Goal: Transaction & Acquisition: Purchase product/service

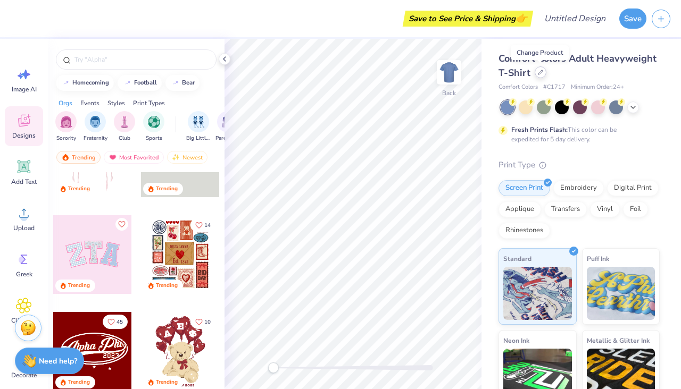
click at [542, 72] on icon at bounding box center [540, 72] width 5 height 5
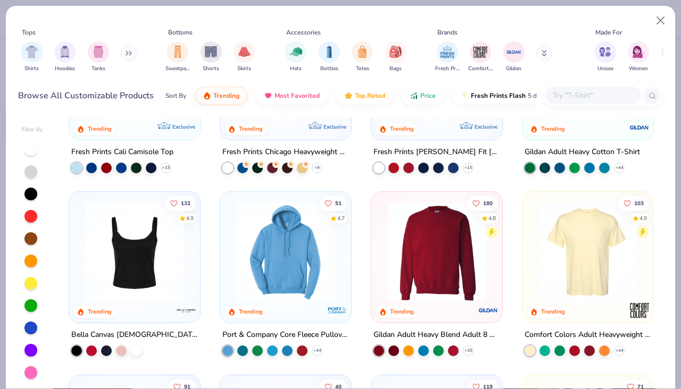
scroll to position [235, 0]
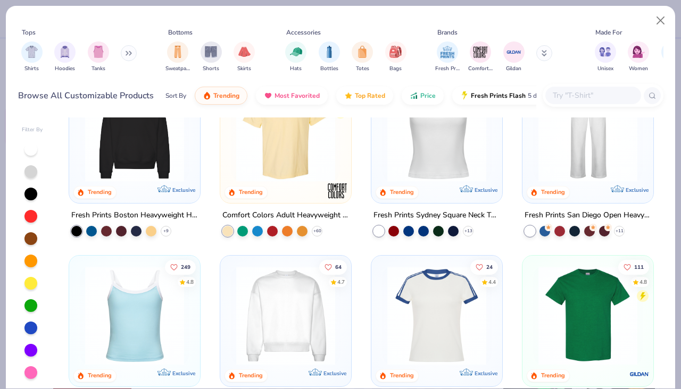
click at [144, 203] on div "259 4.8 Trending Exclusive Fresh Prints Boston Heavyweight Hoodie + 9" at bounding box center [135, 154] width 132 height 165
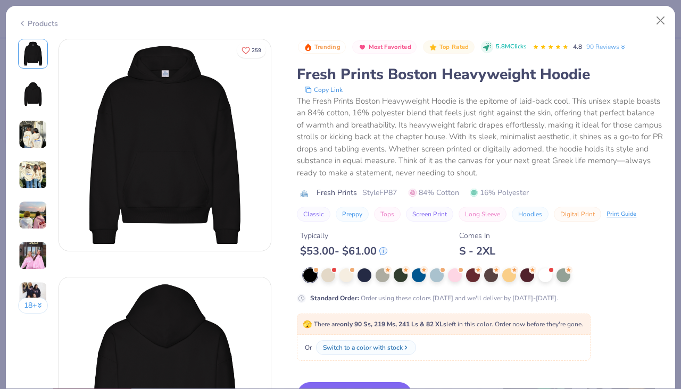
click at [25, 135] on img at bounding box center [33, 134] width 29 height 29
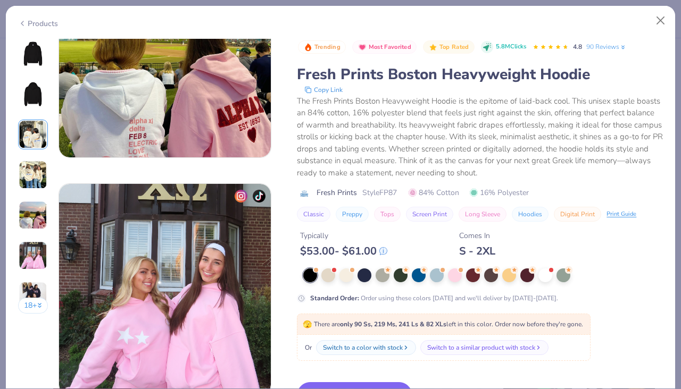
scroll to position [800, 0]
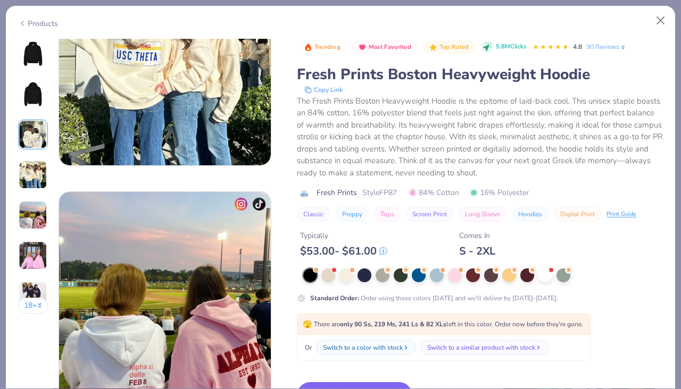
click at [420, 279] on div at bounding box center [419, 276] width 14 height 14
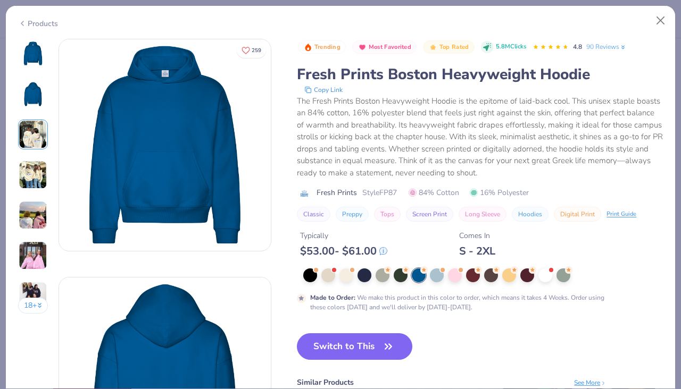
click at [36, 306] on button "18 +" at bounding box center [33, 306] width 30 height 16
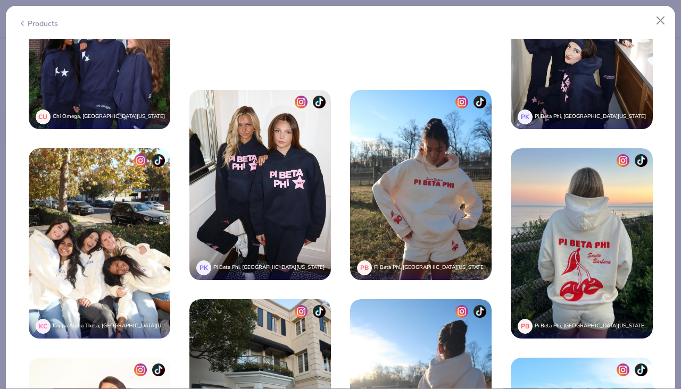
scroll to position [1866, 0]
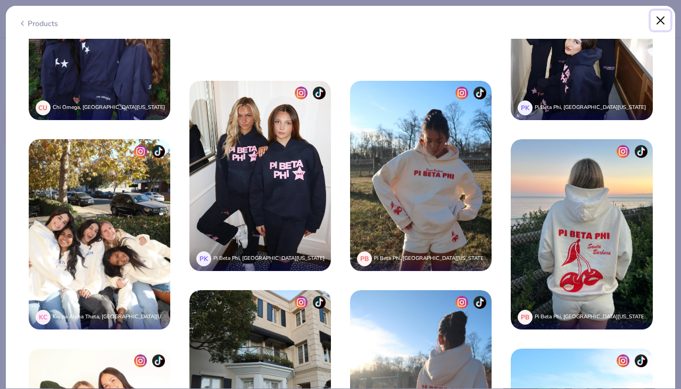
click at [658, 22] on button "Close" at bounding box center [660, 21] width 20 height 20
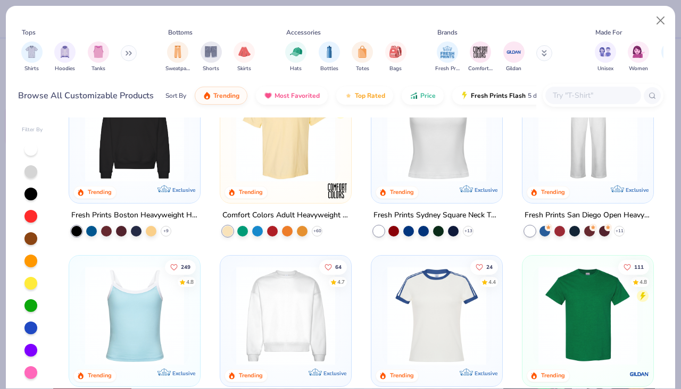
click at [147, 166] on img at bounding box center [135, 132] width 110 height 99
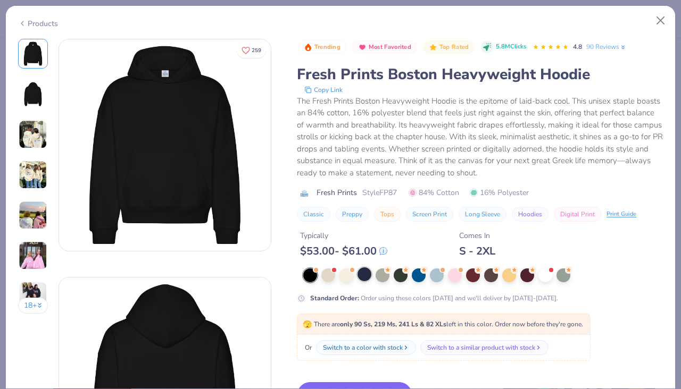
click at [363, 277] on div at bounding box center [364, 275] width 14 height 14
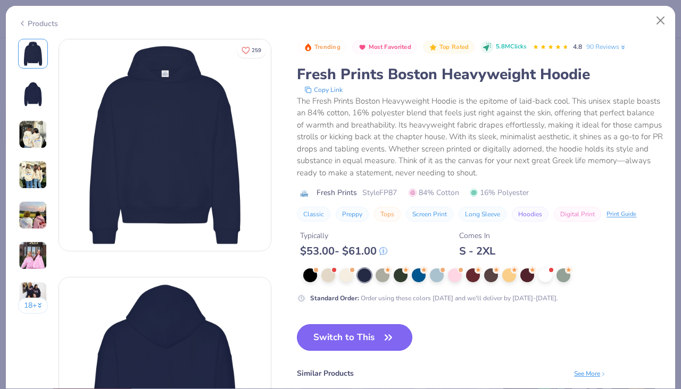
click at [363, 340] on button "Switch to This" at bounding box center [354, 337] width 115 height 27
click at [387, 339] on icon "button" at bounding box center [388, 337] width 6 height 5
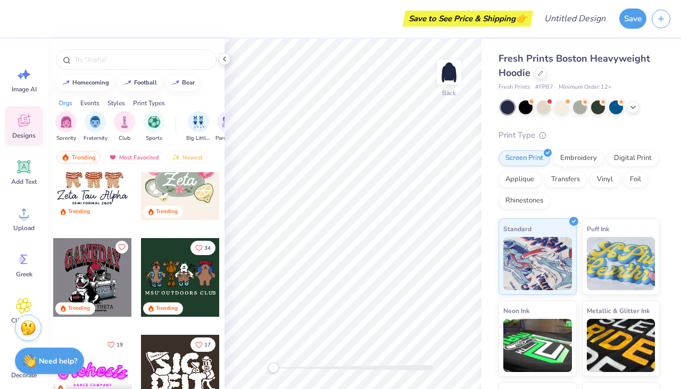
scroll to position [516, 0]
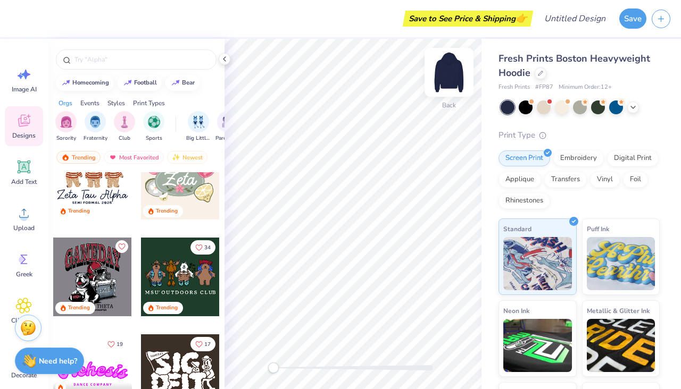
click at [448, 73] on img at bounding box center [449, 72] width 43 height 43
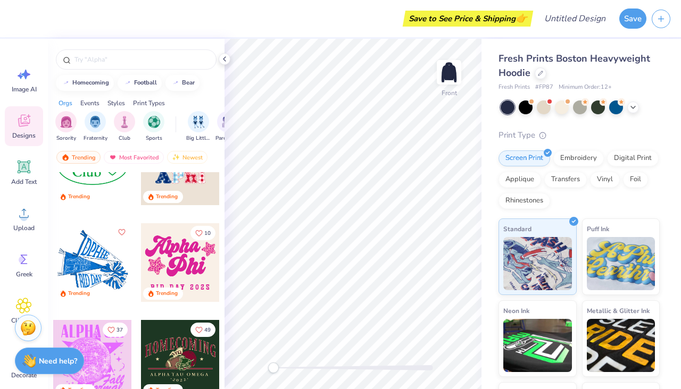
scroll to position [2084, 0]
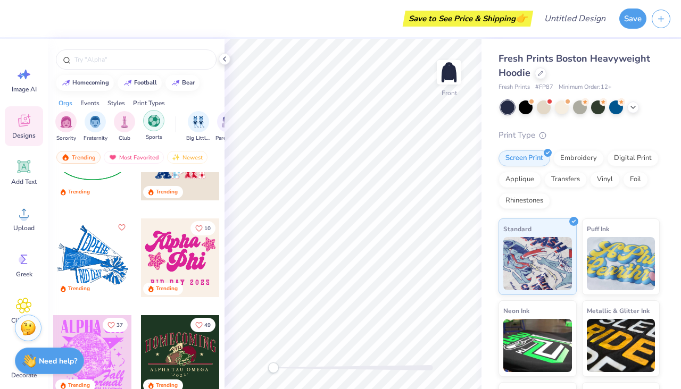
click at [154, 123] on img "filter for Sports" at bounding box center [154, 121] width 12 height 12
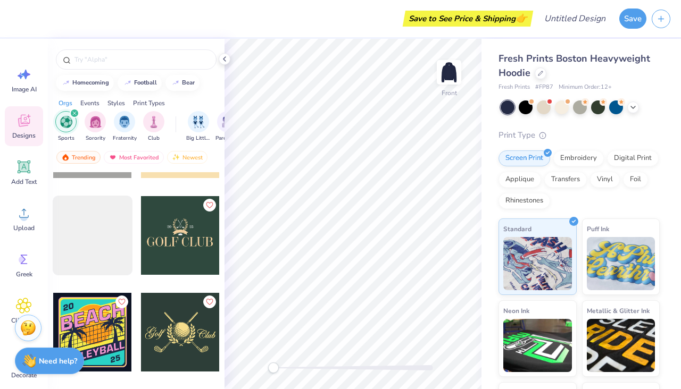
scroll to position [3662, 0]
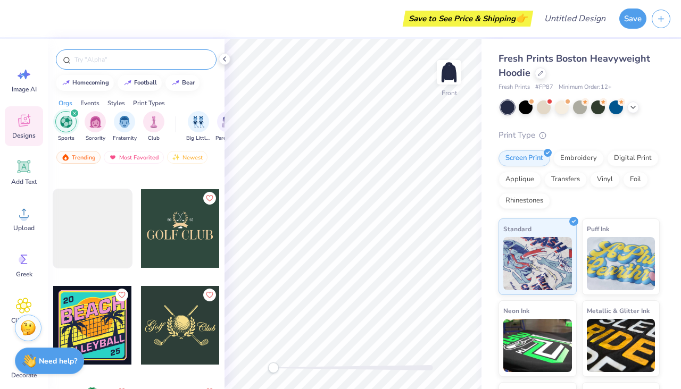
click at [130, 61] on input "text" at bounding box center [141, 59] width 136 height 11
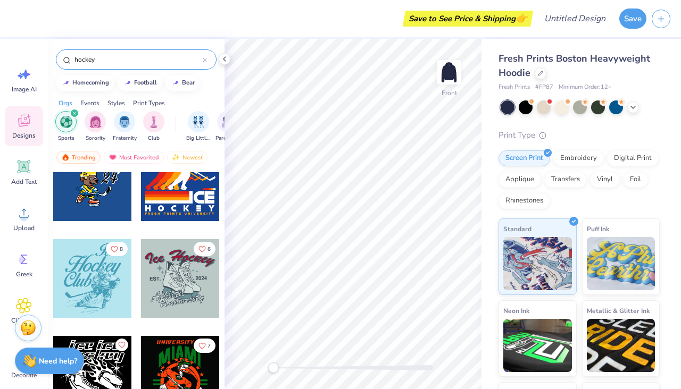
scroll to position [34, 0]
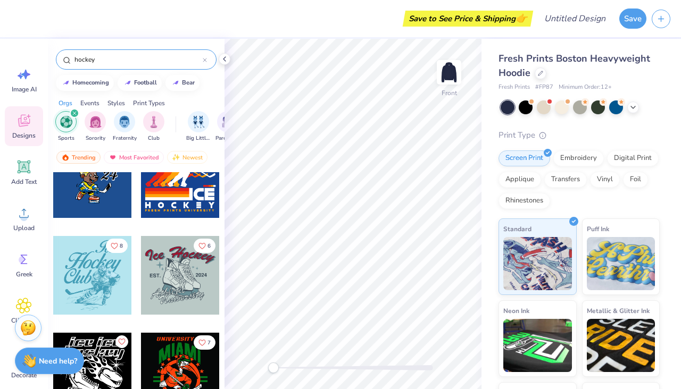
type input "hockey"
click at [119, 295] on div at bounding box center [92, 275] width 79 height 79
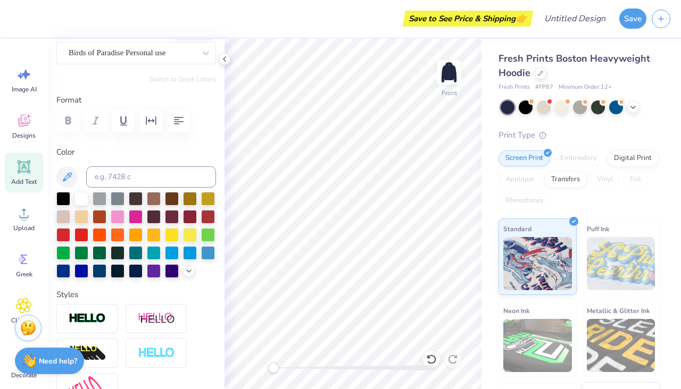
scroll to position [0, 0]
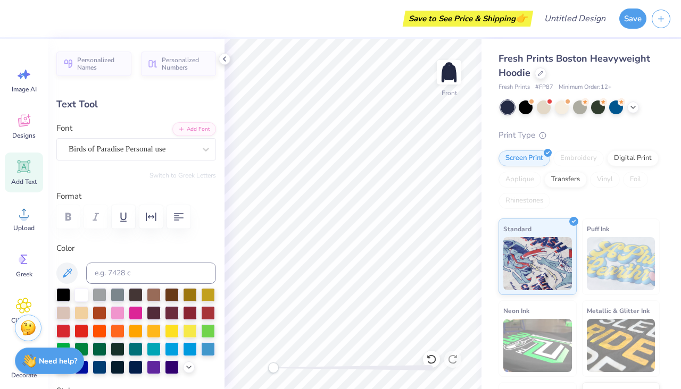
type input "4.58"
type input "3.01"
type input "5.87"
type textarea "I"
type textarea "Sport"
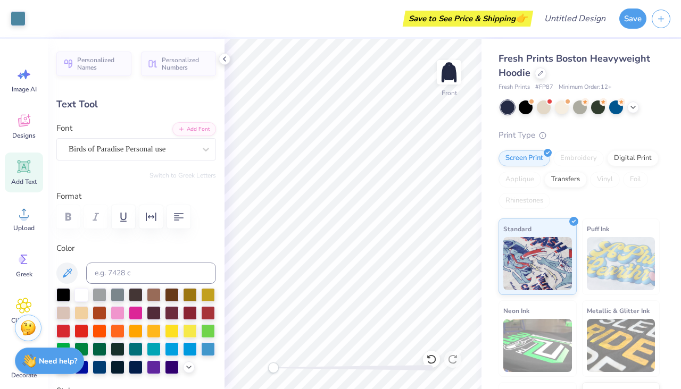
type input "8.13"
type input "4.32"
type input "5.61"
type input "4.58"
type input "3.01"
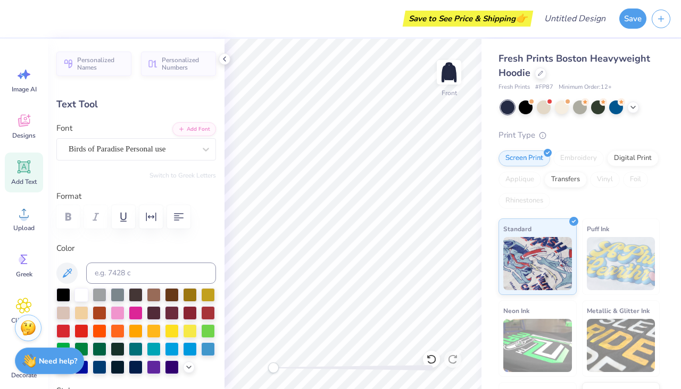
type input "5.87"
type input "8.13"
type input "4.32"
type input "8.87"
type input "13.55"
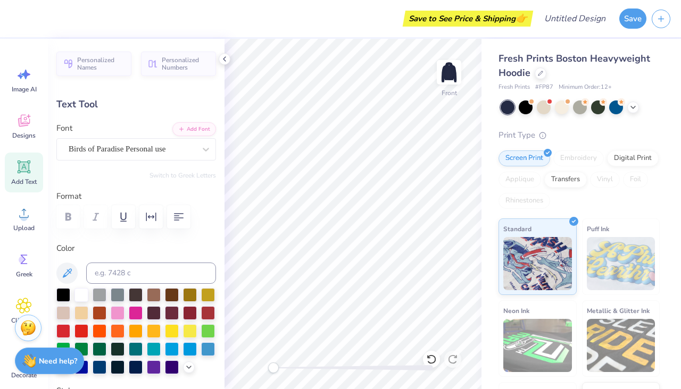
type input "5.13"
type textarea "Management"
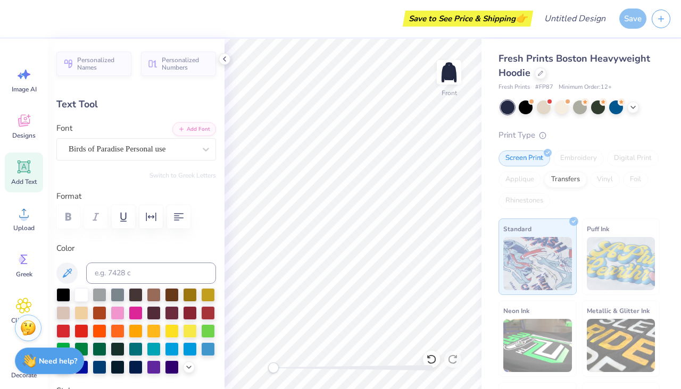
type input "18.36"
type input "4.23"
type input "9.32"
type input "6.62"
type input "3.67"
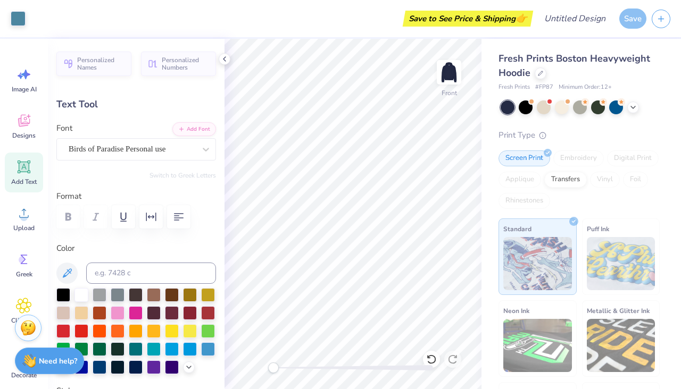
type input "13.12"
type input "8.13"
type input "4.32"
type input "5.78"
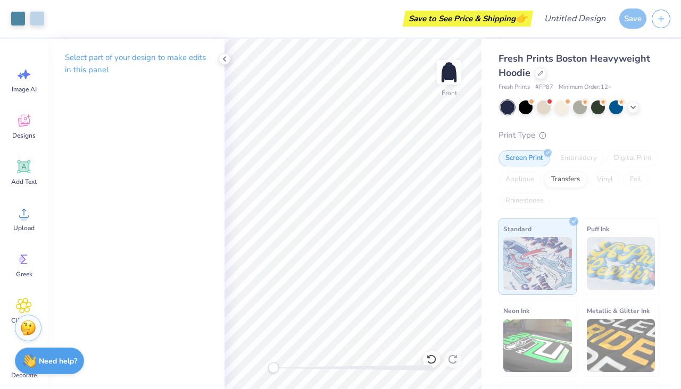
click at [168, 168] on div "Select part of your design to make edits in this panel" at bounding box center [136, 214] width 177 height 350
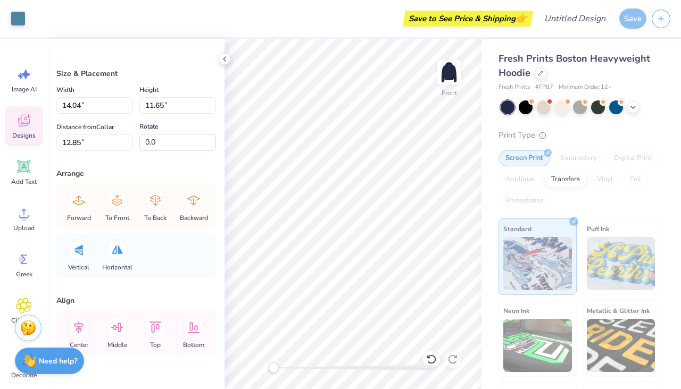
click at [17, 130] on div "Designs" at bounding box center [24, 126] width 38 height 40
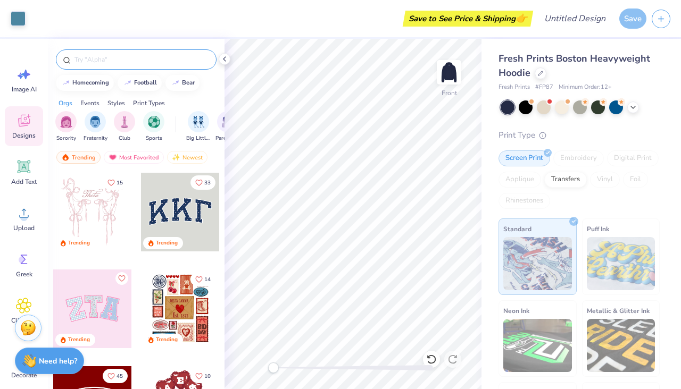
click at [127, 65] on div at bounding box center [136, 59] width 161 height 20
click at [116, 56] on input "text" at bounding box center [141, 59] width 136 height 11
type input "hockey"
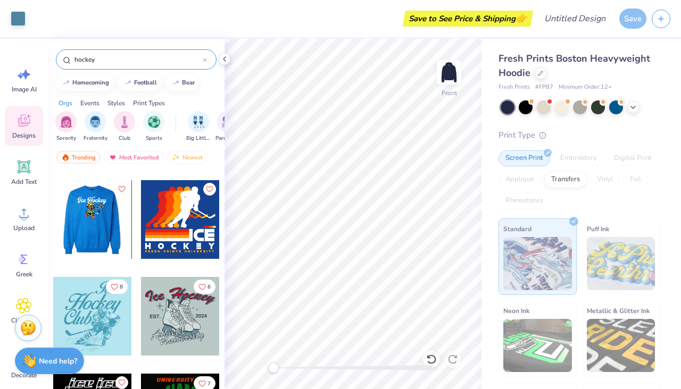
scroll to position [288, 0]
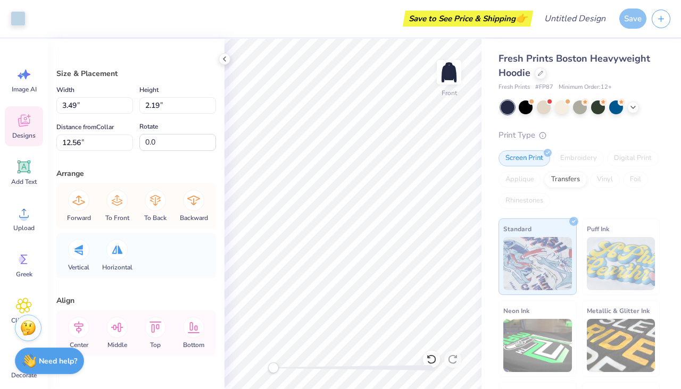
click at [21, 133] on span "Designs" at bounding box center [23, 135] width 23 height 9
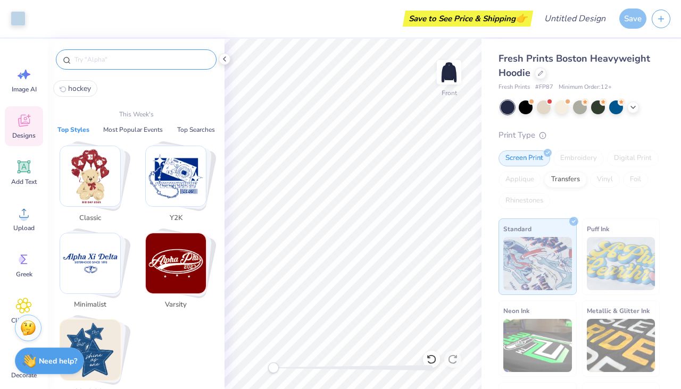
click at [122, 61] on input "text" at bounding box center [141, 59] width 136 height 11
click at [85, 87] on span "hockey" at bounding box center [79, 88] width 23 height 10
type input "hockey"
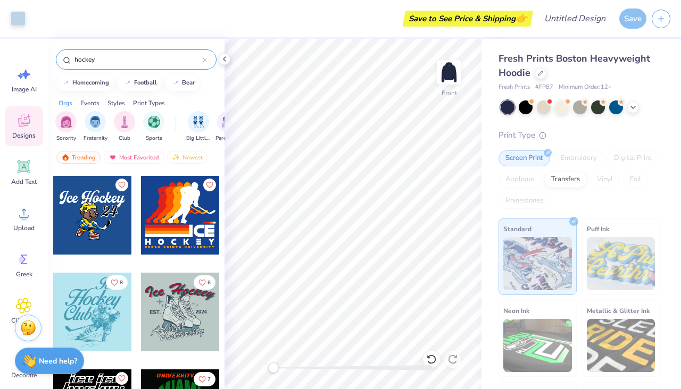
scroll to position [288, 0]
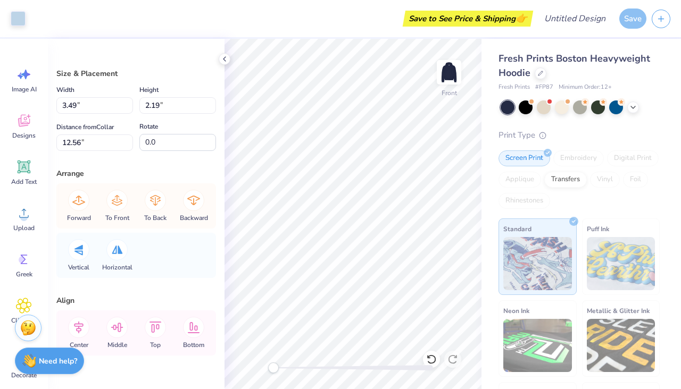
type input "0.75"
type input "0.32"
type input "12.85"
type input "14.04"
type input "11.65"
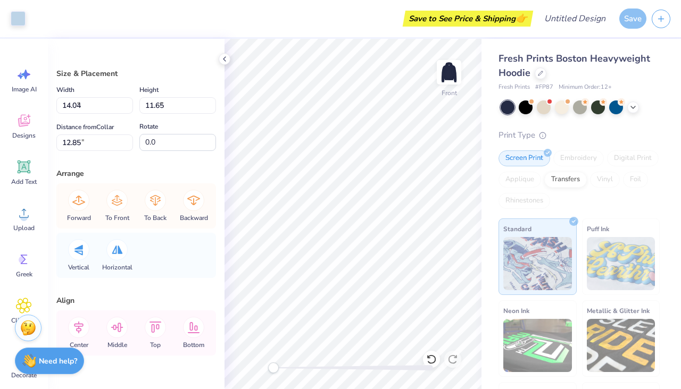
type input "1.87"
type input "1.09"
type input "14.04"
type input "11.65"
type input "3.49"
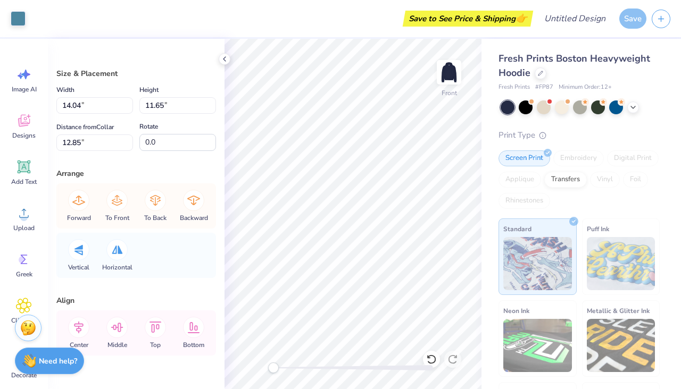
type input "2.19"
type input "14.14"
type input "1.87"
type input "1.09"
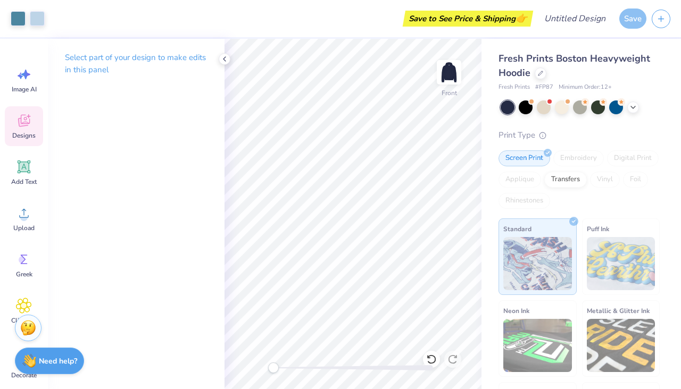
click at [21, 127] on icon at bounding box center [24, 121] width 16 height 16
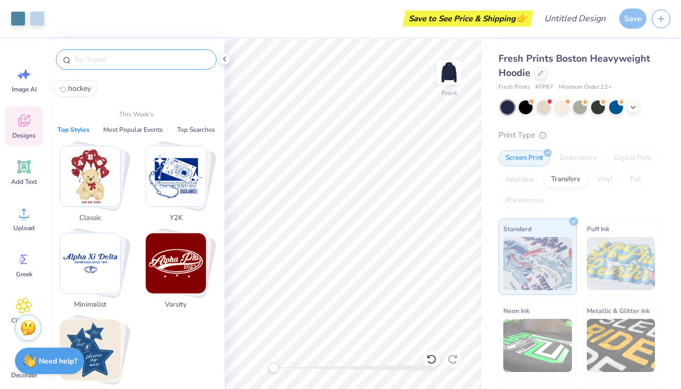
click at [136, 61] on input "text" at bounding box center [141, 59] width 136 height 11
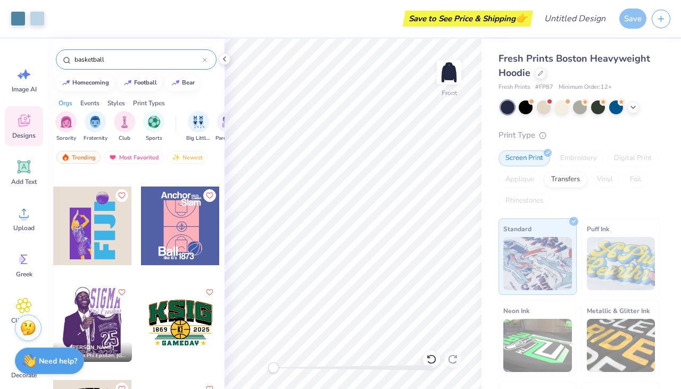
scroll to position [955, 0]
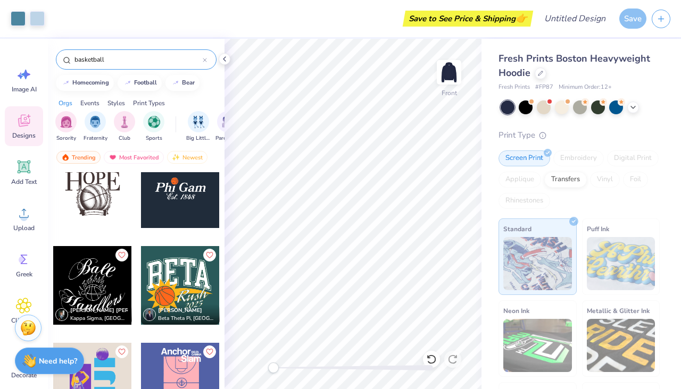
type input "basketball"
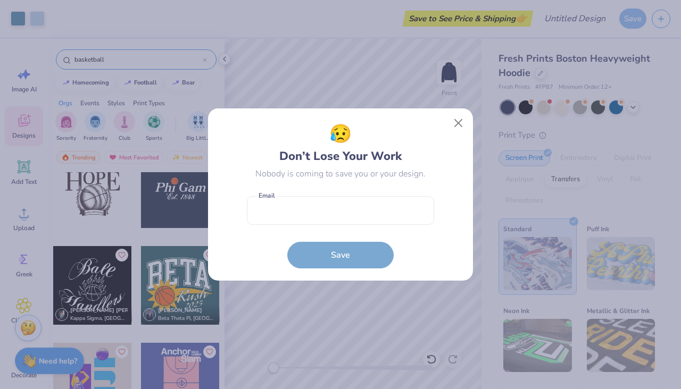
scroll to position [761, 0]
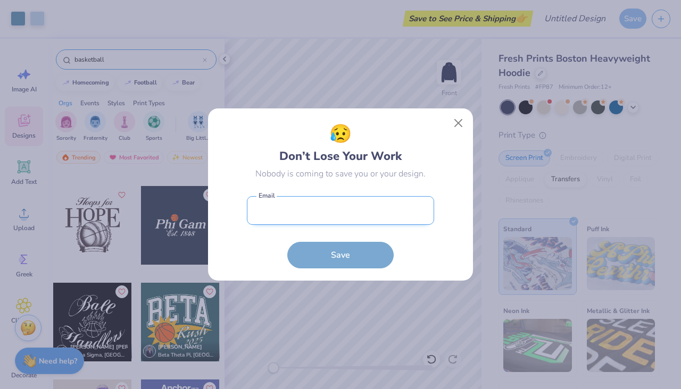
click at [362, 220] on input "email" at bounding box center [340, 210] width 187 height 29
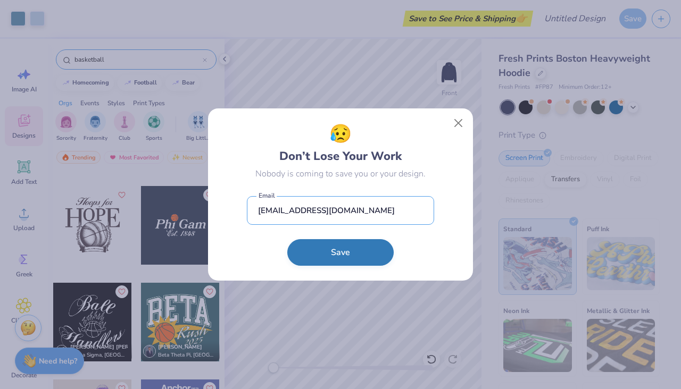
type input "keelyrwilson@gmail.com"
click at [368, 252] on button "Save" at bounding box center [340, 252] width 106 height 27
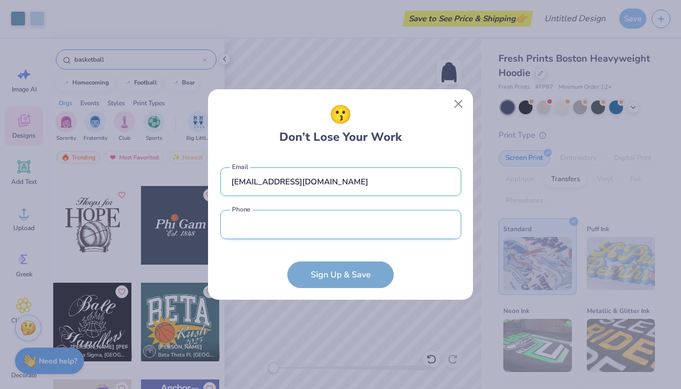
click at [300, 237] on input "tel" at bounding box center [340, 224] width 241 height 29
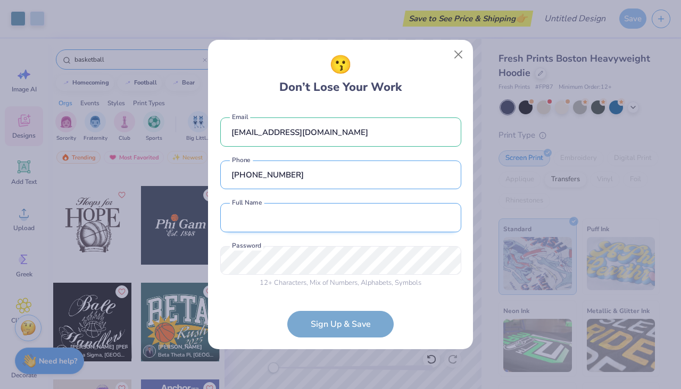
type input "(916) 903-8178"
click at [277, 231] on input "text" at bounding box center [340, 217] width 241 height 29
type input "keely wilson"
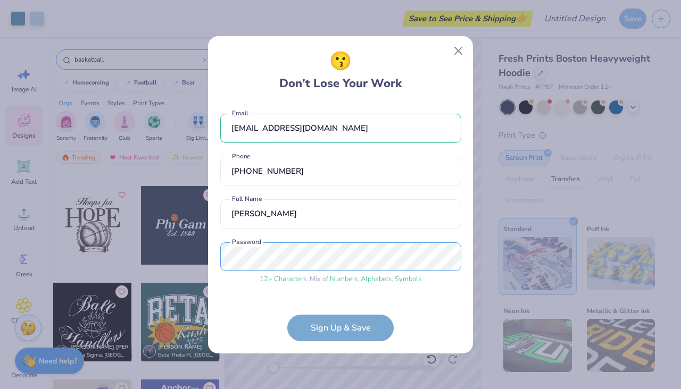
scroll to position [32, 0]
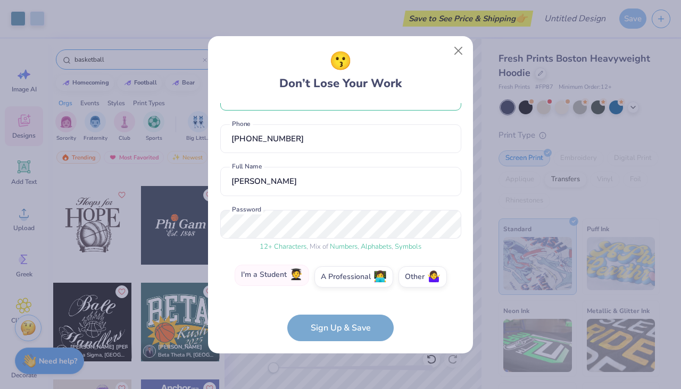
click at [296, 274] on span "🧑‍🎓" at bounding box center [295, 275] width 13 height 12
click at [337, 308] on input "I'm a Student 🧑‍🎓" at bounding box center [340, 311] width 7 height 7
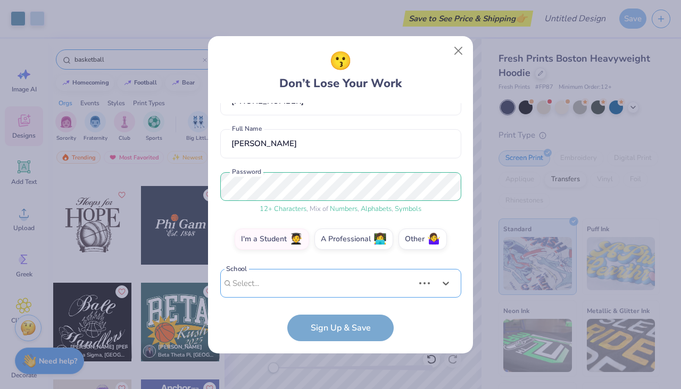
click at [337, 291] on div "Use Up and Down to choose options, press Enter to select the currently focused …" at bounding box center [340, 299] width 241 height 61
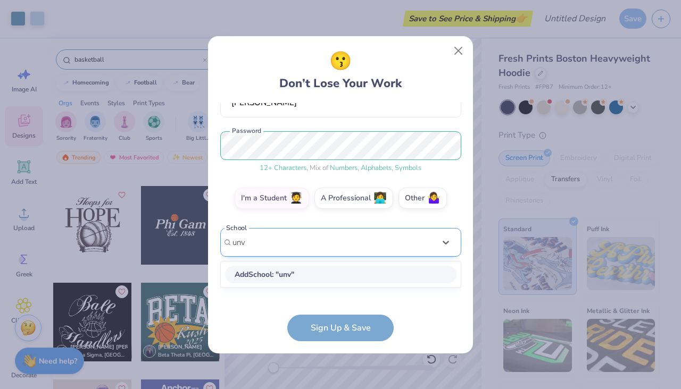
scroll to position [102, 0]
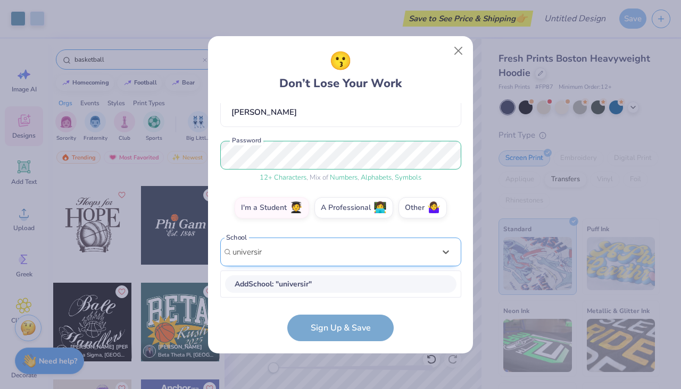
type input "universir"
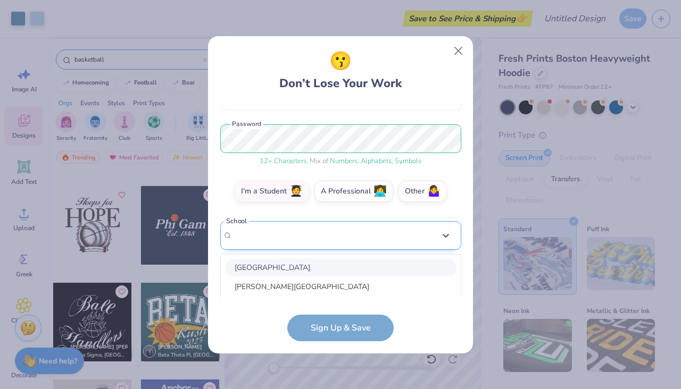
scroll to position [235, 0]
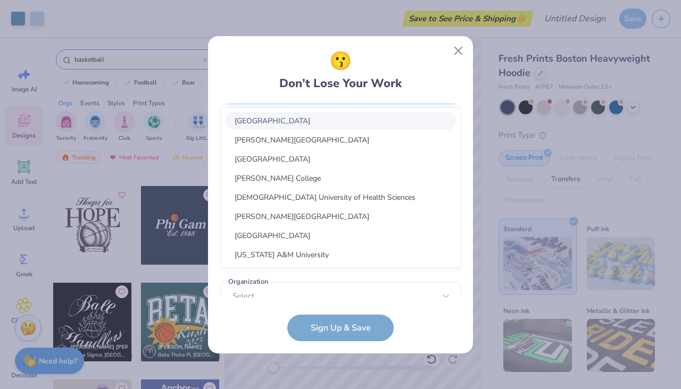
click at [339, 231] on div "option focused, 1 of 30. 30 results available. Use Up and Down to choose option…" at bounding box center [340, 171] width 241 height 194
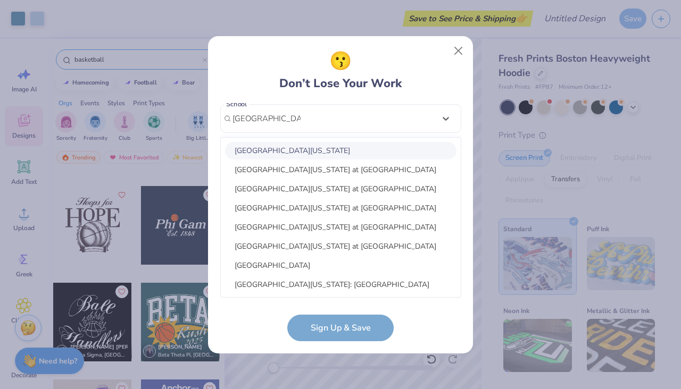
click at [323, 157] on div "University of Maine" at bounding box center [340, 151] width 231 height 18
type input "university of maine"
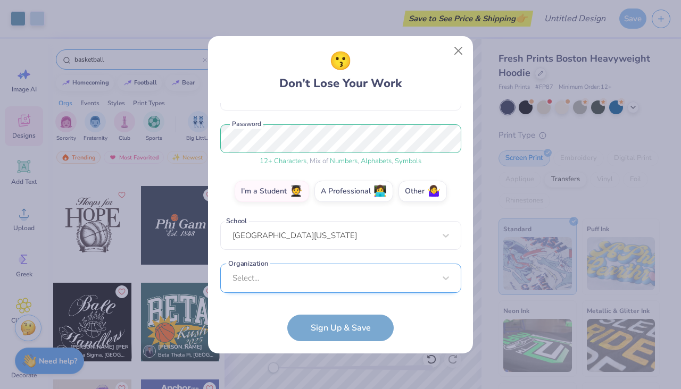
click at [300, 282] on div "Select..." at bounding box center [340, 278] width 241 height 29
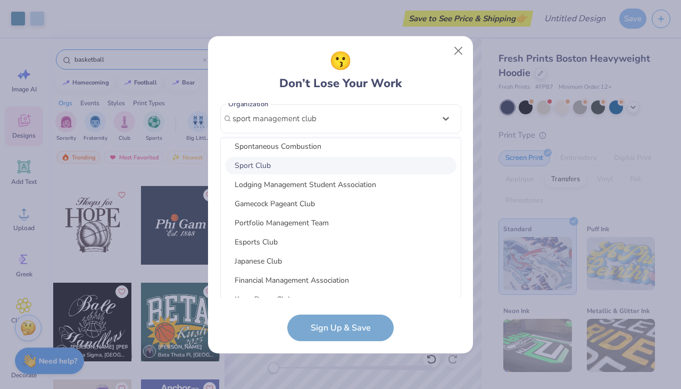
scroll to position [502, 0]
type input "sport management club"
click at [249, 321] on form "keelyrwilson@gmail.com Email (916) 903-8178 Phone keely wilson Full Name 12 + C…" at bounding box center [340, 222] width 241 height 238
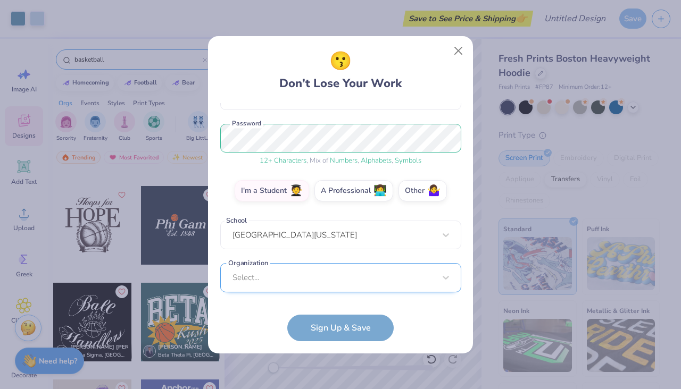
click at [295, 274] on div "Select..." at bounding box center [340, 277] width 241 height 29
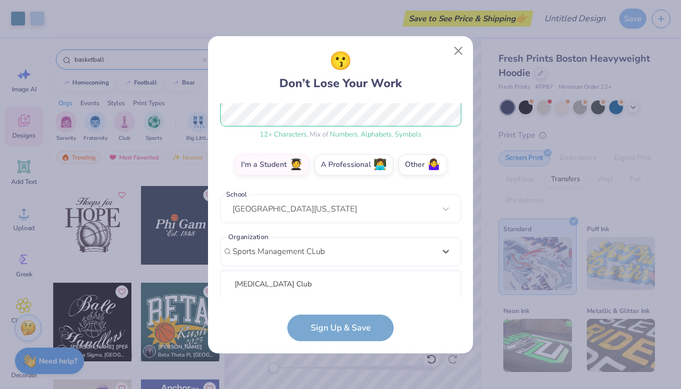
scroll to position [278, 0]
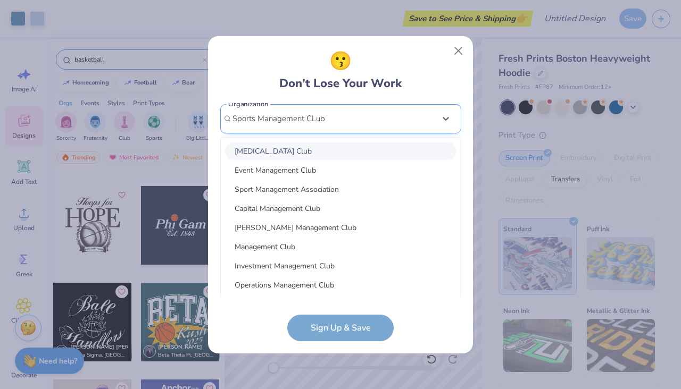
click at [315, 122] on input "Sports Management CLub" at bounding box center [279, 119] width 95 height 12
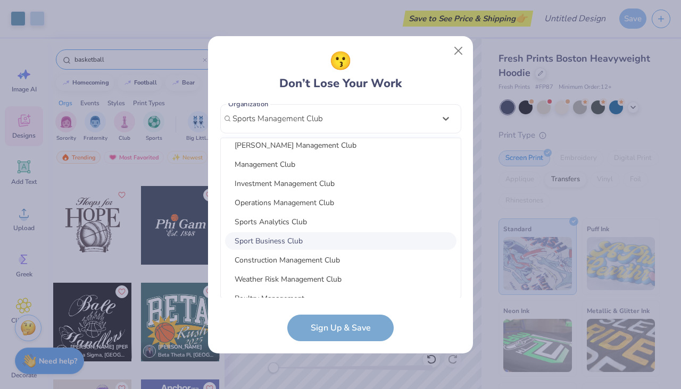
scroll to position [87, 0]
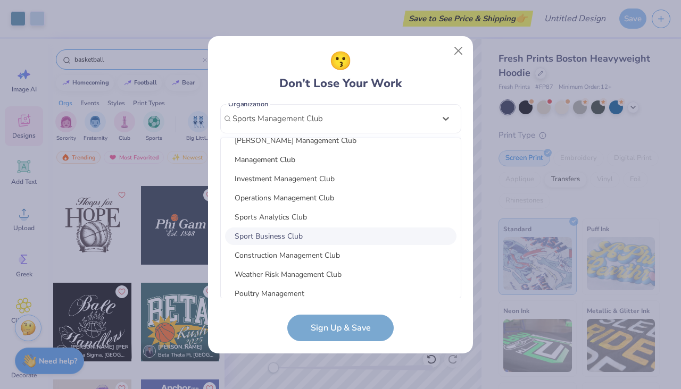
click at [315, 241] on div "Sport Business Club" at bounding box center [340, 237] width 231 height 18
type input "Sports Management Club"
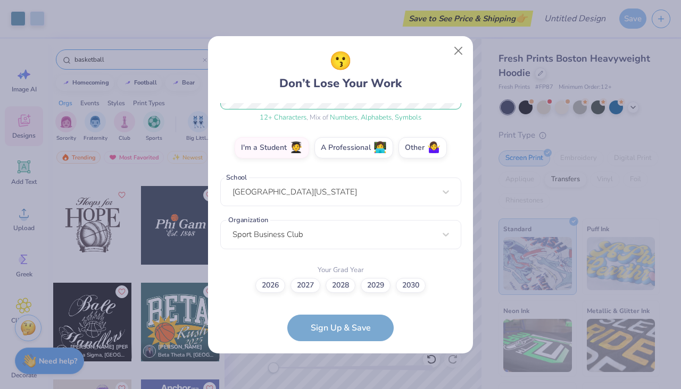
scroll to position [113, 0]
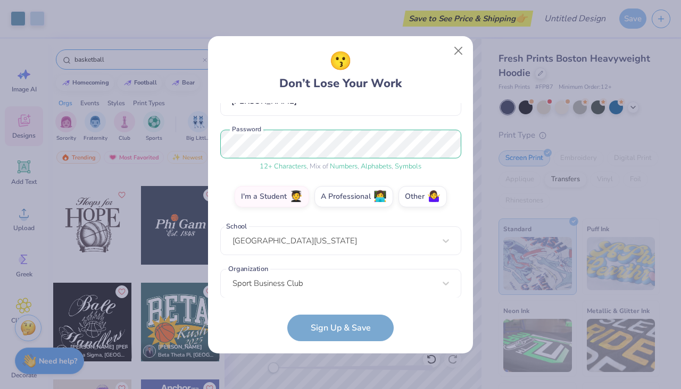
click at [327, 328] on form "keelyrwilson@gmail.com Email (916) 903-8178 Phone keely wilson Full Name 12 + C…" at bounding box center [340, 222] width 241 height 238
click at [337, 329] on form "keelyrwilson@gmail.com Email (916) 903-8178 Phone keely wilson Full Name 12 + C…" at bounding box center [340, 222] width 241 height 238
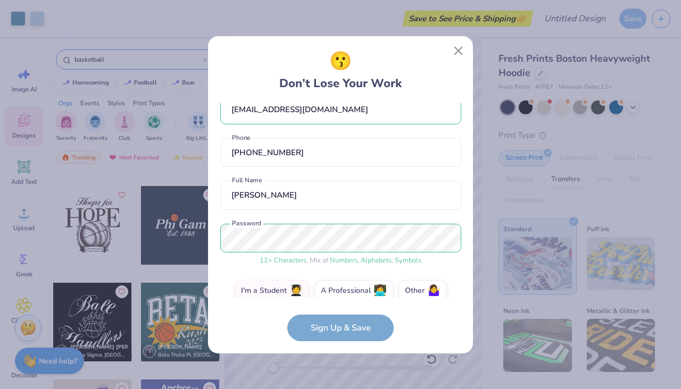
scroll to position [162, 0]
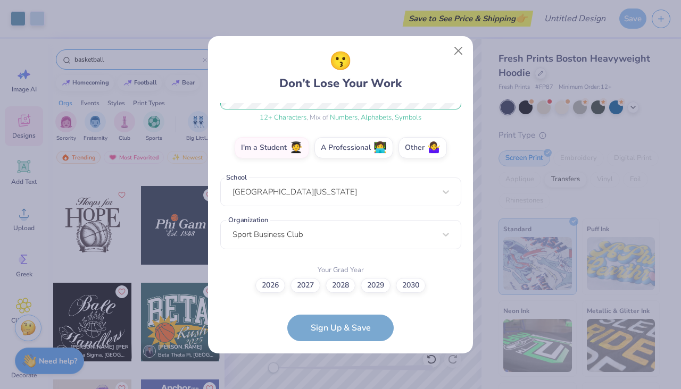
click at [343, 263] on div "Your Grad Year 2026 2027 2028 2029 2030" at bounding box center [340, 278] width 241 height 30
click at [271, 287] on label "2026" at bounding box center [270, 284] width 30 height 15
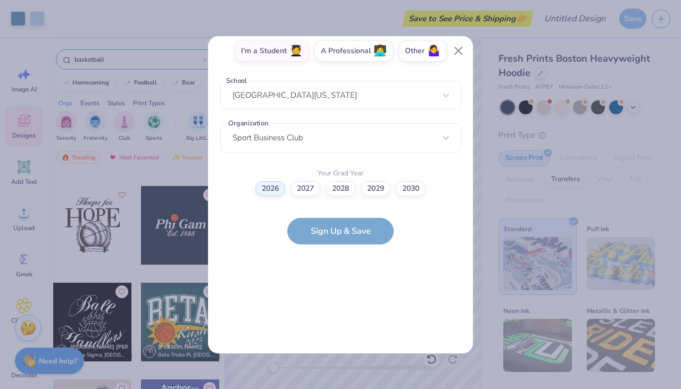
scroll to position [0, 0]
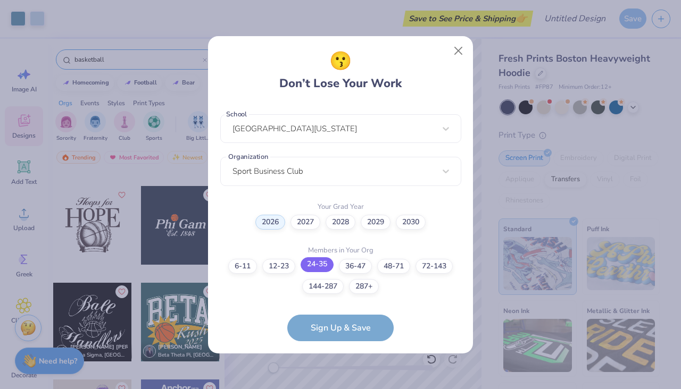
click at [318, 263] on label "24-35" at bounding box center [316, 264] width 33 height 15
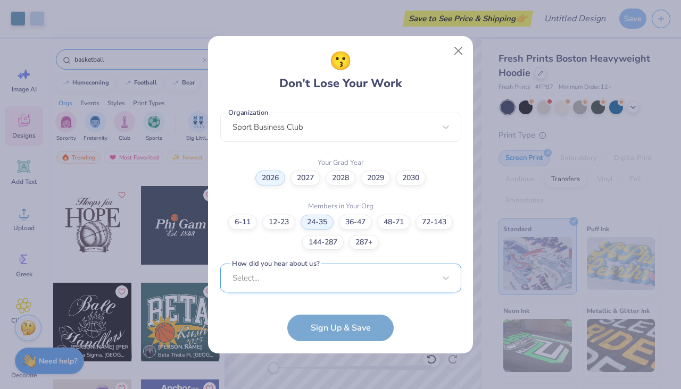
click at [327, 285] on div "Select..." at bounding box center [340, 278] width 241 height 29
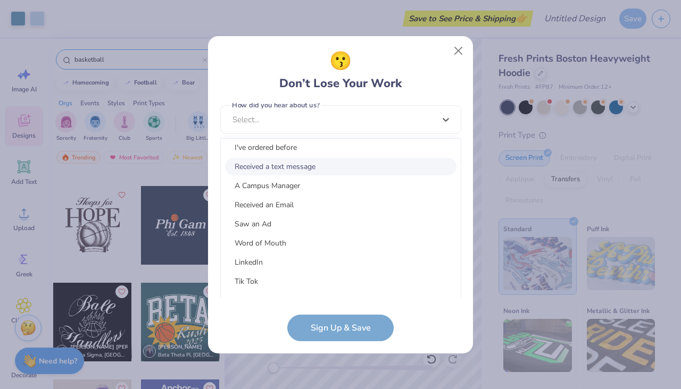
scroll to position [38, 0]
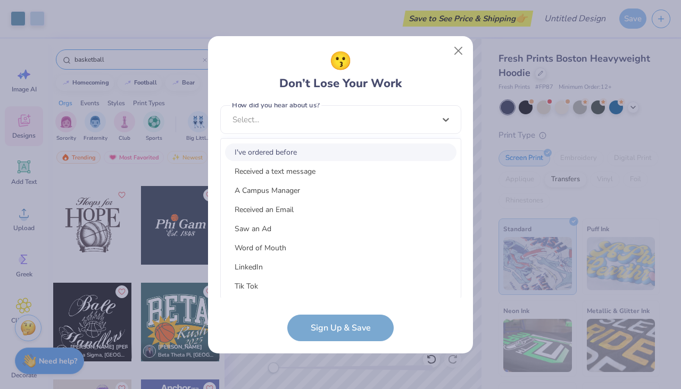
click at [323, 149] on div "I've ordered before" at bounding box center [340, 153] width 231 height 18
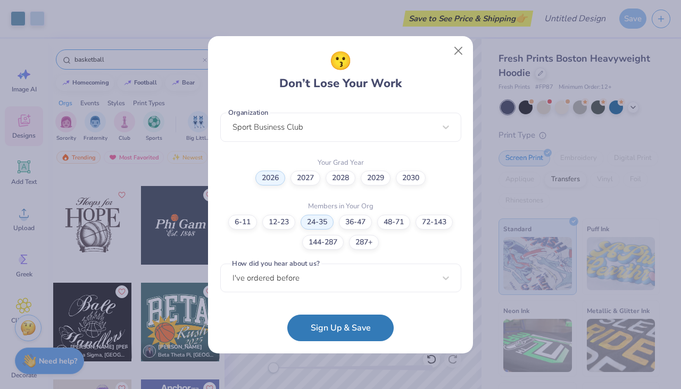
scroll to position [268, 0]
click at [325, 331] on button "Sign Up & Save" at bounding box center [340, 325] width 106 height 27
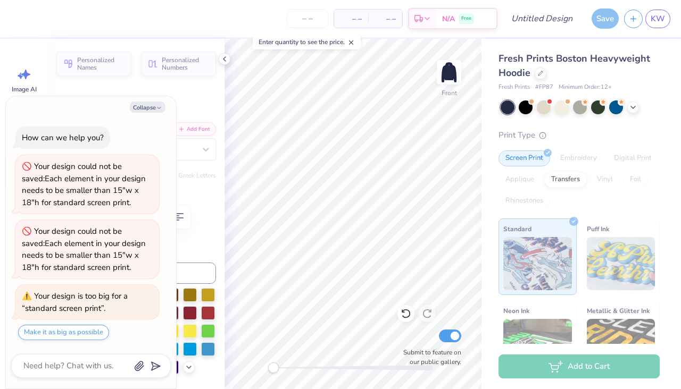
type textarea "x"
type input "4.94"
type input "2.74"
type input "14.57"
click at [152, 106] on button "Collapse" at bounding box center [148, 107] width 36 height 11
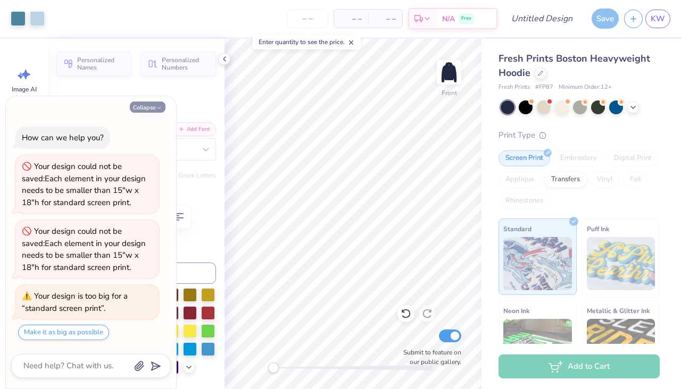
type textarea "x"
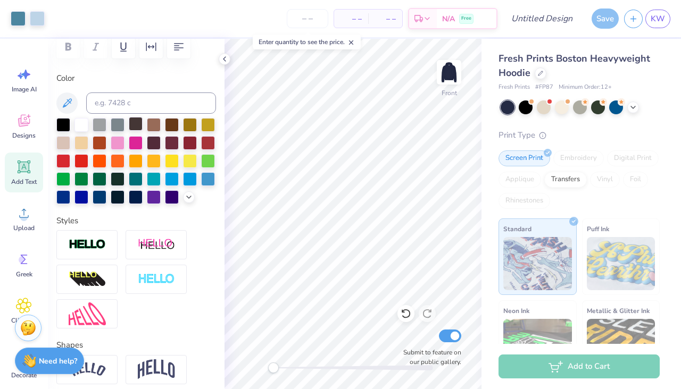
scroll to position [174, 0]
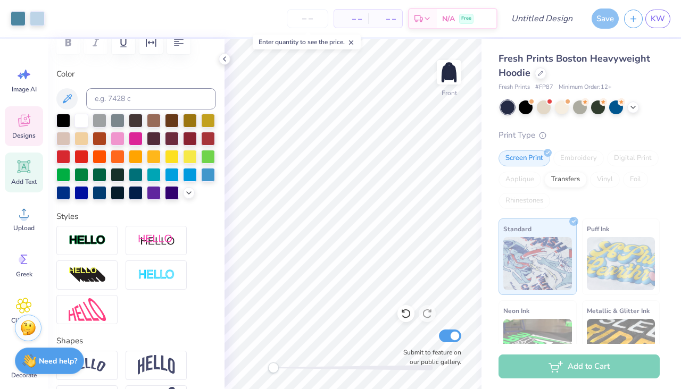
click at [21, 133] on span "Designs" at bounding box center [23, 135] width 23 height 9
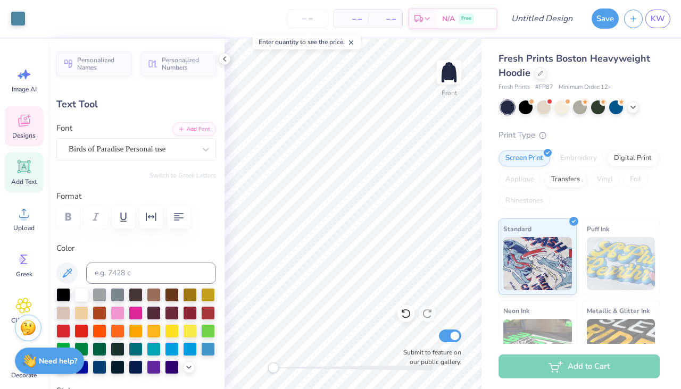
type input "8.13"
type input "4.32"
type input "5.78"
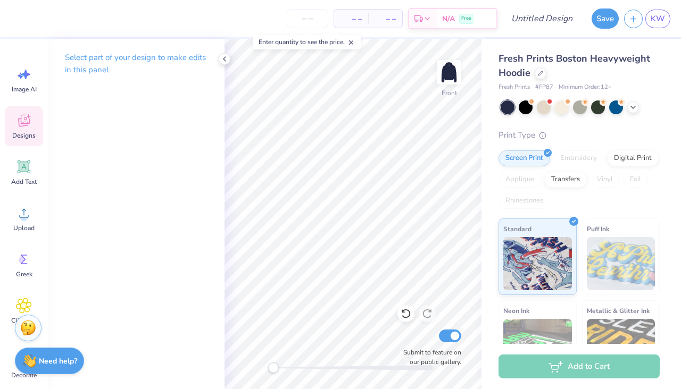
click at [20, 126] on icon at bounding box center [24, 122] width 10 height 9
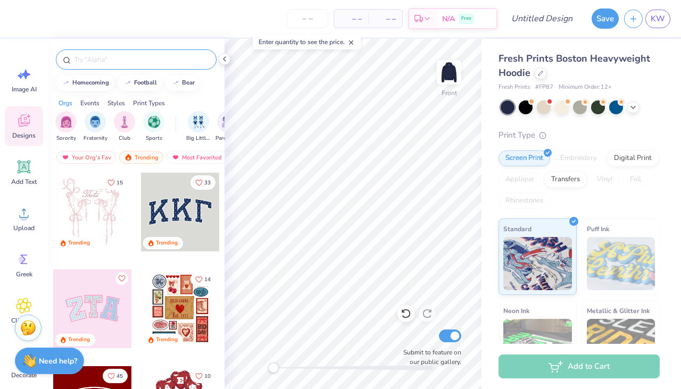
click at [94, 58] on input "text" at bounding box center [141, 59] width 136 height 11
type input "sports"
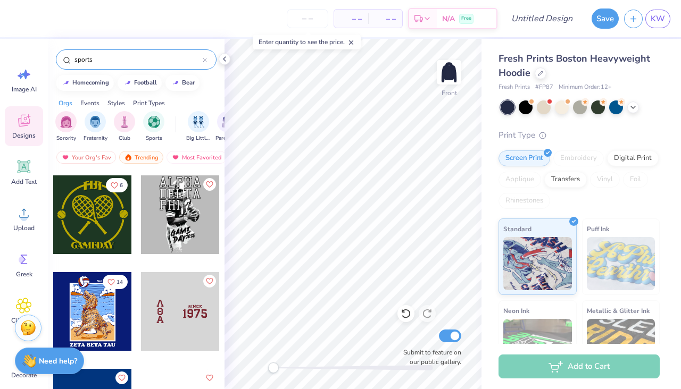
scroll to position [6863, 0]
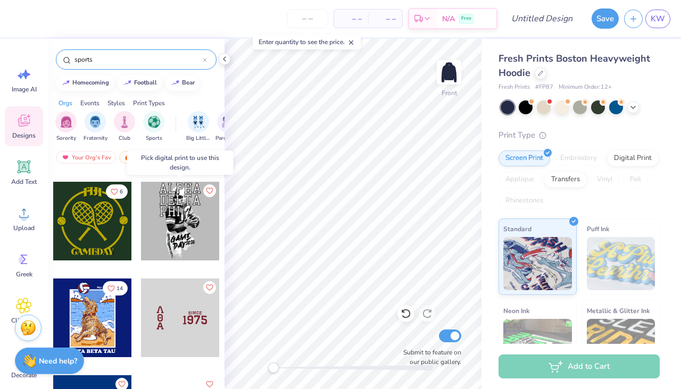
click at [172, 222] on div at bounding box center [180, 221] width 79 height 79
click at [185, 221] on div at bounding box center [101, 221] width 236 height 79
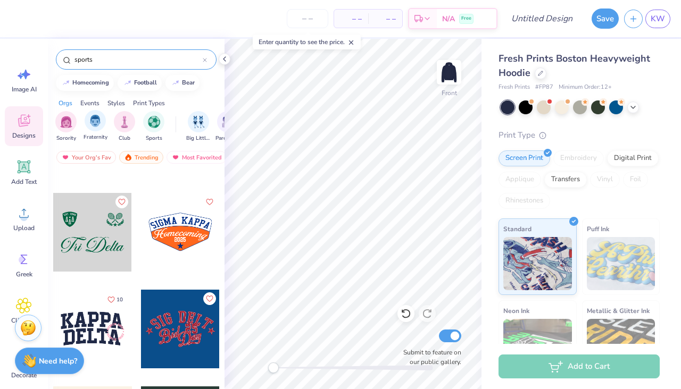
scroll to position [7837, 0]
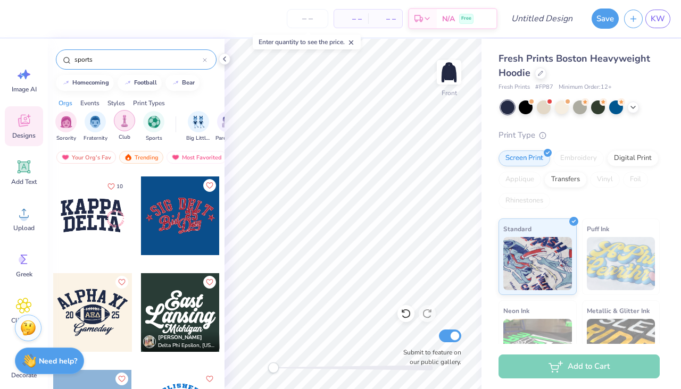
click at [129, 126] on img "filter for Club" at bounding box center [125, 121] width 12 height 12
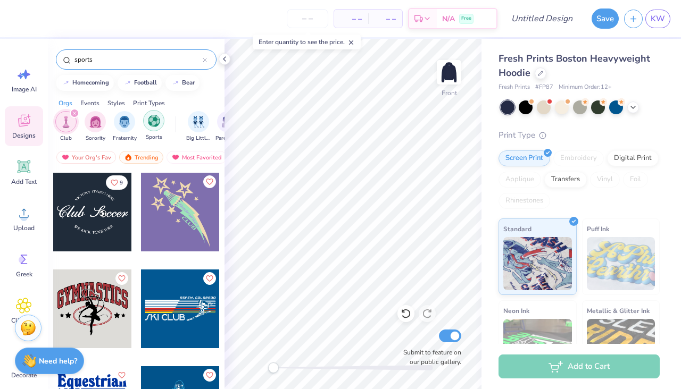
click at [152, 127] on div "filter for Sports" at bounding box center [153, 120] width 21 height 21
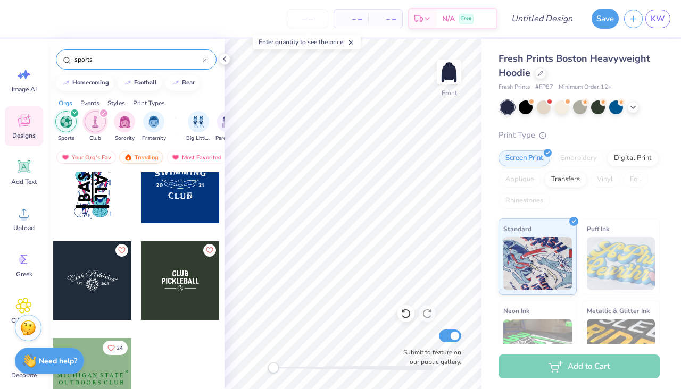
scroll to position [5357, 0]
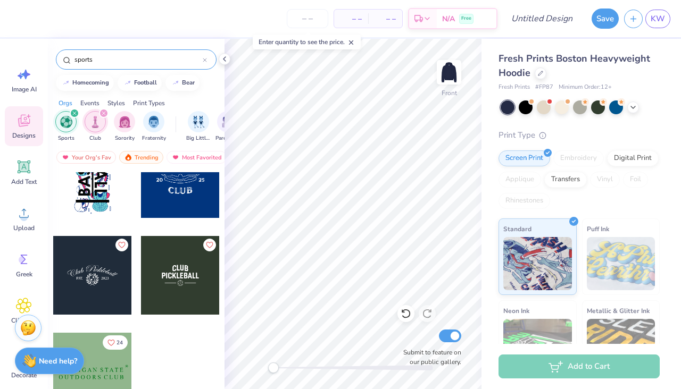
click at [147, 58] on input "sports" at bounding box center [137, 59] width 129 height 11
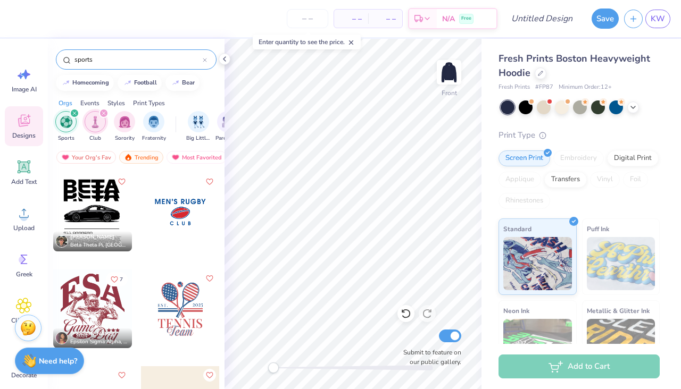
click at [205, 58] on icon at bounding box center [205, 60] width 4 height 4
type input "football"
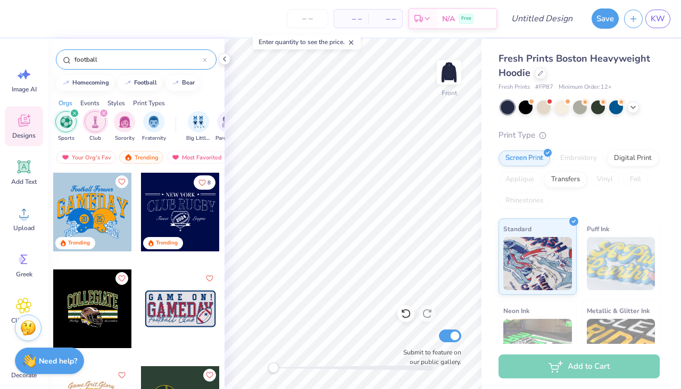
scroll to position [130, 0]
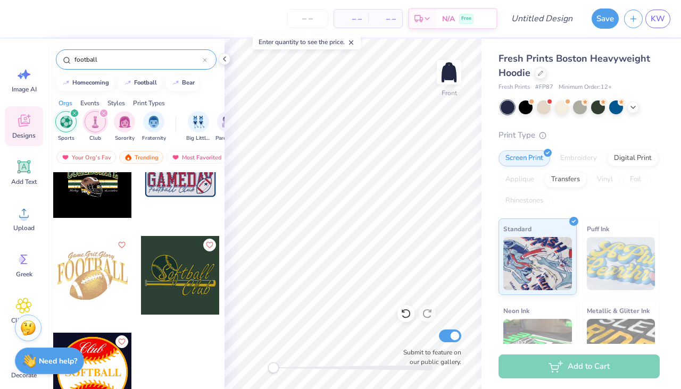
click at [73, 115] on icon "filter for Sports" at bounding box center [74, 113] width 4 height 4
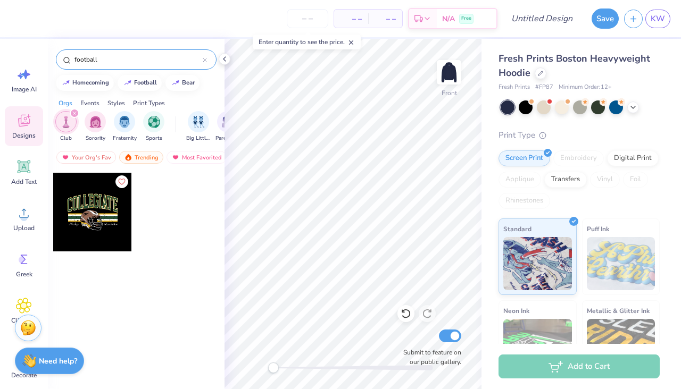
click at [73, 112] on icon "filter for Club" at bounding box center [74, 113] width 3 height 3
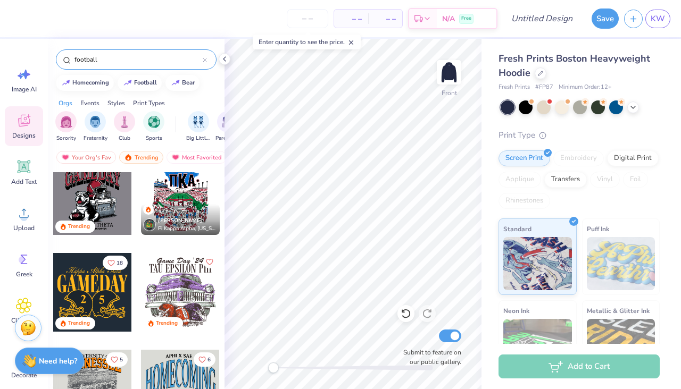
scroll to position [17, 0]
click at [100, 202] on div at bounding box center [92, 195] width 79 height 79
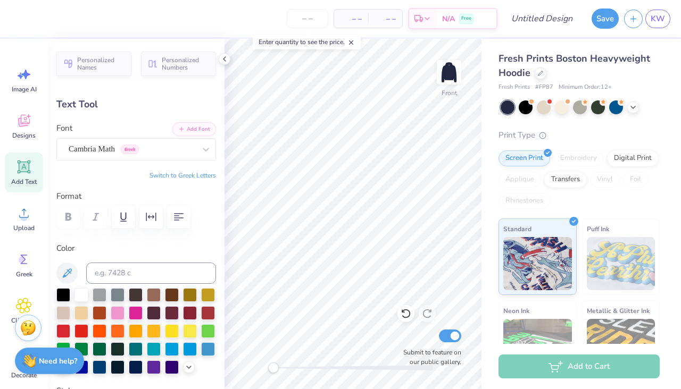
scroll to position [0, 1]
type textarea "B"
type textarea "Sport Management LCub"
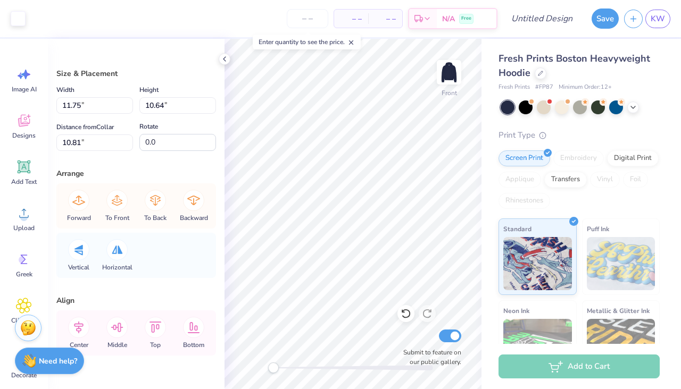
type input "11.75"
type input "10.64"
type input "10.81"
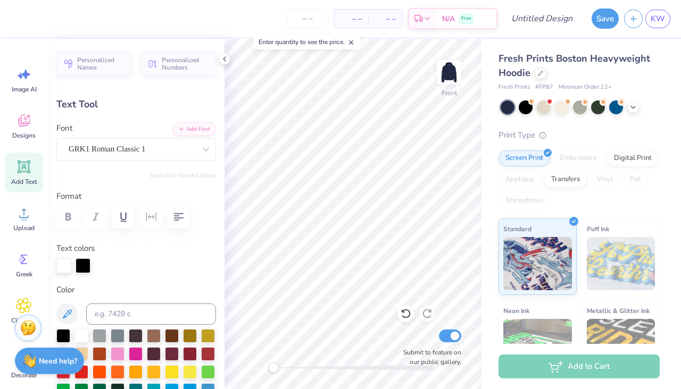
type textarea "M"
type textarea "Maine"
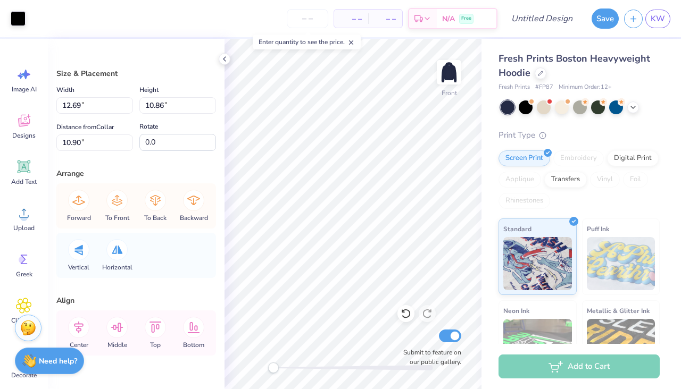
type input "12.69"
type input "10.86"
type input "10.90"
type input "11.75"
type input "10.64"
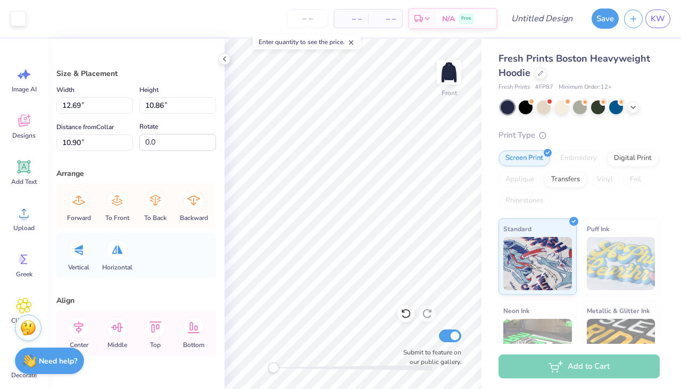
type input "11.12"
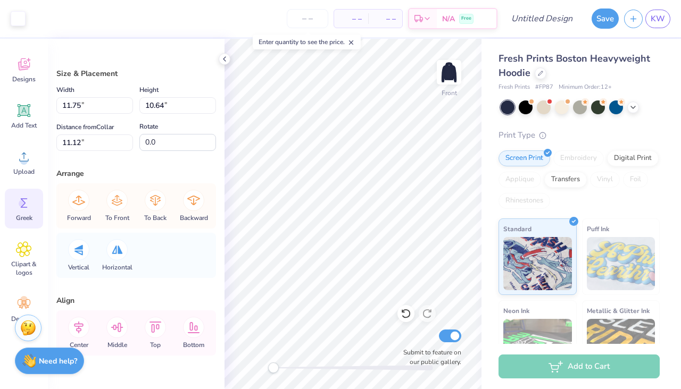
scroll to position [54, 0]
click at [22, 120] on icon at bounding box center [24, 113] width 16 height 16
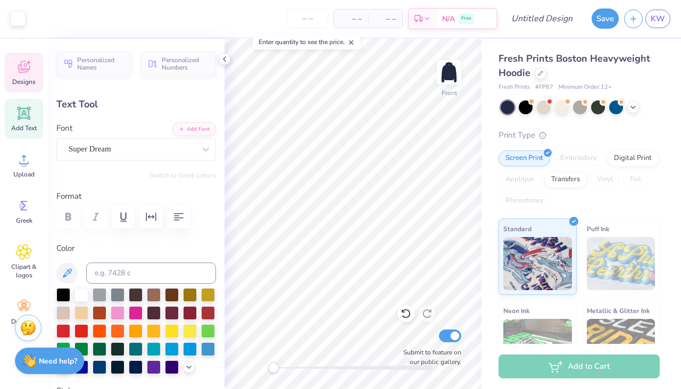
click at [18, 79] on span "Designs" at bounding box center [23, 82] width 23 height 9
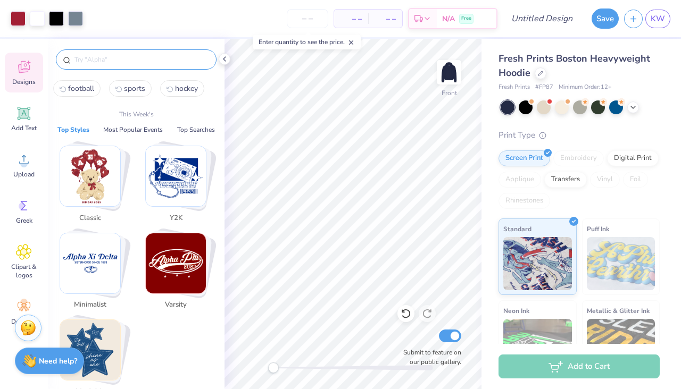
click at [153, 58] on input "text" at bounding box center [141, 59] width 136 height 11
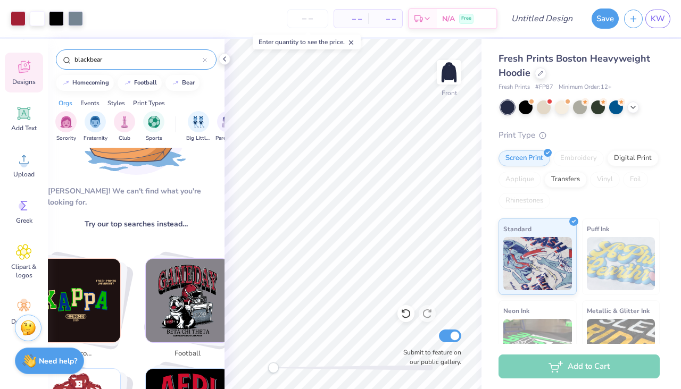
scroll to position [90, 0]
click at [89, 60] on input "blackbear" at bounding box center [137, 59] width 129 height 11
type input "bear"
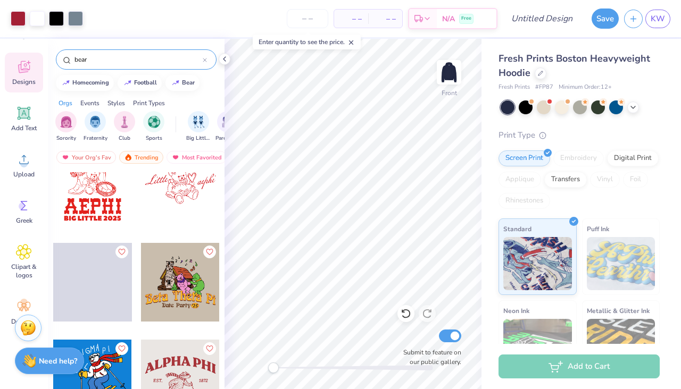
scroll to position [3708, 0]
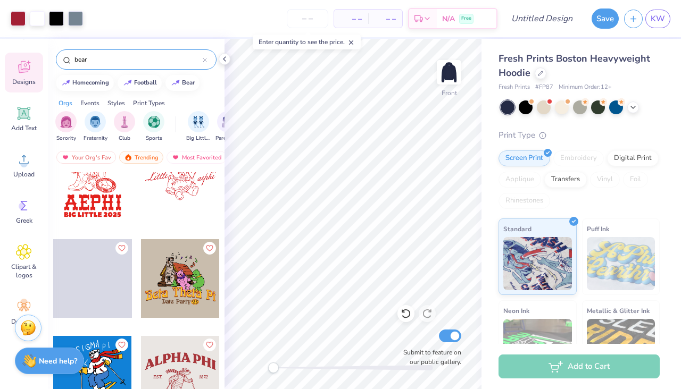
click at [203, 60] on icon at bounding box center [205, 60] width 4 height 4
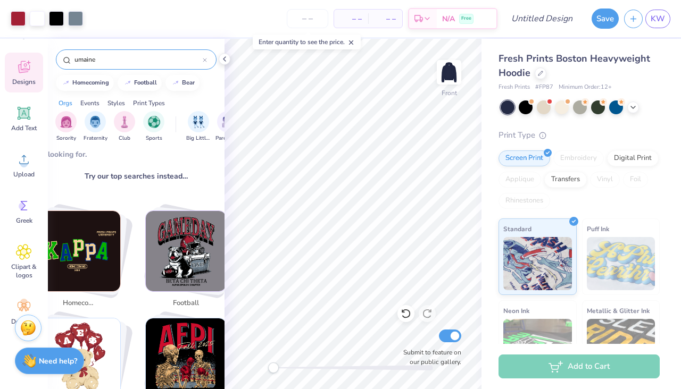
scroll to position [0, 0]
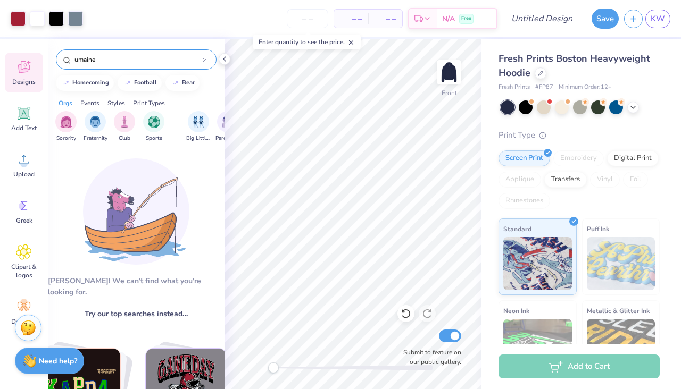
click at [112, 60] on input "umaine" at bounding box center [137, 59] width 129 height 11
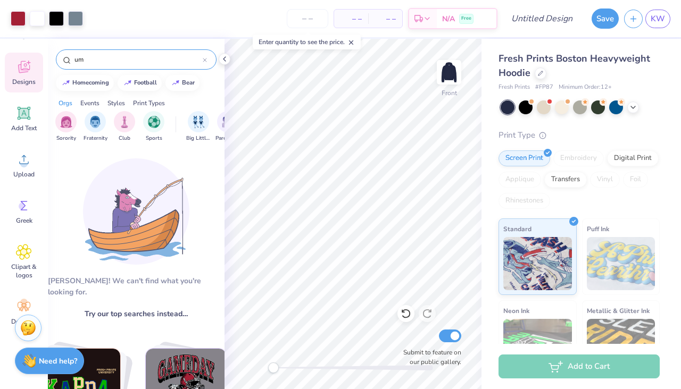
type input "u"
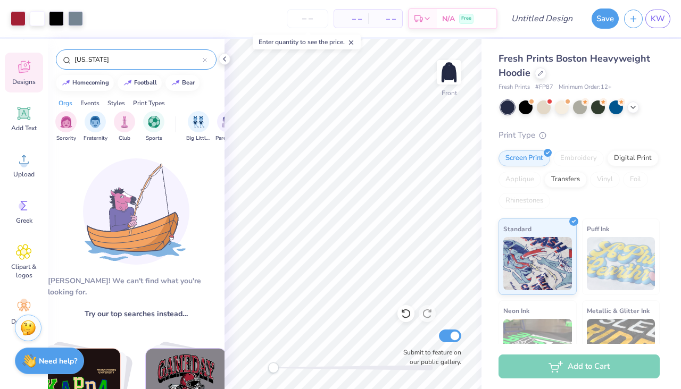
type input "maine"
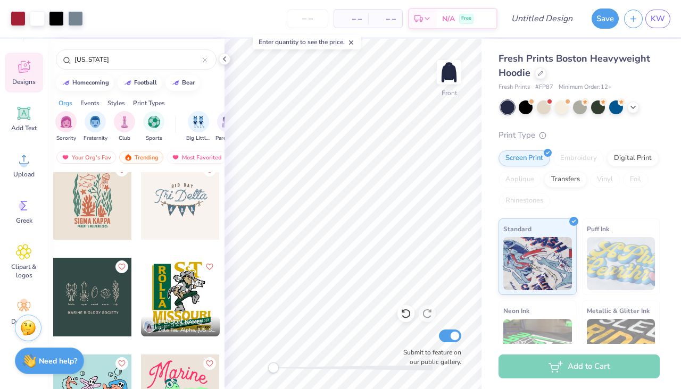
scroll to position [130, 0]
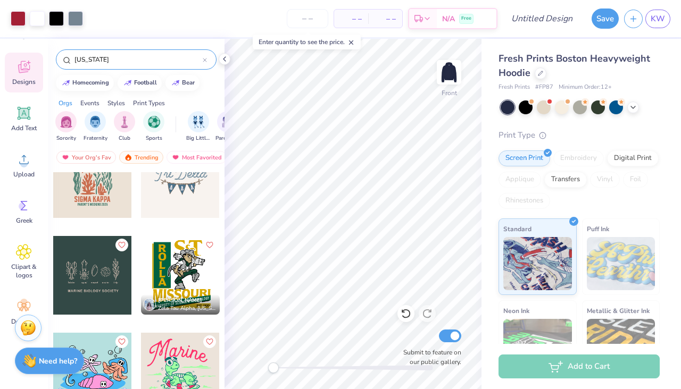
click at [203, 60] on icon at bounding box center [205, 60] width 4 height 4
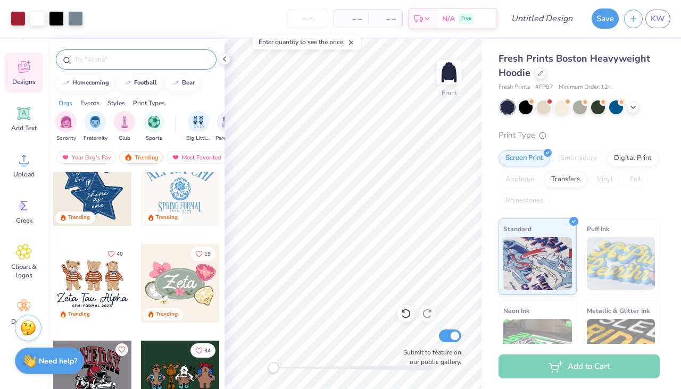
scroll to position [464, 0]
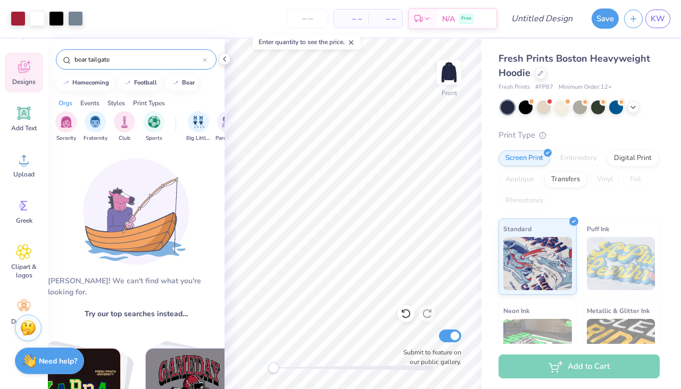
click at [95, 60] on input "bear tailgate" at bounding box center [137, 59] width 129 height 11
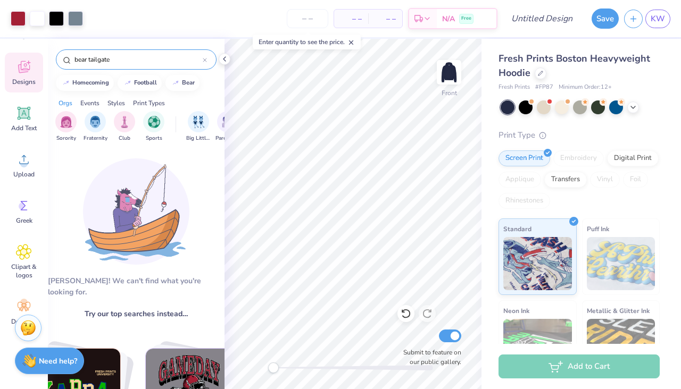
click at [95, 60] on input "bear tailgate" at bounding box center [137, 59] width 129 height 11
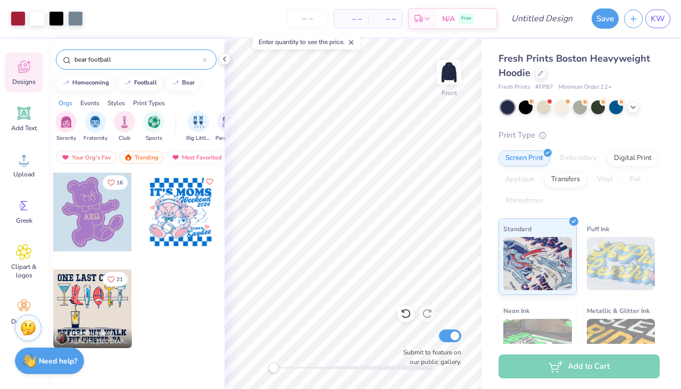
click at [85, 59] on input "bear football" at bounding box center [137, 59] width 129 height 11
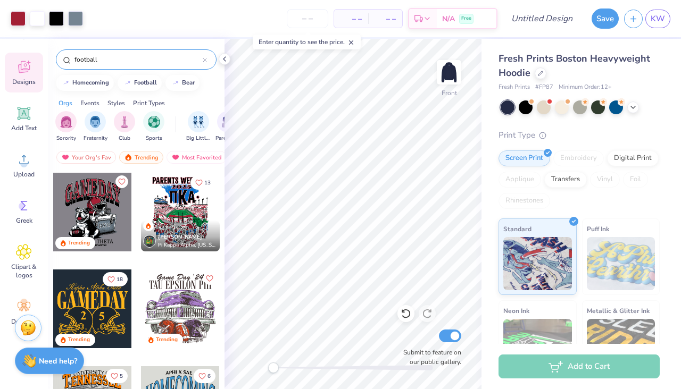
type input "football"
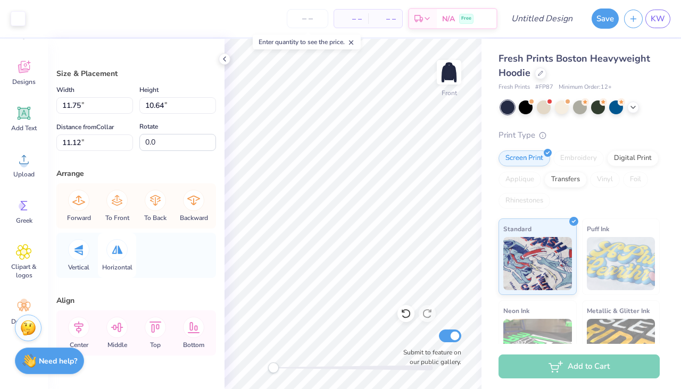
scroll to position [25, 0]
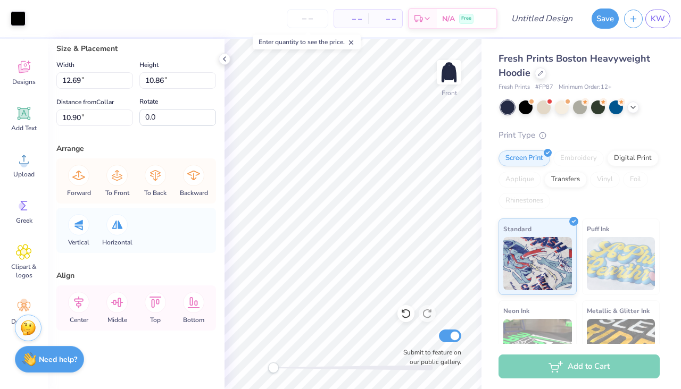
type input "12.69"
type input "10.86"
type input "10.90"
click at [24, 324] on img at bounding box center [28, 327] width 16 height 16
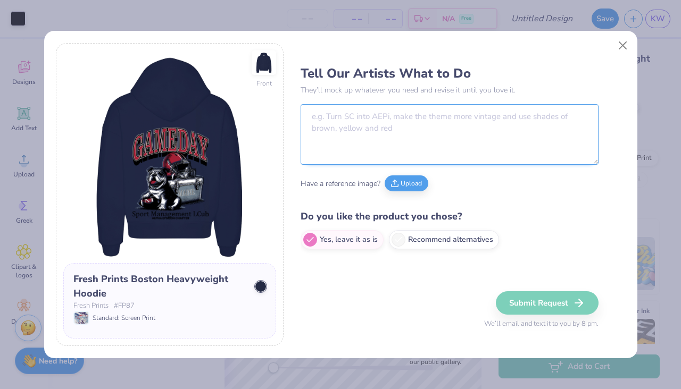
click at [346, 132] on textarea at bounding box center [449, 134] width 298 height 61
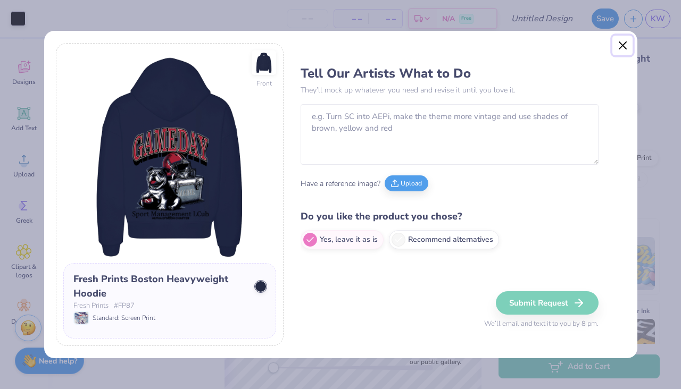
click at [621, 47] on button "Close" at bounding box center [622, 46] width 20 height 20
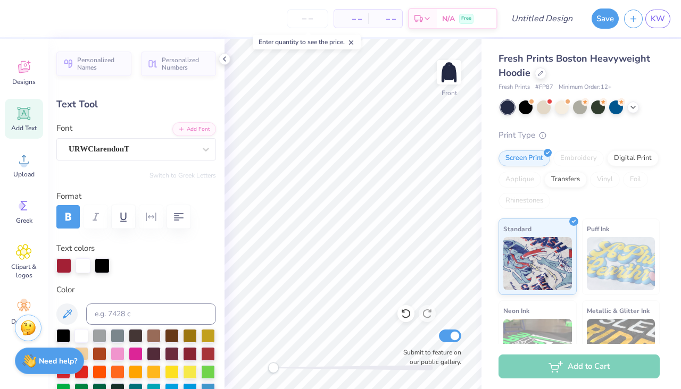
scroll to position [0, 2]
type textarea "Sport Management"
type input "14.17"
type input "7.11"
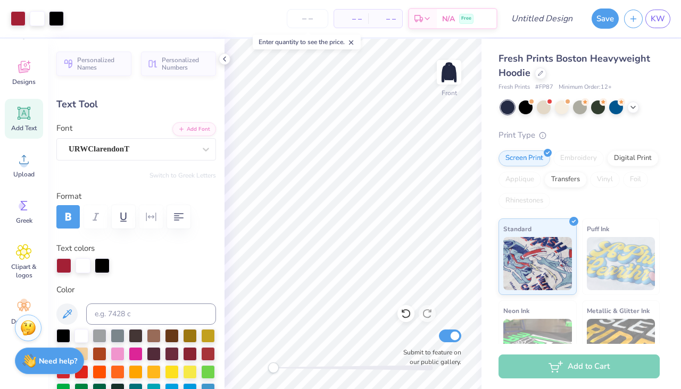
type input "6.31"
type textarea "S"
type textarea "U"
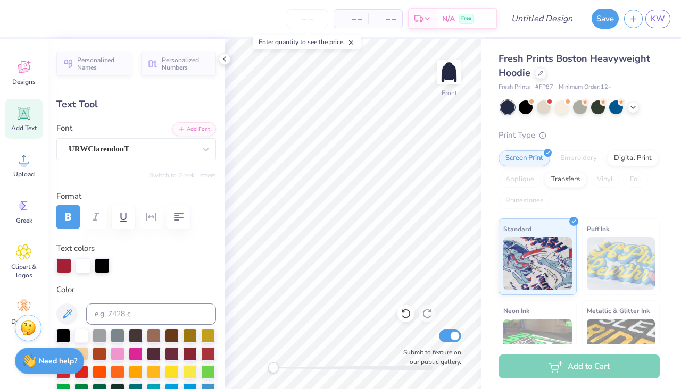
type textarea "Univ. of Maine"
click at [84, 268] on div at bounding box center [83, 264] width 15 height 15
click at [130, 248] on div "Text colors" at bounding box center [136, 258] width 160 height 31
click at [65, 266] on div at bounding box center [63, 264] width 15 height 15
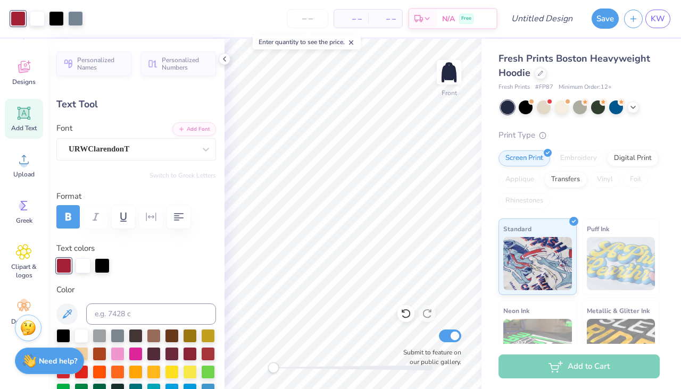
click at [107, 246] on div "Text colors" at bounding box center [136, 258] width 160 height 31
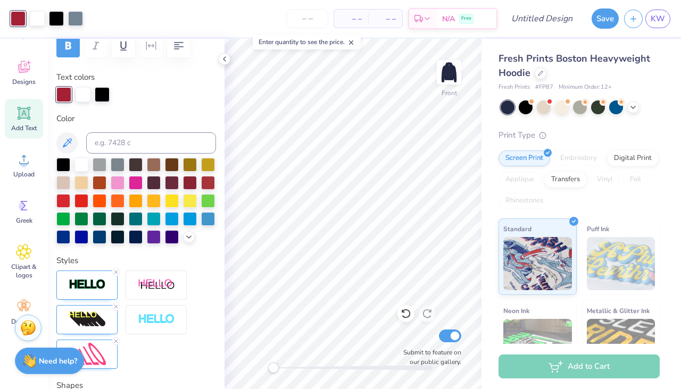
scroll to position [132, 0]
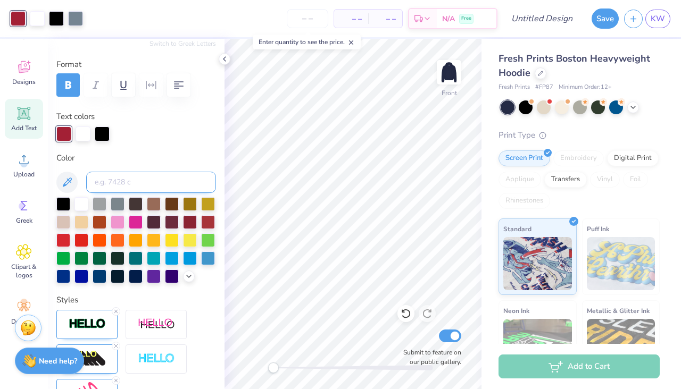
click at [110, 186] on input at bounding box center [151, 182] width 130 height 21
paste input "#79BDE8"
type input "#79BDE8"
click at [74, 183] on button at bounding box center [66, 182] width 21 height 21
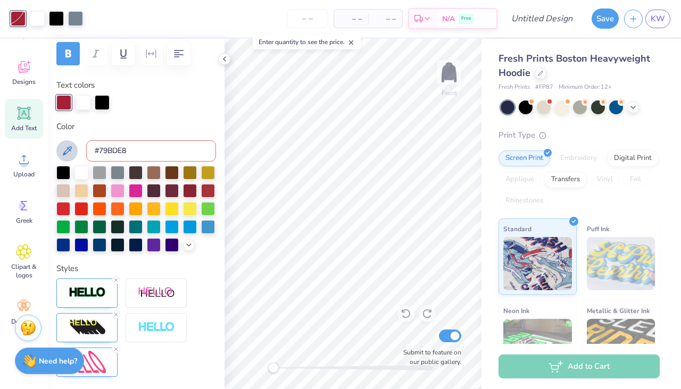
click at [114, 131] on label "Color" at bounding box center [136, 127] width 160 height 12
click at [189, 247] on icon at bounding box center [189, 244] width 9 height 9
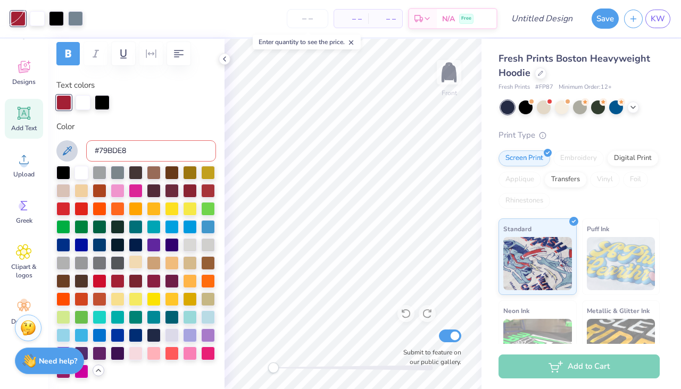
scroll to position [193, 0]
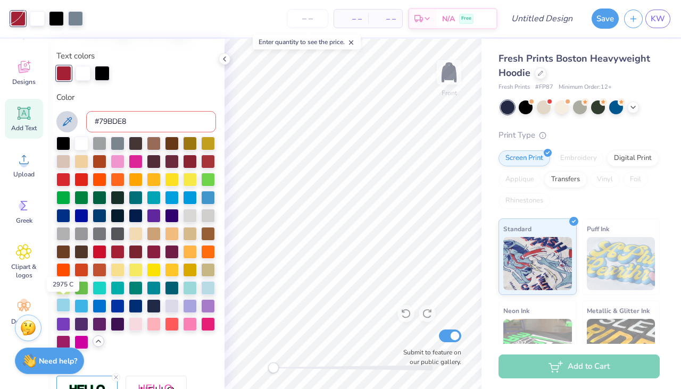
click at [69, 312] on div at bounding box center [63, 305] width 14 height 14
click at [206, 199] on div at bounding box center [208, 198] width 14 height 14
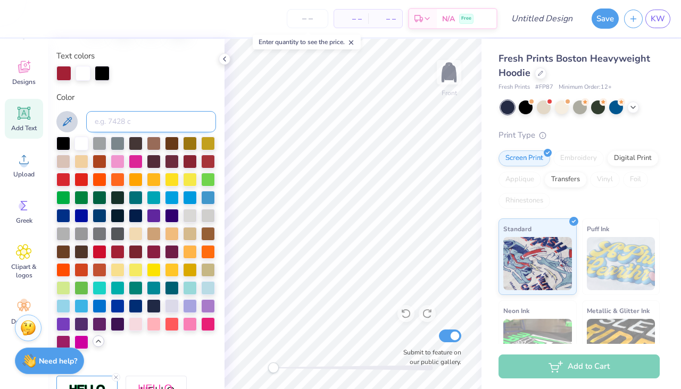
click at [120, 123] on input at bounding box center [151, 121] width 130 height 21
type input "292"
click at [66, 129] on button at bounding box center [66, 121] width 21 height 21
click at [130, 127] on input "292" at bounding box center [151, 121] width 130 height 21
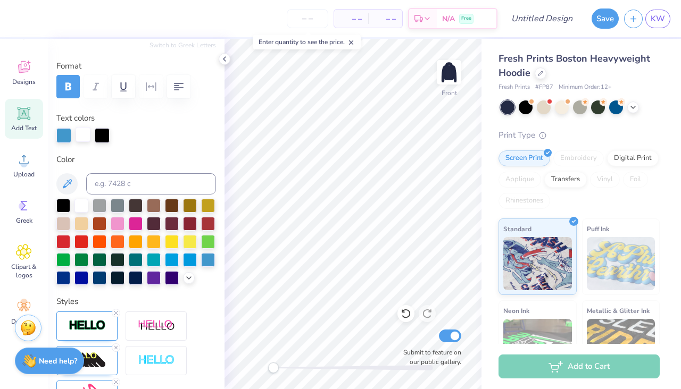
scroll to position [145, 0]
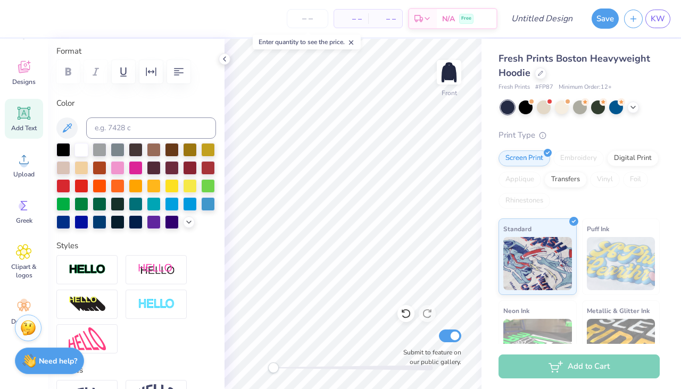
type input "14.03"
type input "1.24"
type input "21.76"
type textarea "Sport Management Club"
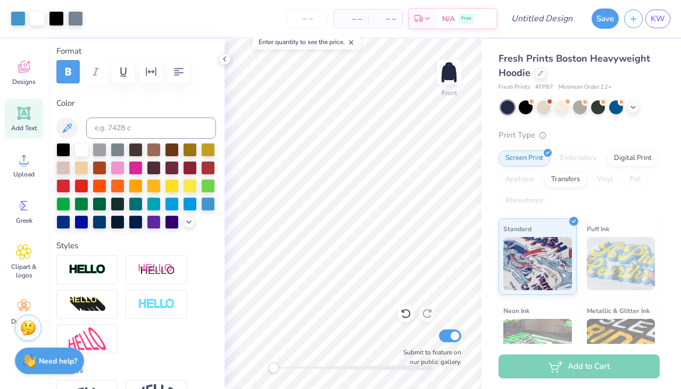
type input "6.85"
type input "0.40"
type input "22.83"
drag, startPoint x: 276, startPoint y: 368, endPoint x: 287, endPoint y: 369, distance: 11.2
click at [281, 369] on div "Accessibility label" at bounding box center [276, 368] width 11 height 11
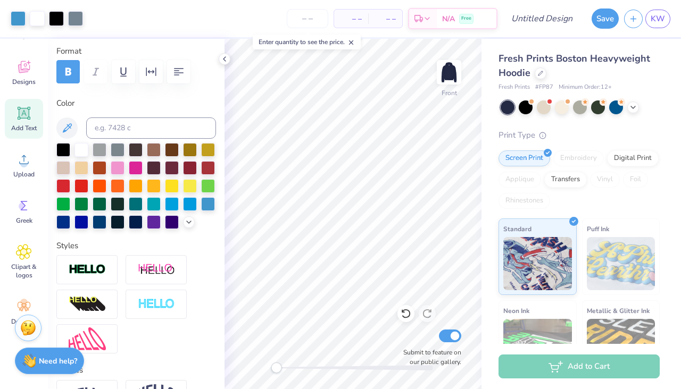
click at [287, 369] on div "Front Submit to feature on our public gallery." at bounding box center [352, 214] width 257 height 350
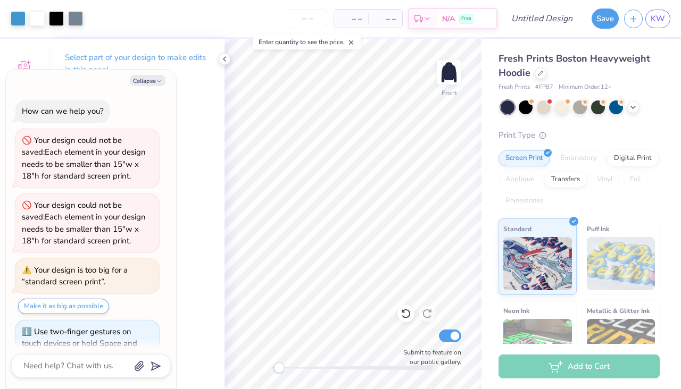
scroll to position [38, 0]
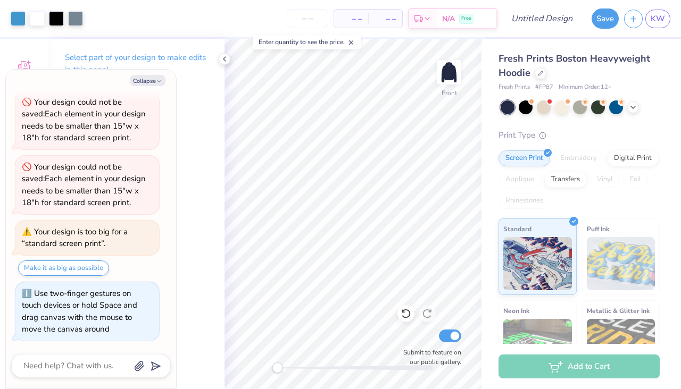
drag, startPoint x: 301, startPoint y: 371, endPoint x: 277, endPoint y: 371, distance: 23.9
click at [277, 371] on div "Accessibility label" at bounding box center [277, 368] width 11 height 11
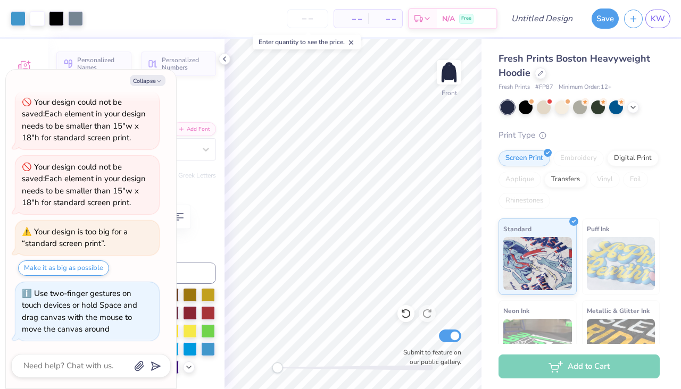
scroll to position [0, 0]
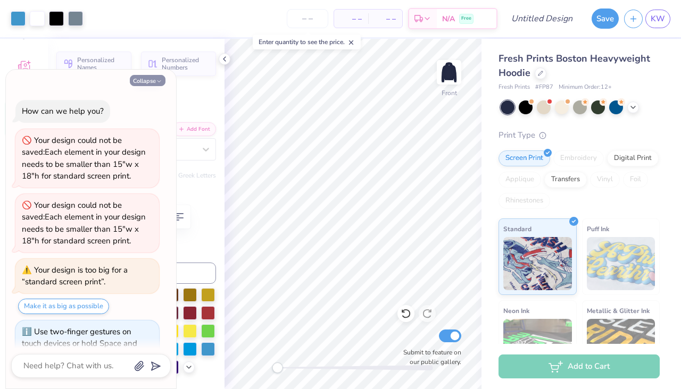
click at [148, 78] on button "Collapse" at bounding box center [148, 80] width 36 height 11
type textarea "x"
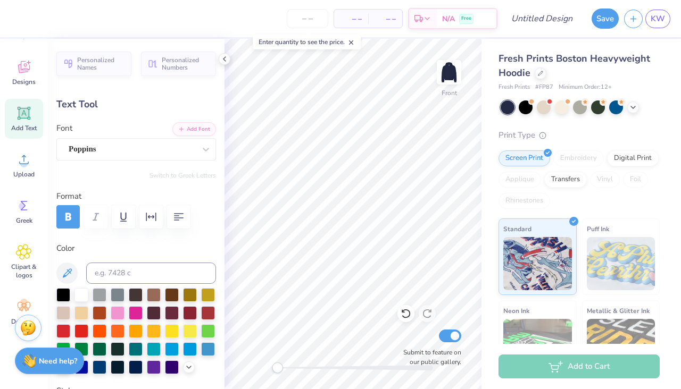
scroll to position [0, 1]
type textarea "CHAPTER"
type textarea "2025 - 2026"
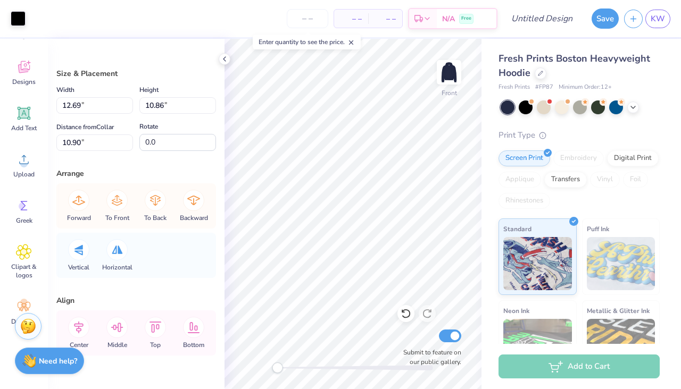
click at [25, 331] on img at bounding box center [28, 327] width 16 height 16
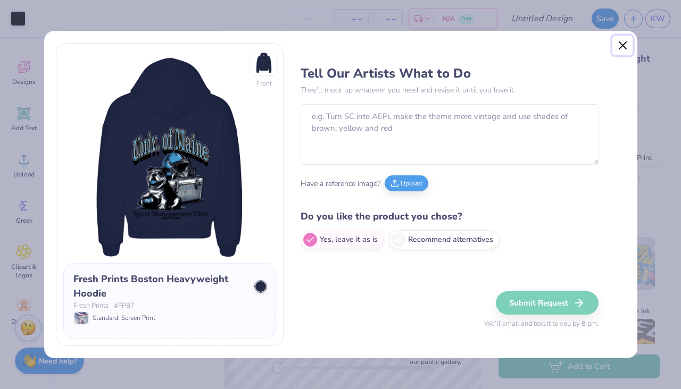
click at [621, 48] on button "Close" at bounding box center [622, 46] width 20 height 20
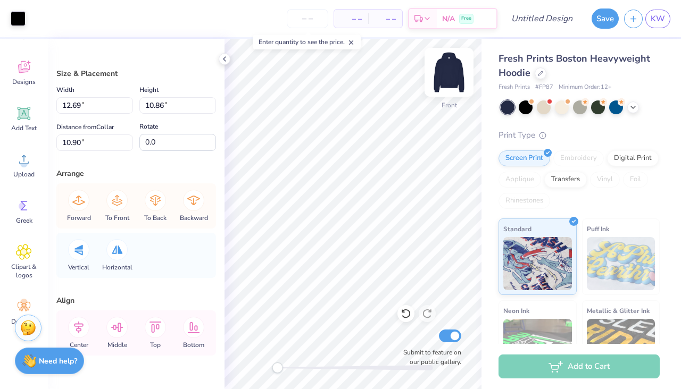
click at [455, 78] on img at bounding box center [449, 72] width 43 height 43
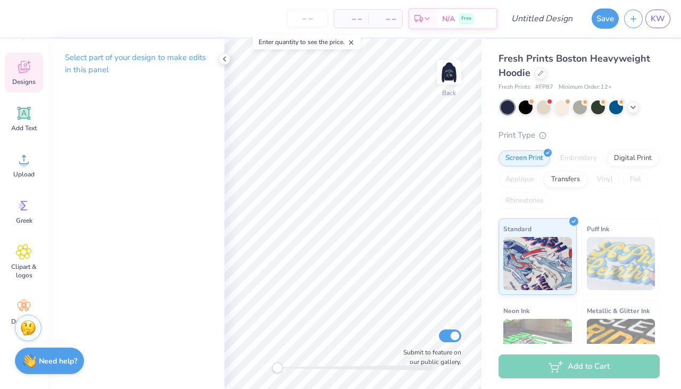
click at [22, 78] on span "Designs" at bounding box center [23, 82] width 23 height 9
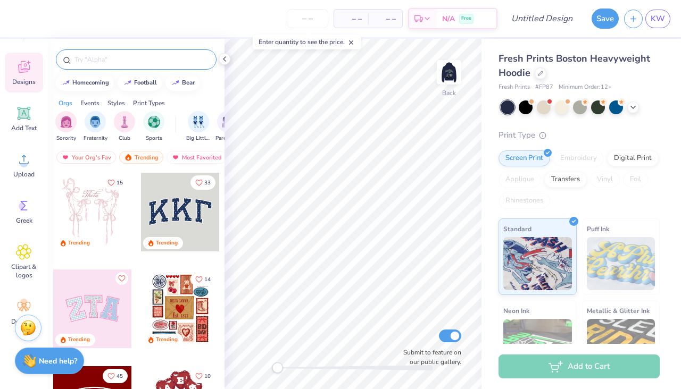
click at [148, 63] on input "text" at bounding box center [141, 59] width 136 height 11
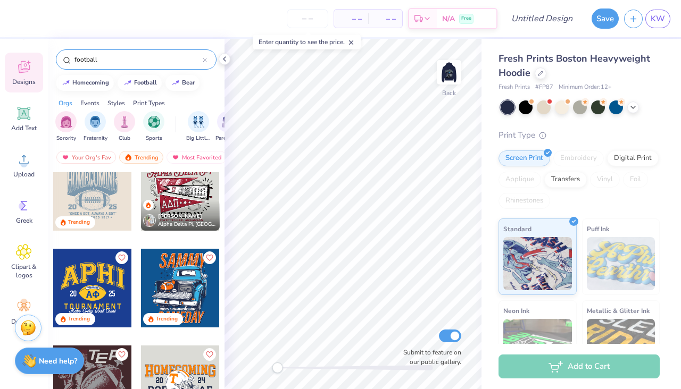
scroll to position [257, 0]
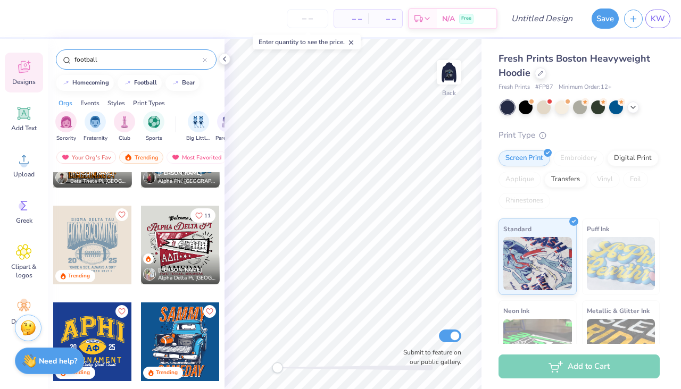
type input "football"
click at [95, 254] on div at bounding box center [92, 245] width 79 height 79
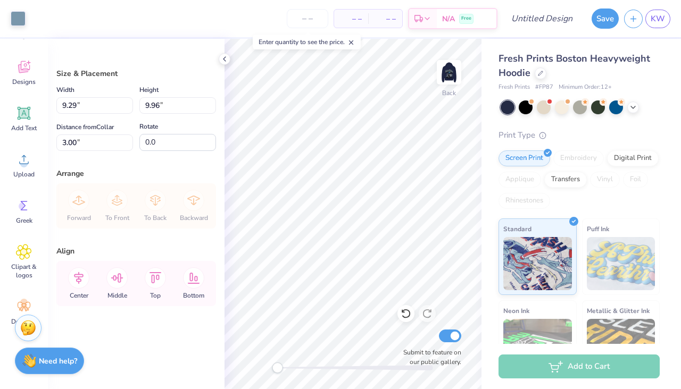
type input "5.02"
type input "5.39"
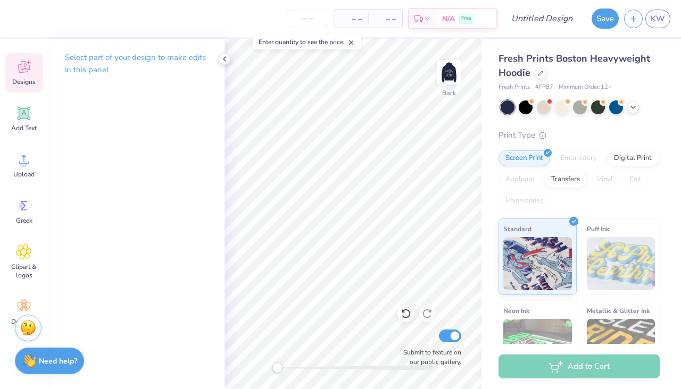
click at [27, 76] on div "Designs" at bounding box center [24, 73] width 38 height 40
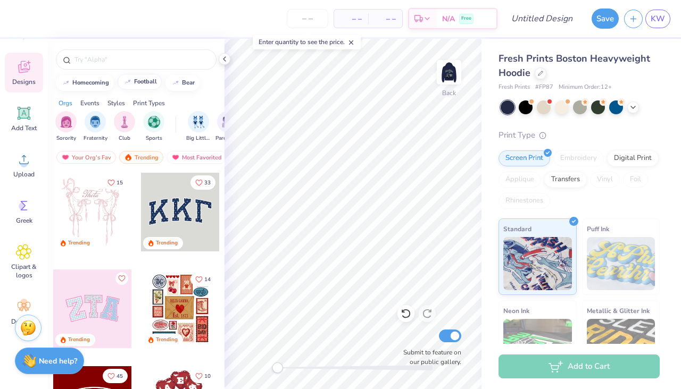
click at [148, 81] on div "football" at bounding box center [145, 82] width 23 height 6
type input "football"
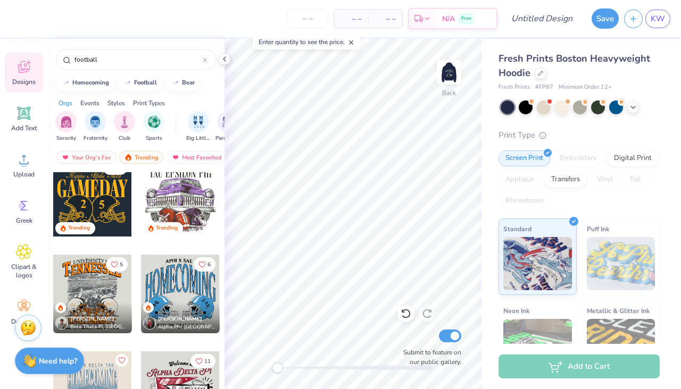
scroll to position [0, 0]
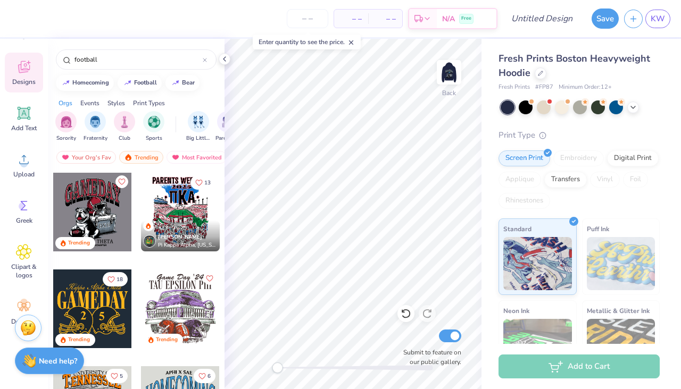
click at [97, 213] on div at bounding box center [92, 212] width 79 height 79
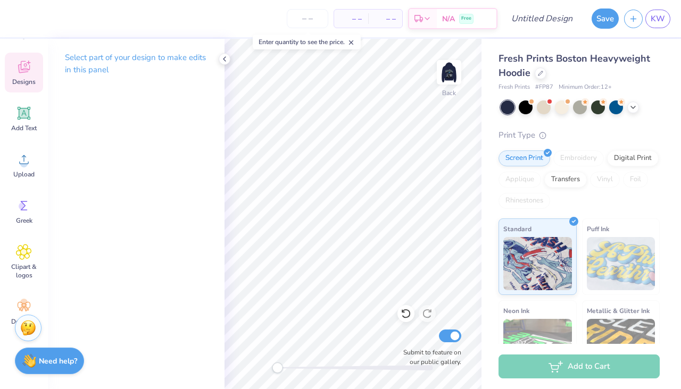
click at [28, 80] on span "Designs" at bounding box center [23, 82] width 23 height 9
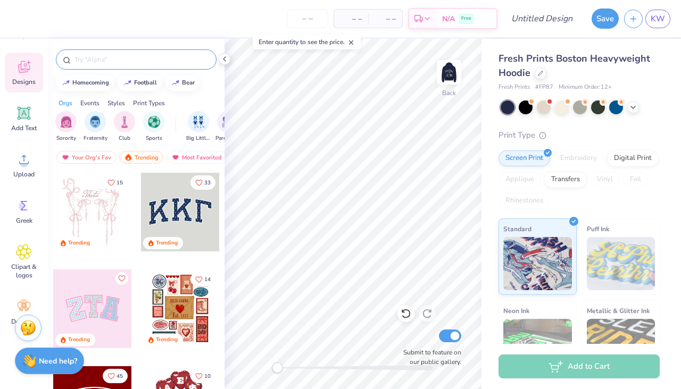
click at [115, 66] on div at bounding box center [136, 59] width 161 height 20
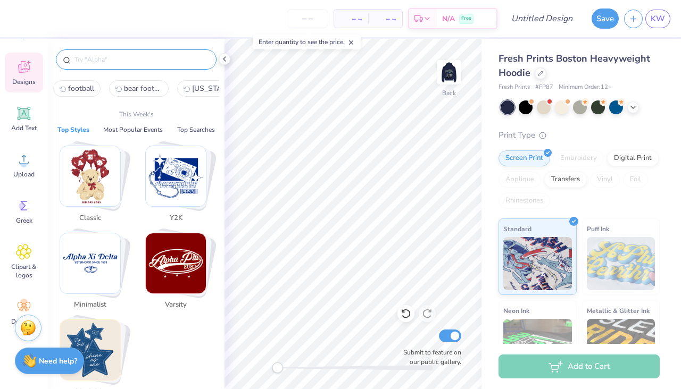
click at [110, 62] on input "text" at bounding box center [141, 59] width 136 height 11
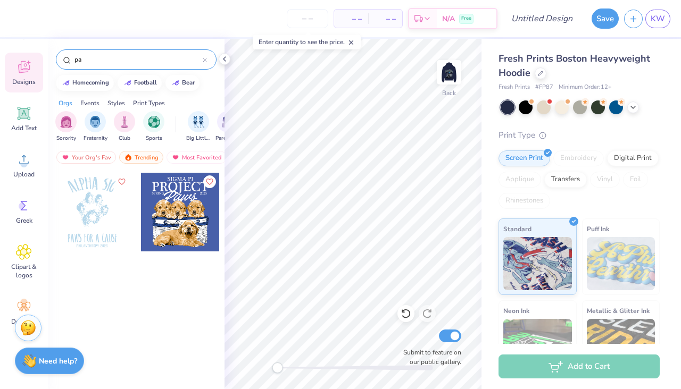
type input "p"
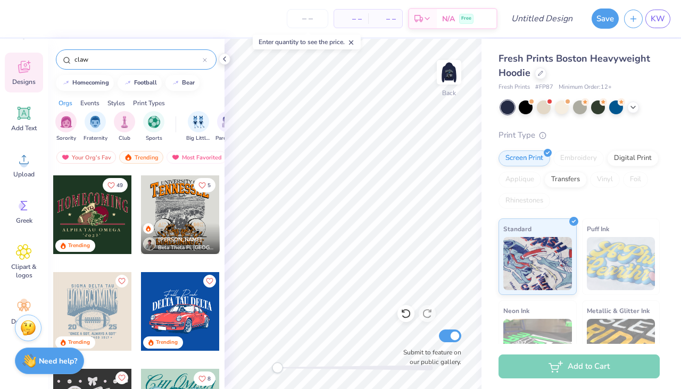
scroll to position [96, 0]
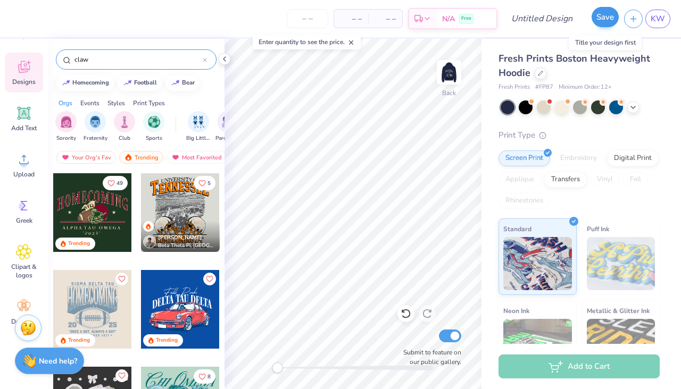
type input "claw"
click at [602, 22] on button "Save" at bounding box center [604, 17] width 27 height 20
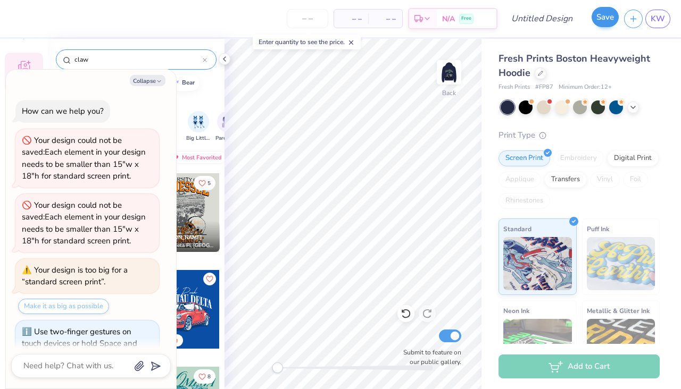
scroll to position [68, 0]
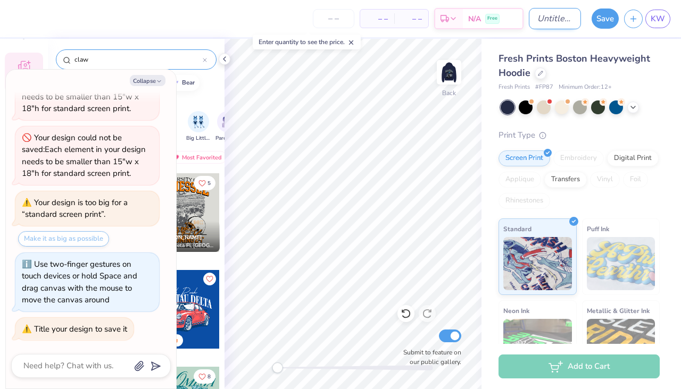
type textarea "x"
click at [553, 21] on input "Design Title" at bounding box center [555, 18] width 52 height 21
type input "S"
type textarea "x"
type input "S"
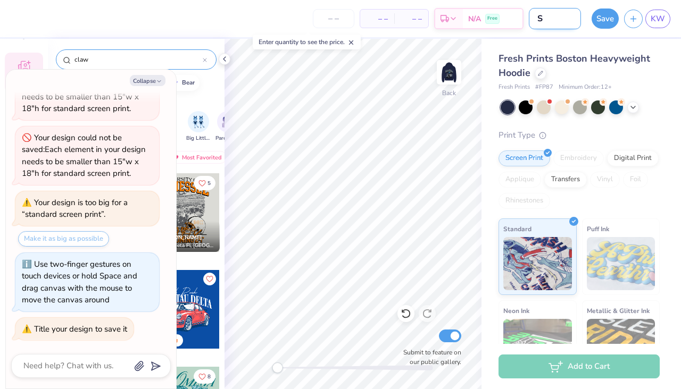
click at [557, 23] on input "S" at bounding box center [555, 18] width 52 height 21
type textarea "x"
type input "SM"
type textarea "x"
type input "SMC"
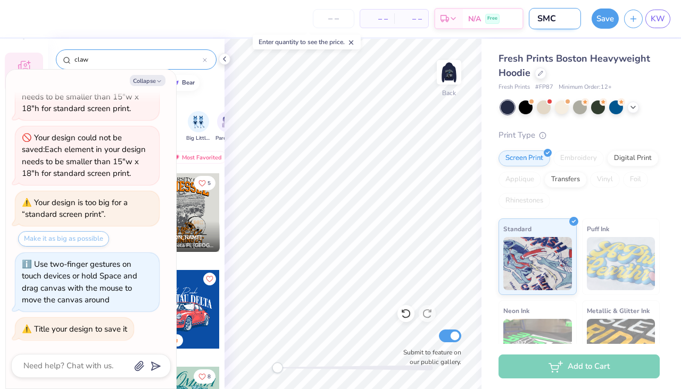
type textarea "x"
type input "SMC"
type textarea "x"
type input "SMC M"
type textarea "x"
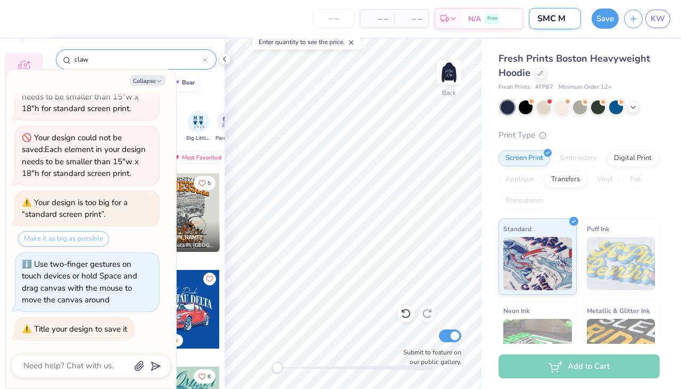
type input "SMC Mo"
type textarea "x"
type input "SMC Moc"
type textarea "x"
type input "SMC Mock"
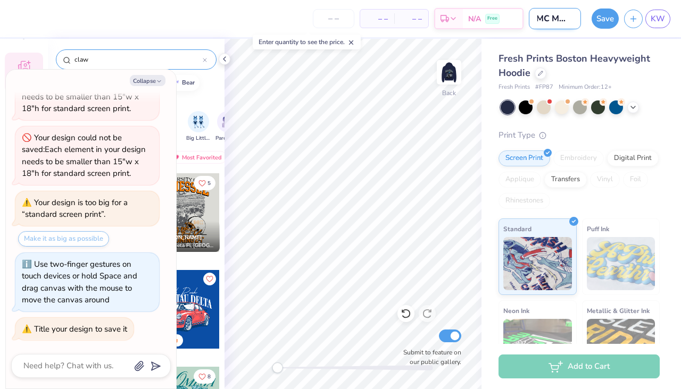
type textarea "x"
type input "SMC Mock"
type textarea "x"
type input "SMC Mock u"
type textarea "x"
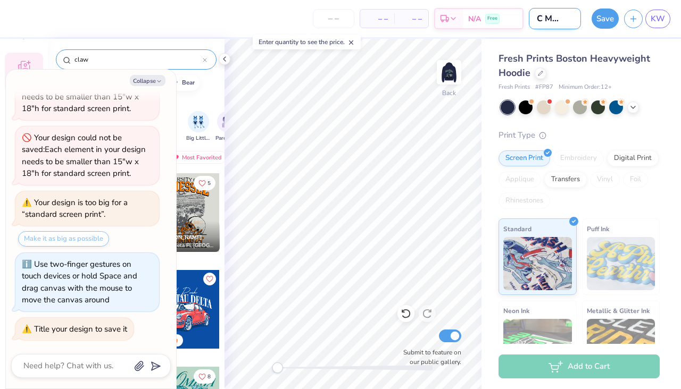
type input "SMC Mock up"
type textarea "x"
type input "SMC Mock up"
type textarea "x"
type input "SMC Mock up #"
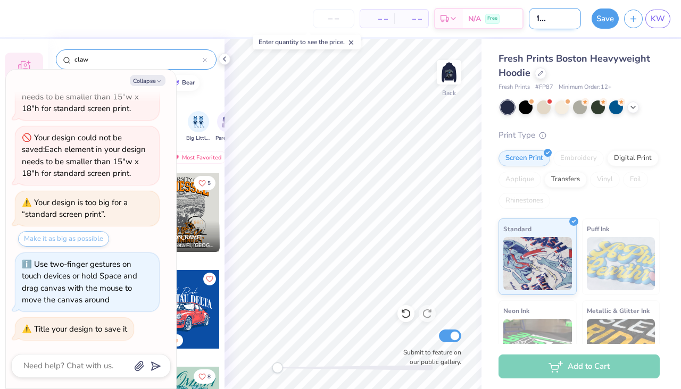
type textarea "x"
type input "SMC Mock up #!"
type textarea "x"
type input "SMC Mock up #"
type textarea "x"
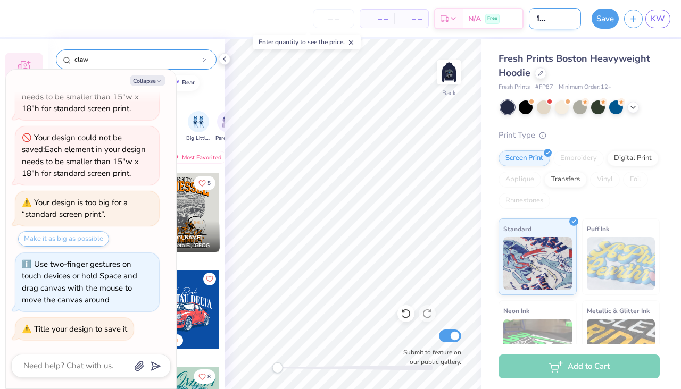
type input "SMC Mock up #1"
type textarea "x"
type input "SMC Mock up #1"
click at [610, 22] on button "Save" at bounding box center [604, 17] width 27 height 20
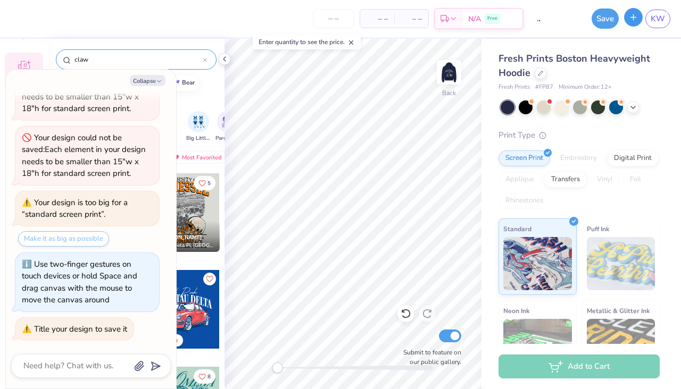
click at [632, 20] on icon "button" at bounding box center [633, 17] width 9 height 9
click at [630, 22] on button "button" at bounding box center [633, 17] width 19 height 19
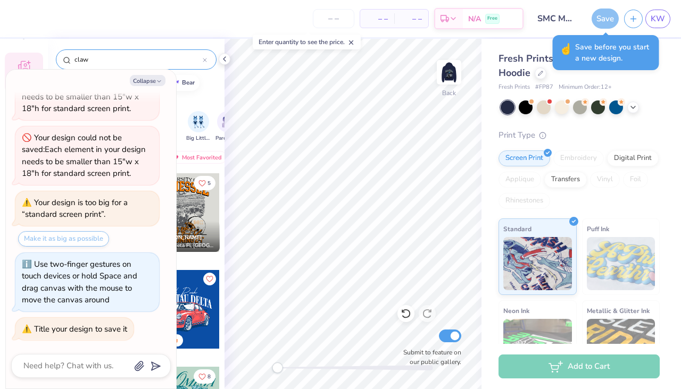
click at [602, 21] on div "Save" at bounding box center [604, 19] width 27 height 20
click at [582, 26] on div "– – Per Item – – Total Est. Delivery N/A Free Design Title SMC Mock up #1 Save …" at bounding box center [340, 18] width 681 height 37
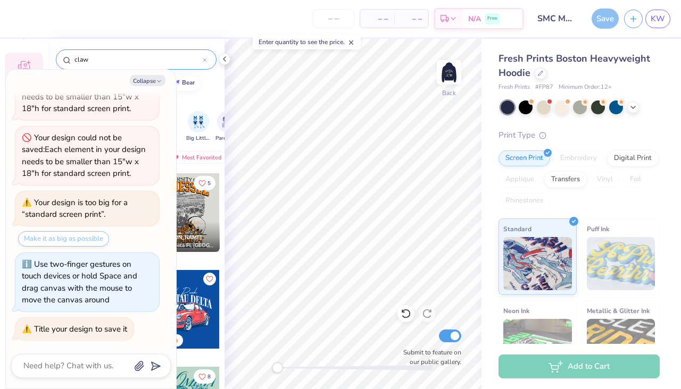
click at [612, 20] on div "Save" at bounding box center [604, 19] width 27 height 20
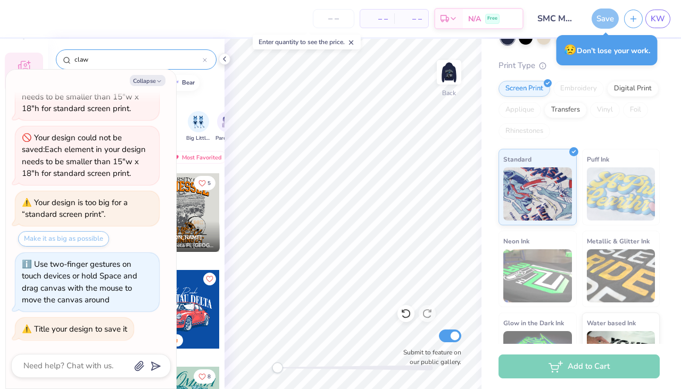
scroll to position [62, 0]
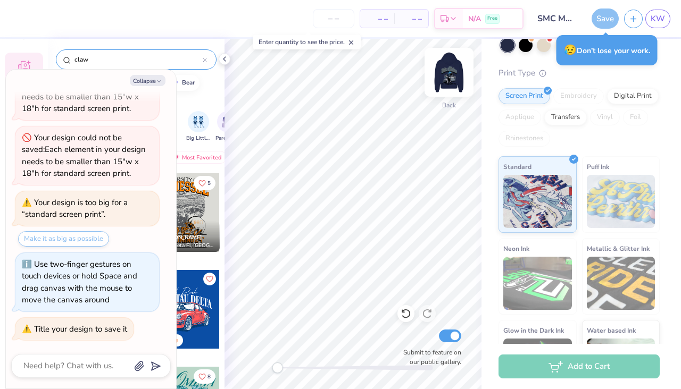
click at [447, 77] on img at bounding box center [449, 72] width 43 height 43
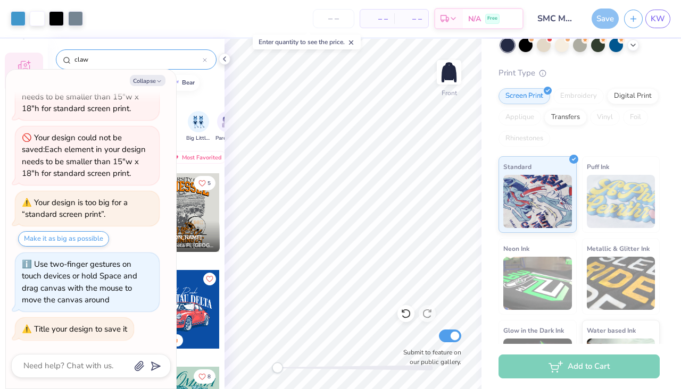
scroll to position [23, 0]
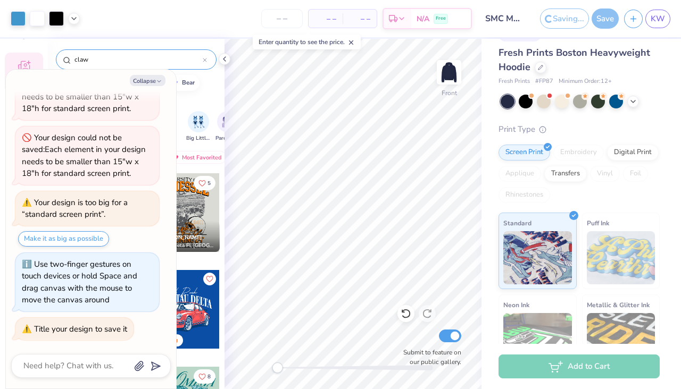
scroll to position [41, 0]
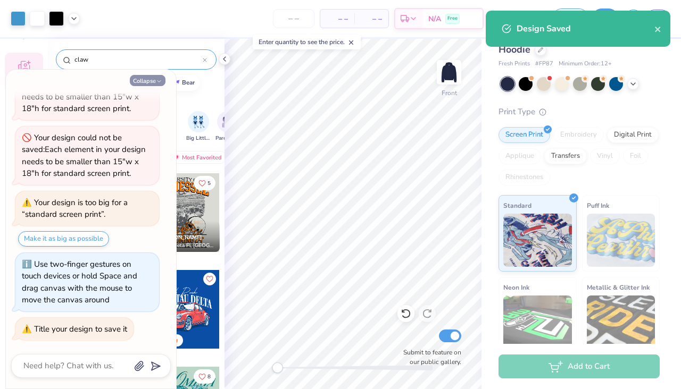
click at [141, 82] on button "Collapse" at bounding box center [148, 80] width 36 height 11
type textarea "x"
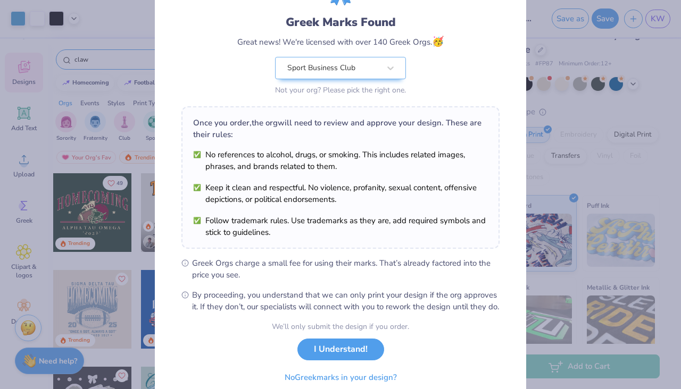
scroll to position [99, 0]
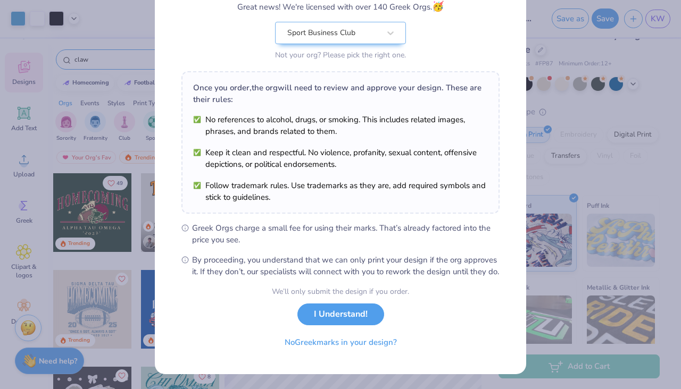
click at [131, 300] on div "Greek Marks Found Great news! We're licensed with over 140 Greek Orgs. 🥳 Sport …" at bounding box center [340, 194] width 681 height 389
click at [320, 323] on button "I Understand!" at bounding box center [340, 312] width 87 height 22
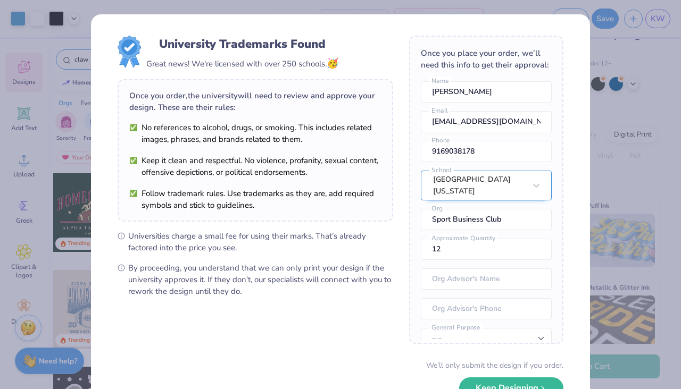
scroll to position [39, 0]
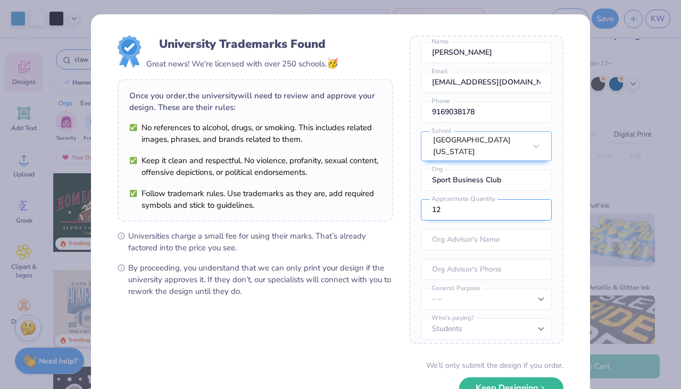
click at [481, 204] on input "12" at bounding box center [486, 209] width 131 height 21
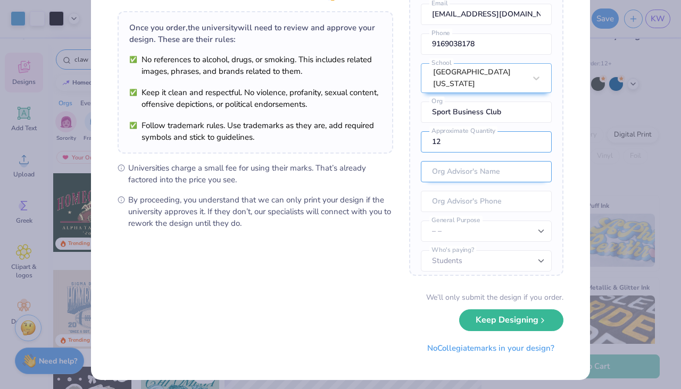
scroll to position [73, 0]
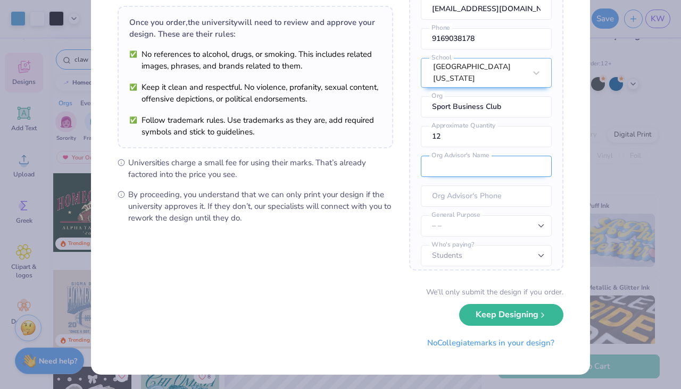
click at [486, 161] on input "text" at bounding box center [486, 166] width 131 height 21
click at [466, 190] on input "tel" at bounding box center [486, 196] width 131 height 21
click at [450, 223] on select "– – Member apparel for registered Student Organization / Department / School Fu…" at bounding box center [486, 225] width 131 height 21
click at [445, 248] on select "Students University" at bounding box center [486, 255] width 131 height 21
click at [421, 245] on select "Students University" at bounding box center [486, 255] width 131 height 21
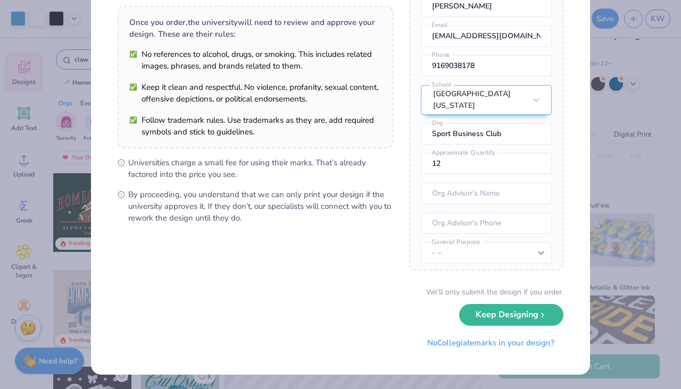
scroll to position [12, 0]
click at [445, 250] on select "– – Member apparel for registered Student Organization / Department / School Fu…" at bounding box center [486, 253] width 131 height 21
select select "Member apparel for registered Student Organization / Department / School"
click at [421, 243] on select "– – Member apparel for registered Student Organization / Department / School Fu…" at bounding box center [486, 253] width 131 height 21
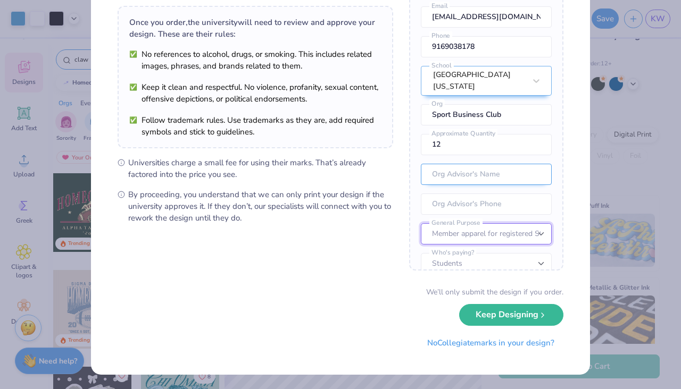
scroll to position [31, 0]
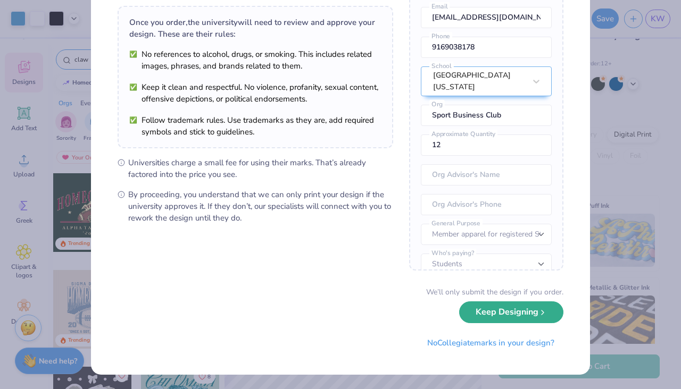
click at [481, 312] on button "Keep Designing" at bounding box center [511, 313] width 104 height 22
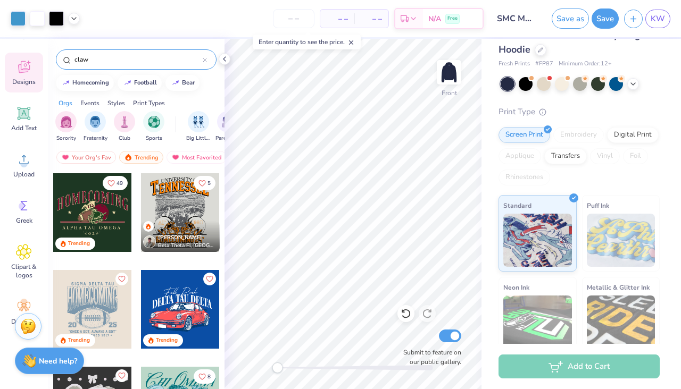
click at [24, 329] on img at bounding box center [28, 327] width 16 height 16
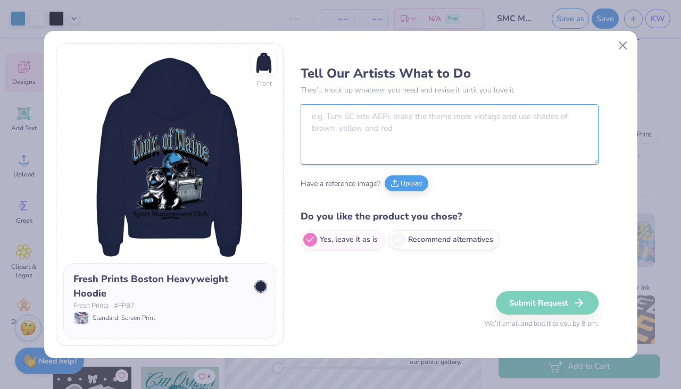
click at [373, 121] on textarea at bounding box center [449, 134] width 298 height 61
click at [360, 115] on textarea at bounding box center [449, 134] width 298 height 61
click at [361, 127] on textarea "can" at bounding box center [449, 134] width 298 height 61
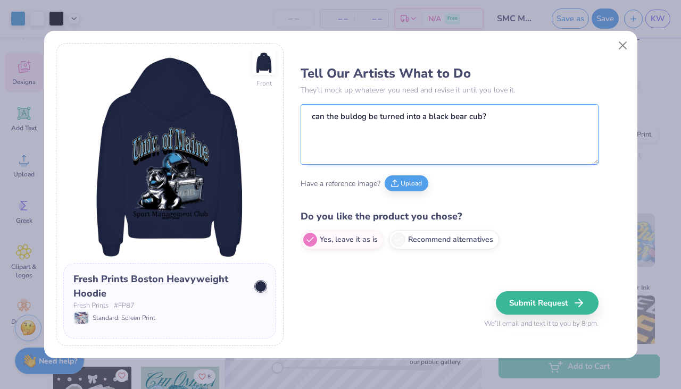
click at [353, 115] on textarea "can the buldog be turned into a black bear cub?" at bounding box center [449, 134] width 298 height 61
type textarea "can the bulldog be turned into a black bear cub?"
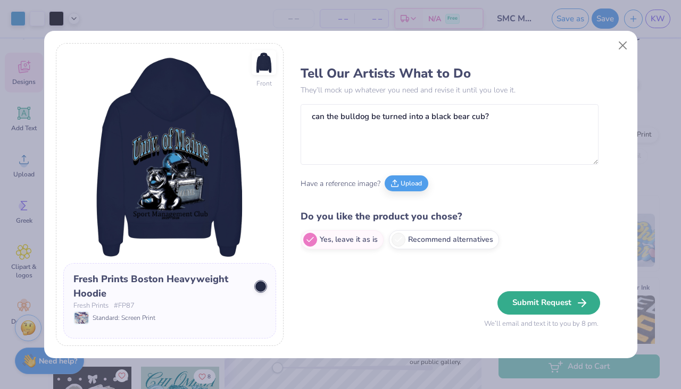
click at [512, 304] on button "Submit Request" at bounding box center [548, 302] width 103 height 23
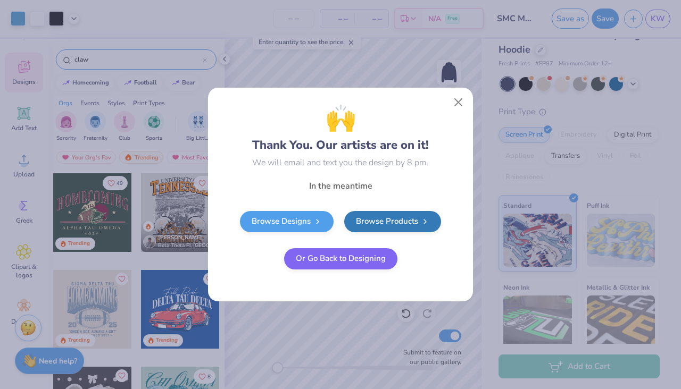
click at [357, 260] on button "Or Go Back to Designing" at bounding box center [340, 258] width 113 height 21
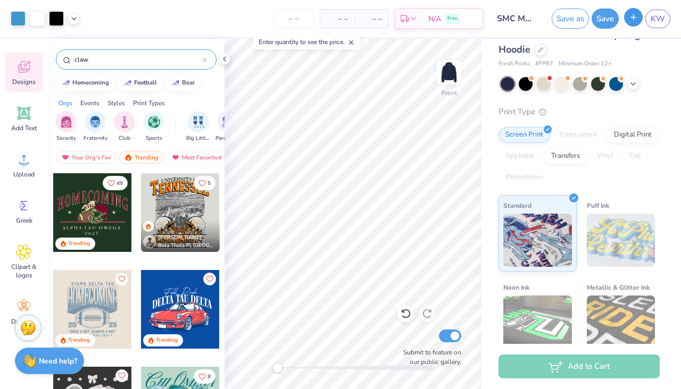
click at [633, 22] on button "button" at bounding box center [633, 17] width 19 height 19
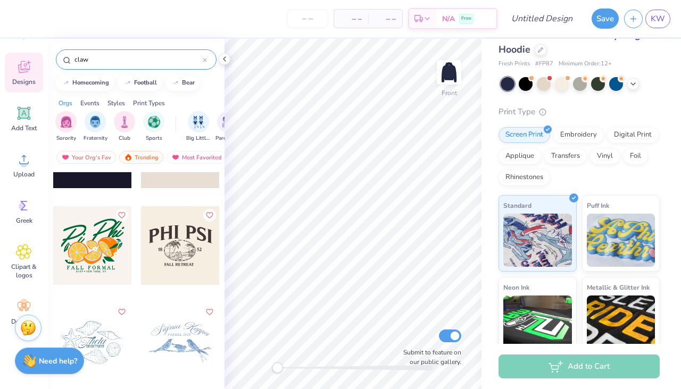
scroll to position [3371, 0]
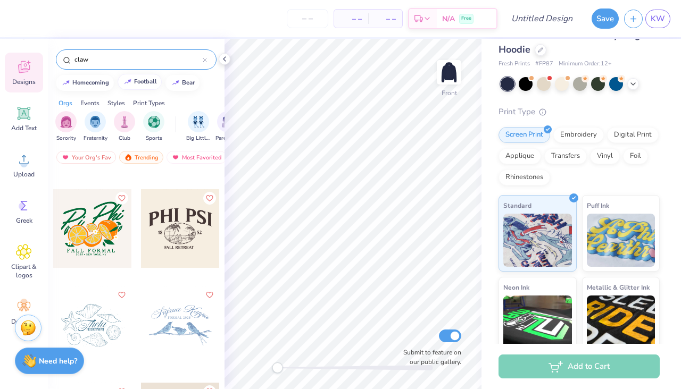
click at [146, 80] on div "football" at bounding box center [145, 82] width 23 height 6
type input "football"
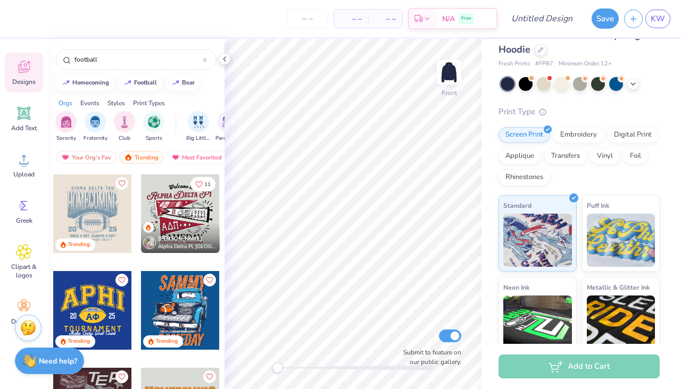
scroll to position [291, 0]
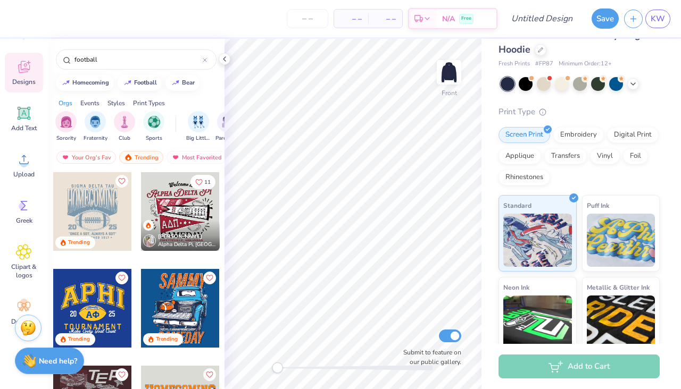
click at [108, 211] on div at bounding box center [92, 211] width 79 height 79
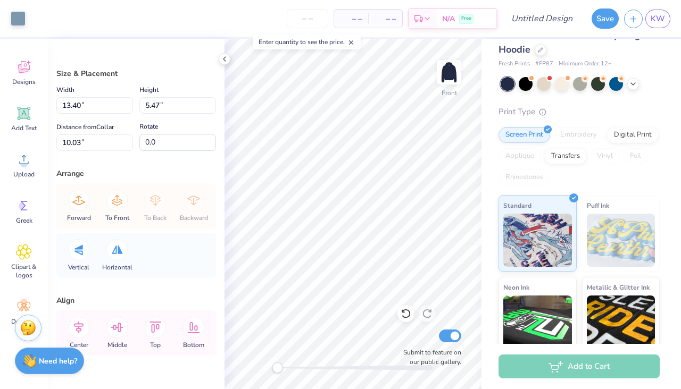
type input "13.57"
type input "11.45"
type input "8.52"
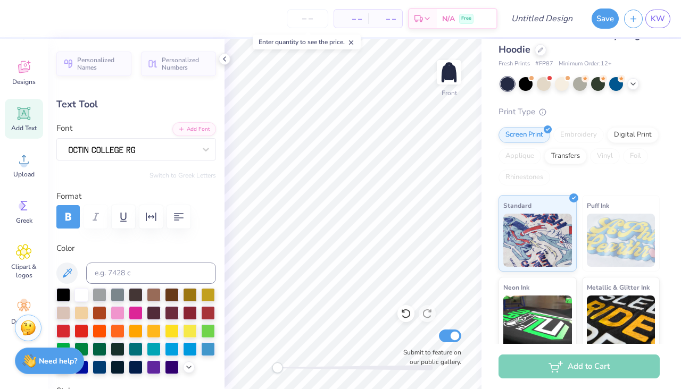
type input "12.72"
type input "0.89"
type input "20.34"
type input "12.72"
type input "0.89"
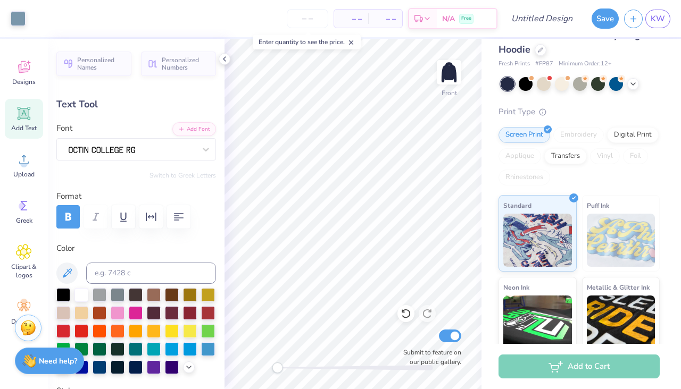
type input "20.34"
type input "2.15"
type input "1.45"
type input "18.17"
type input "12.72"
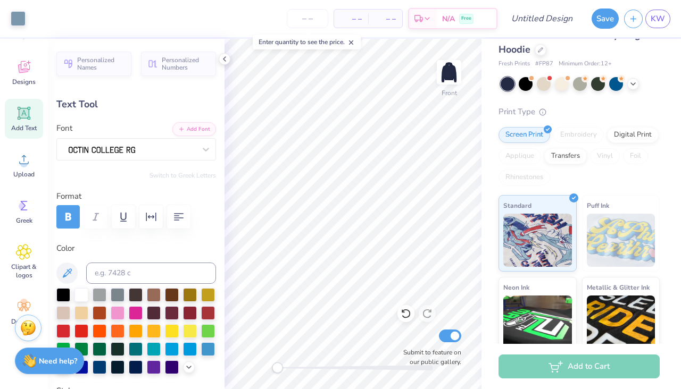
type input "0.89"
type input "20.34"
type input "8.72"
type input "0.58"
type input "21.45"
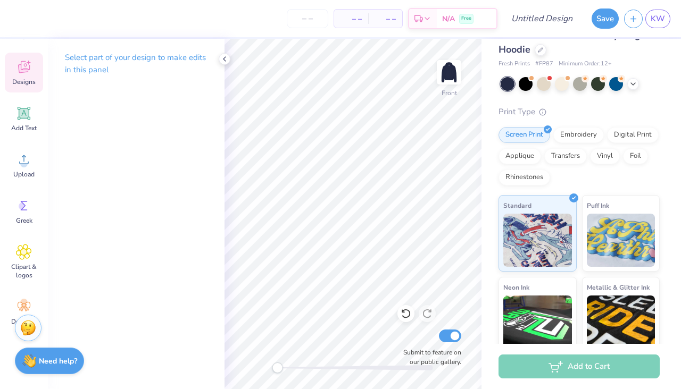
click at [18, 79] on span "Designs" at bounding box center [23, 82] width 23 height 9
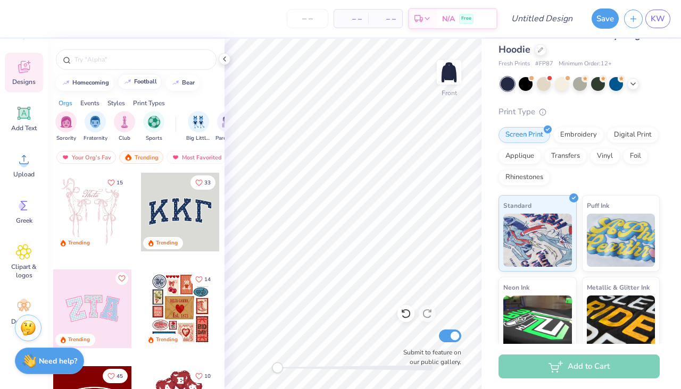
click at [139, 89] on button "football" at bounding box center [140, 82] width 44 height 16
type input "football"
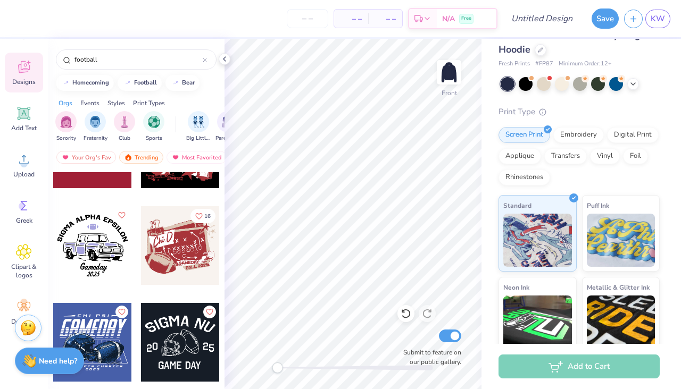
scroll to position [5993, 0]
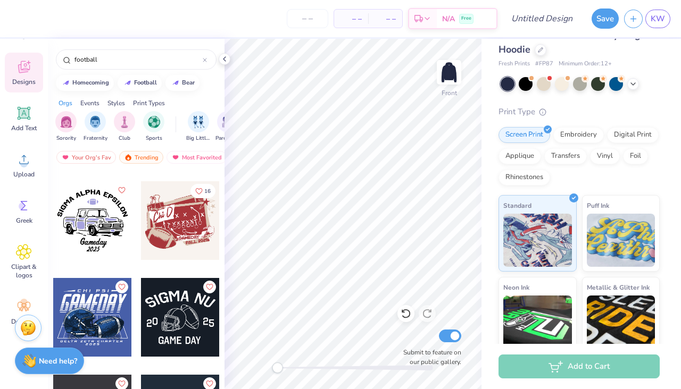
click at [196, 235] on div at bounding box center [180, 220] width 79 height 79
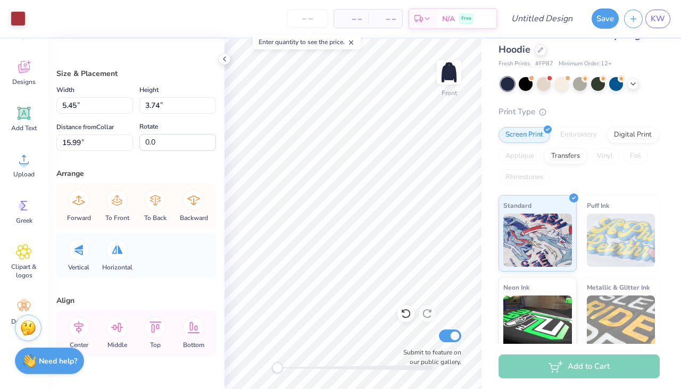
scroll to position [25, 0]
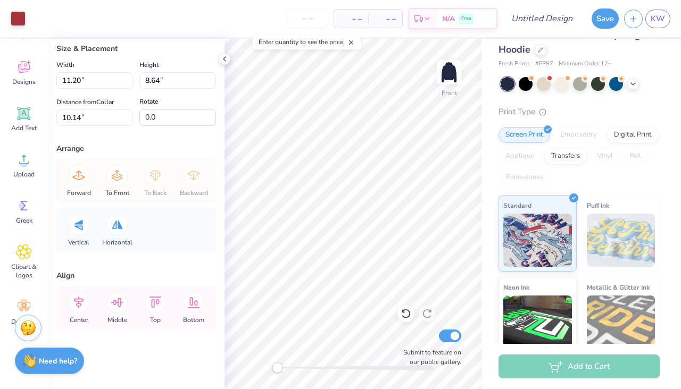
type input "11.20"
type input "8.64"
type input "10.14"
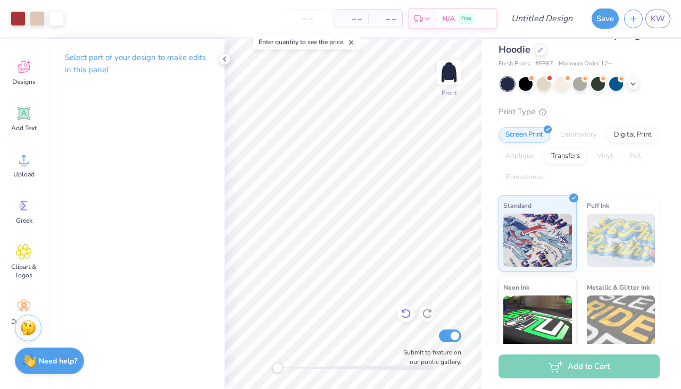
click at [404, 313] on icon at bounding box center [403, 312] width 2 height 2
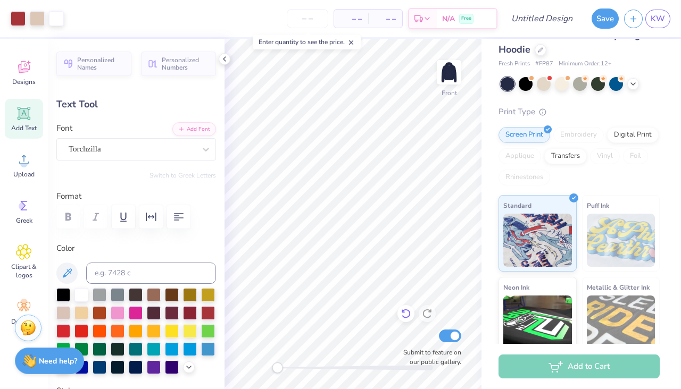
type input "0.0"
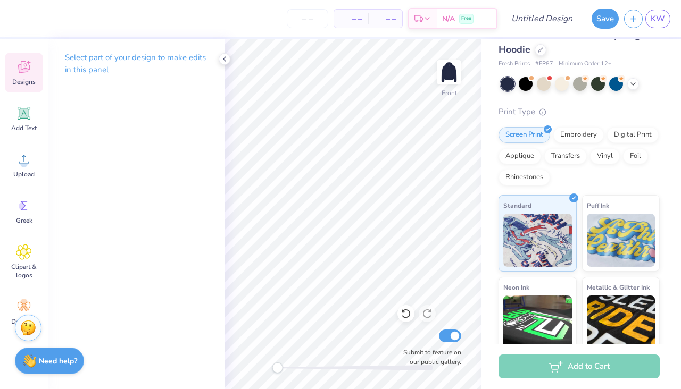
click at [34, 78] on span "Designs" at bounding box center [23, 82] width 23 height 9
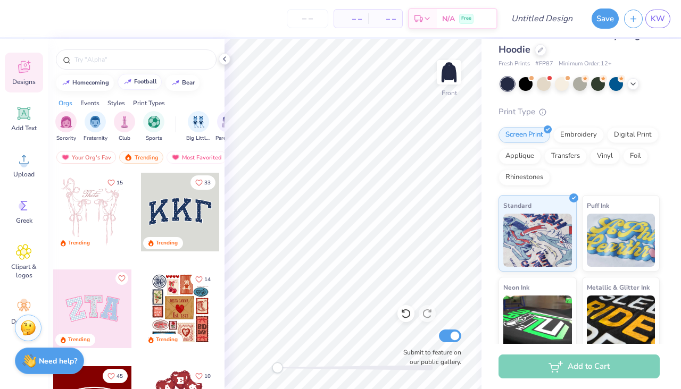
click at [137, 82] on div "football" at bounding box center [145, 82] width 23 height 6
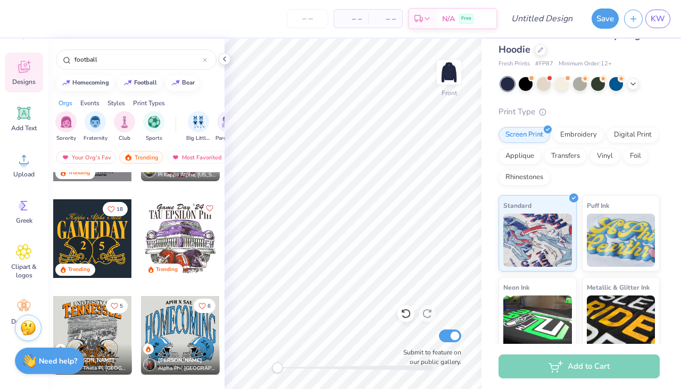
scroll to position [71, 0]
click at [88, 57] on input "football" at bounding box center [137, 59] width 129 height 11
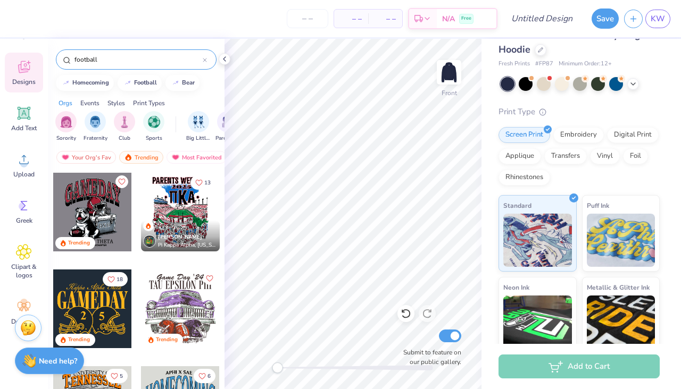
click at [88, 57] on input "football" at bounding box center [137, 59] width 129 height 11
type input "basketball"
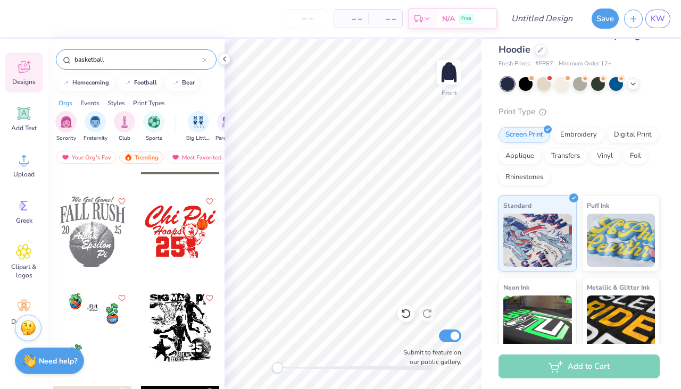
scroll to position [2401, 0]
click at [179, 328] on div at bounding box center [180, 328] width 79 height 79
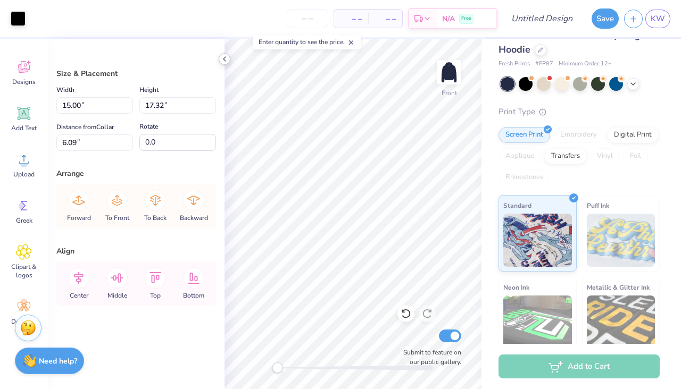
click at [225, 59] on icon at bounding box center [224, 59] width 9 height 9
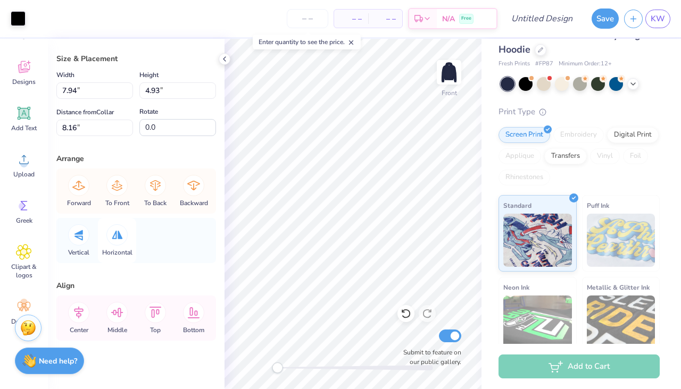
scroll to position [0, 0]
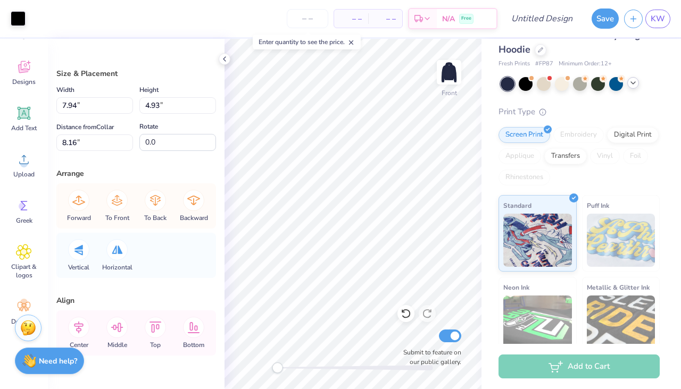
click at [634, 86] on icon at bounding box center [633, 83] width 9 height 9
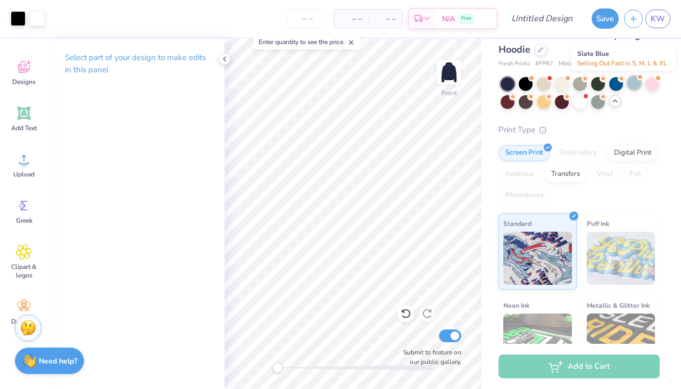
click at [634, 86] on div at bounding box center [634, 83] width 14 height 14
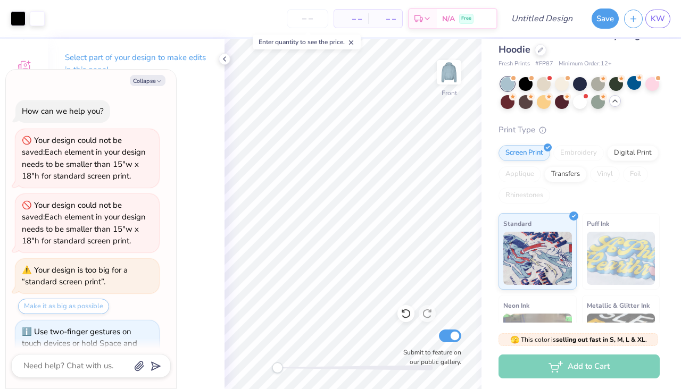
scroll to position [344, 0]
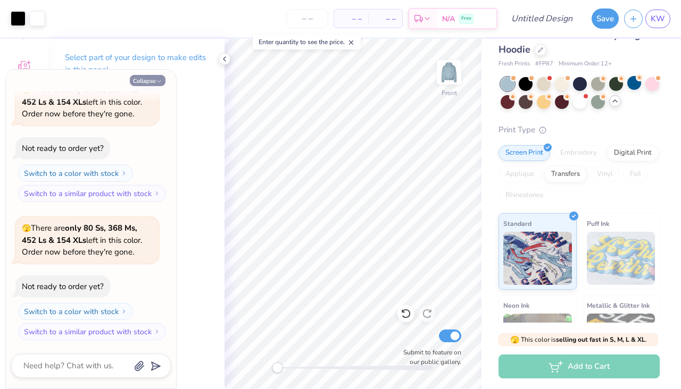
click at [152, 80] on button "Collapse" at bounding box center [148, 80] width 36 height 11
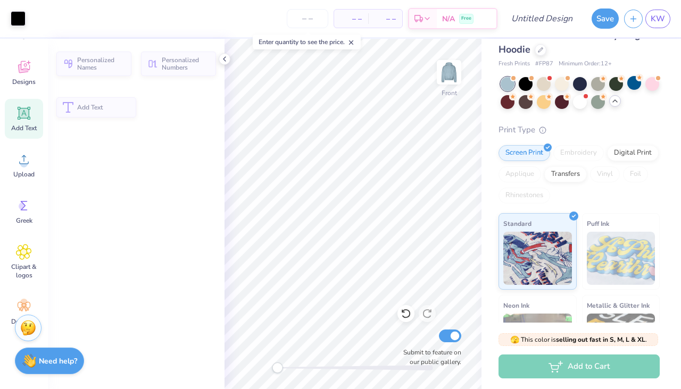
type textarea "x"
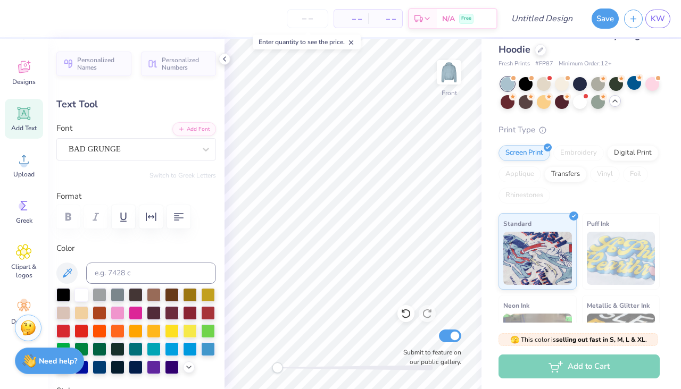
type textarea "p"
type textarea "Management"
click at [581, 83] on div at bounding box center [580, 83] width 14 height 14
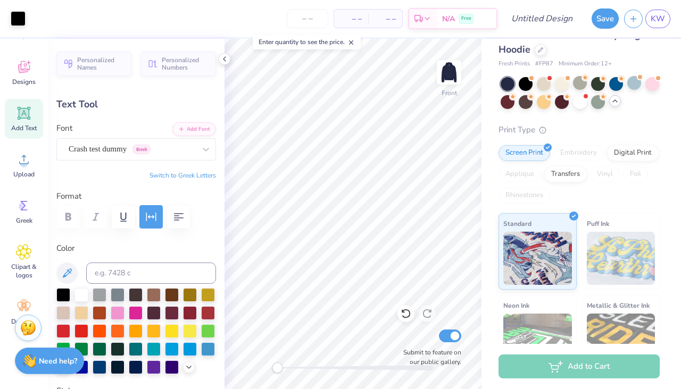
type input "4.16"
type input "1.13"
type input "20.50"
type textarea "Sport management CLub"
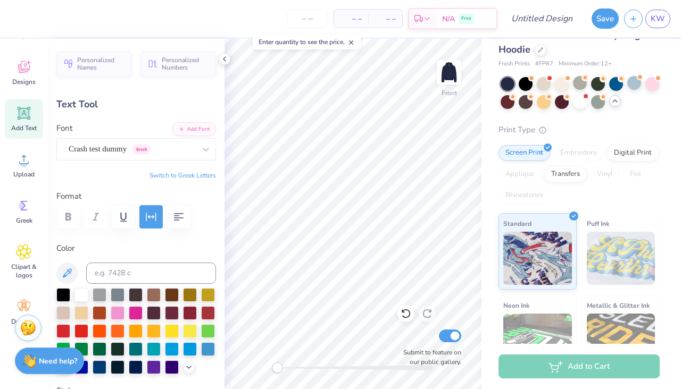
scroll to position [0, 2]
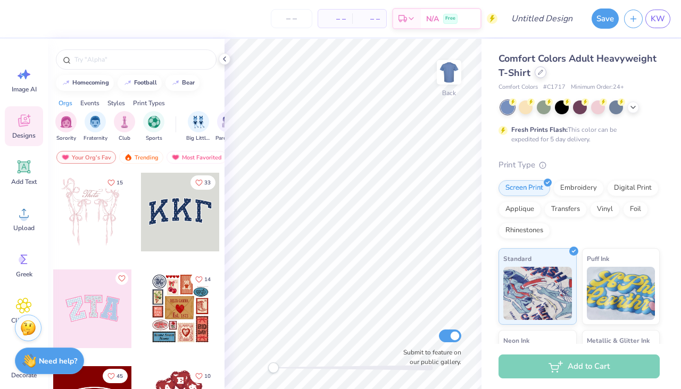
click at [538, 74] on icon at bounding box center [540, 72] width 5 height 5
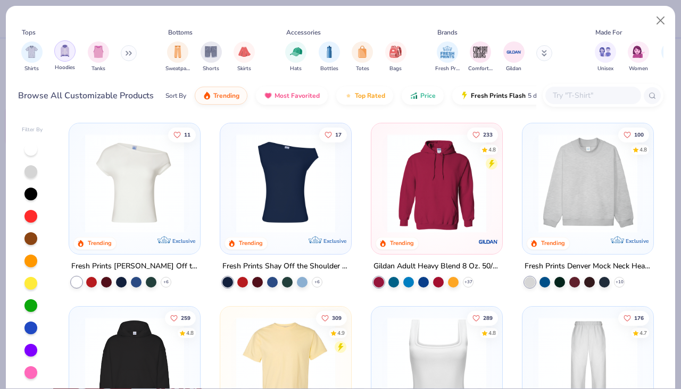
click at [65, 56] on img "filter for Hoodies" at bounding box center [65, 51] width 12 height 12
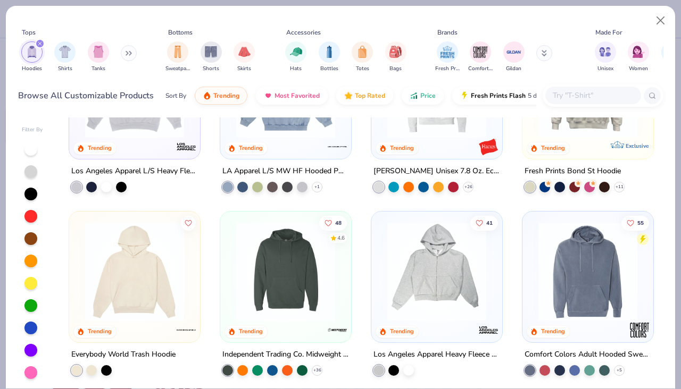
scroll to position [315, 0]
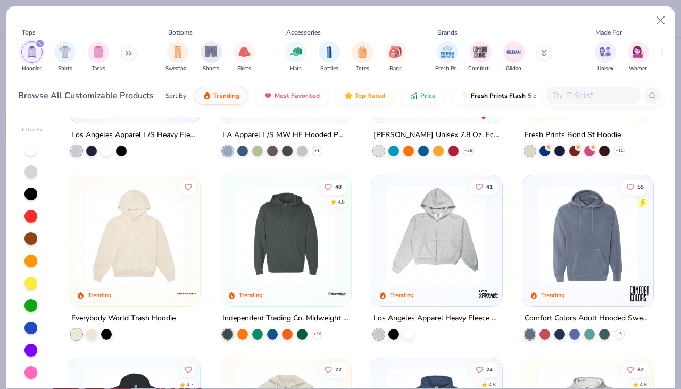
click at [134, 248] on img at bounding box center [135, 235] width 110 height 99
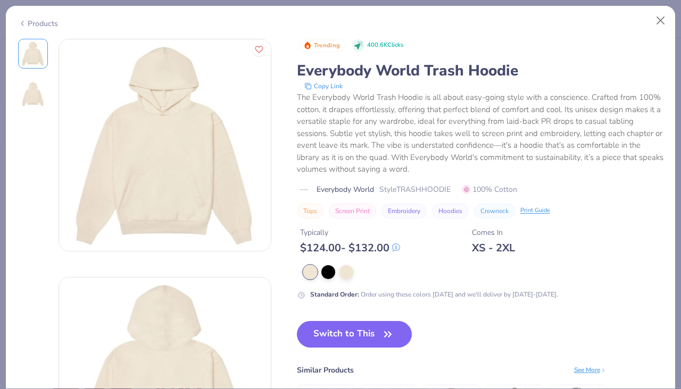
click at [23, 24] on icon at bounding box center [22, 23] width 9 height 13
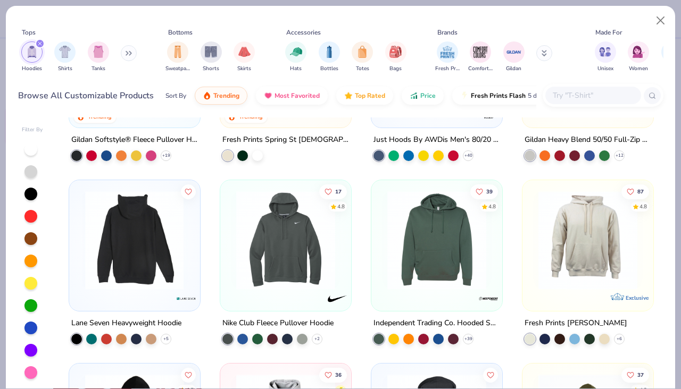
scroll to position [816, 0]
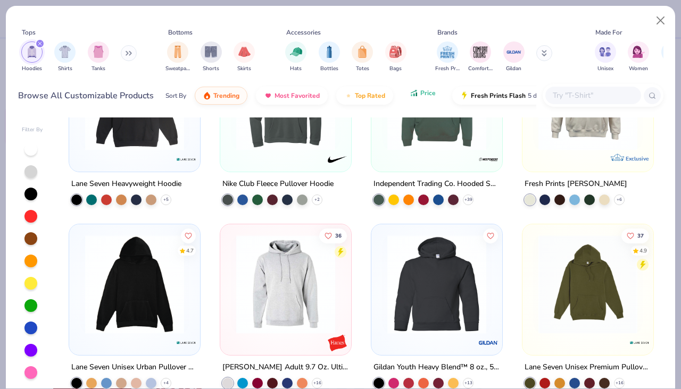
click at [424, 94] on span "Price" at bounding box center [427, 93] width 15 height 9
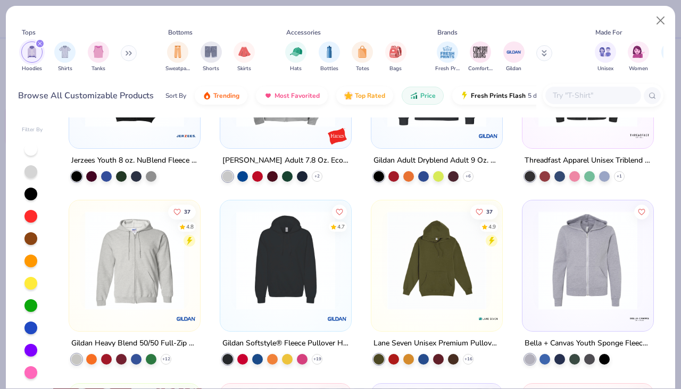
scroll to position [498, 0]
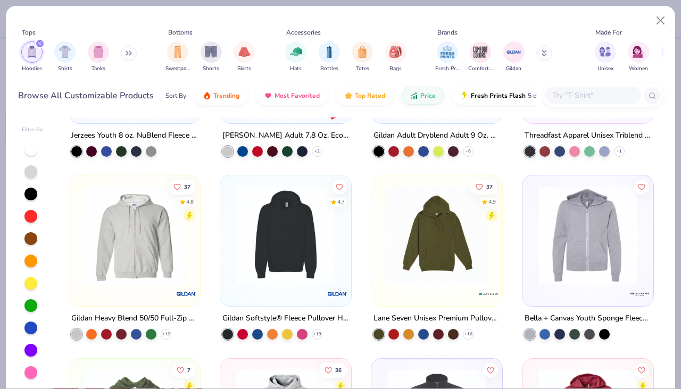
click at [245, 318] on div "Gildan Softstyle® Fleece Pullover Hooded Sweatshirt" at bounding box center [285, 318] width 127 height 13
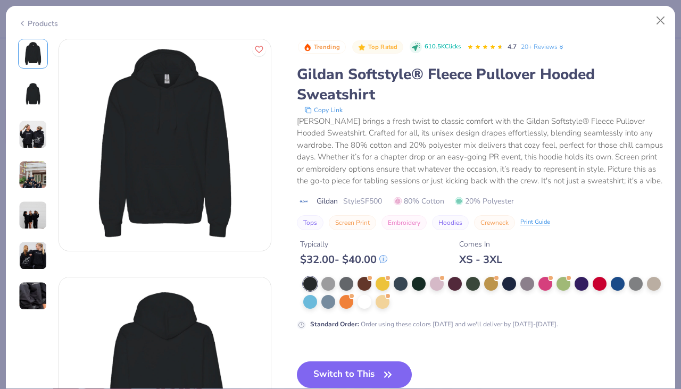
click at [34, 136] on img at bounding box center [33, 134] width 29 height 29
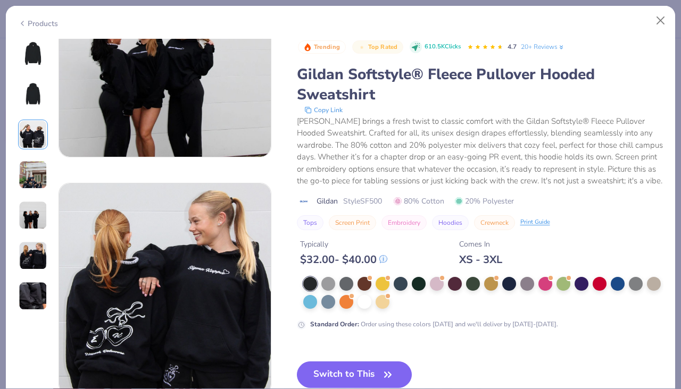
scroll to position [1025, 0]
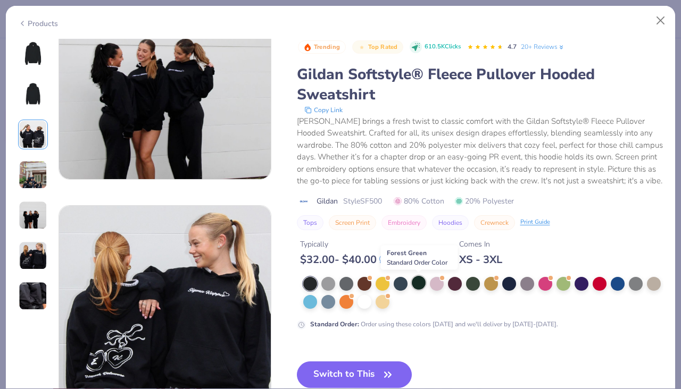
click at [417, 284] on div at bounding box center [419, 283] width 14 height 14
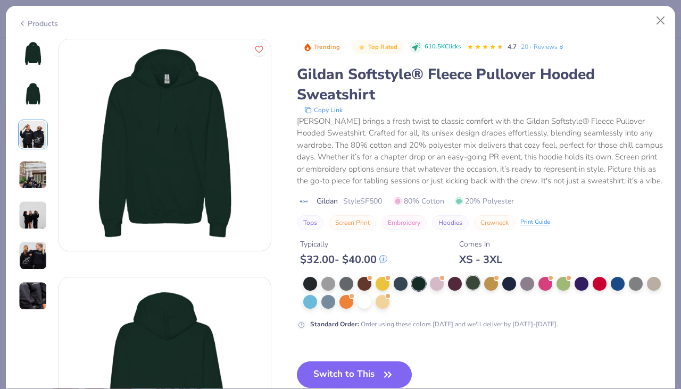
click at [472, 283] on div at bounding box center [473, 283] width 14 height 14
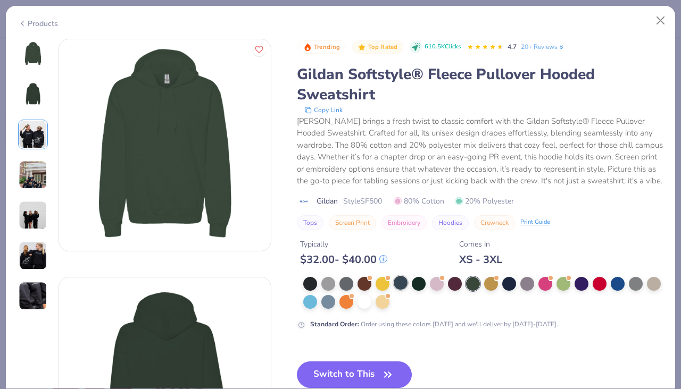
click at [400, 284] on div at bounding box center [401, 283] width 14 height 14
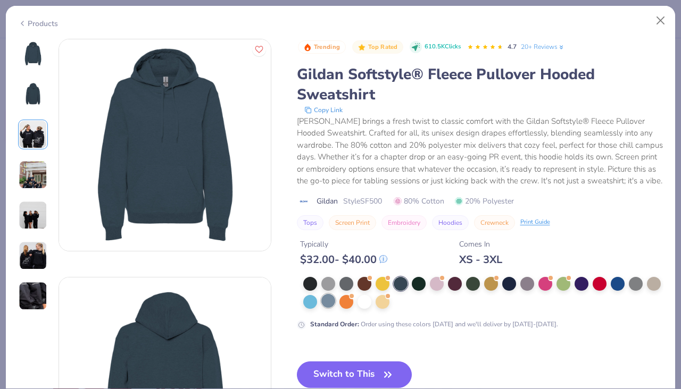
click at [325, 305] on div at bounding box center [328, 301] width 14 height 14
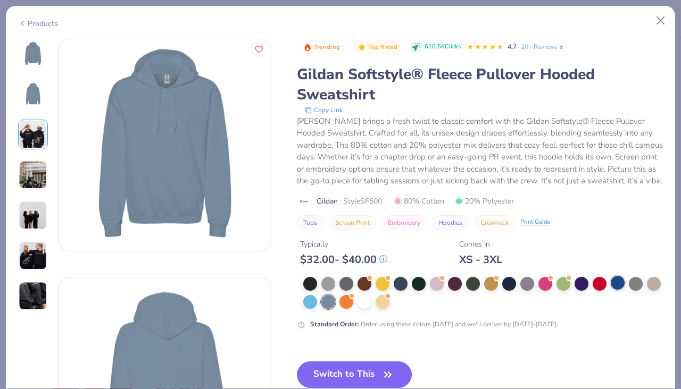
click at [615, 282] on div at bounding box center [618, 283] width 14 height 14
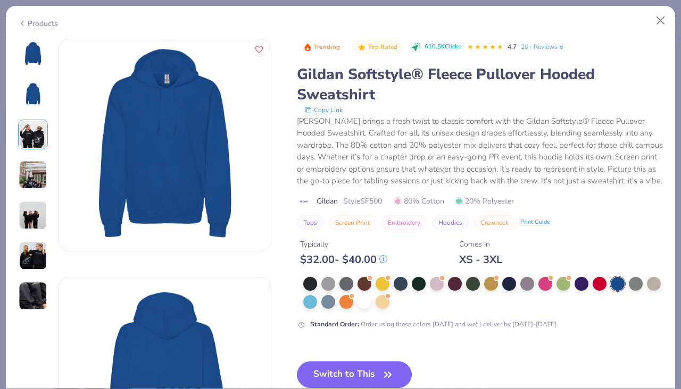
click at [35, 21] on div "Products" at bounding box center [38, 23] width 40 height 11
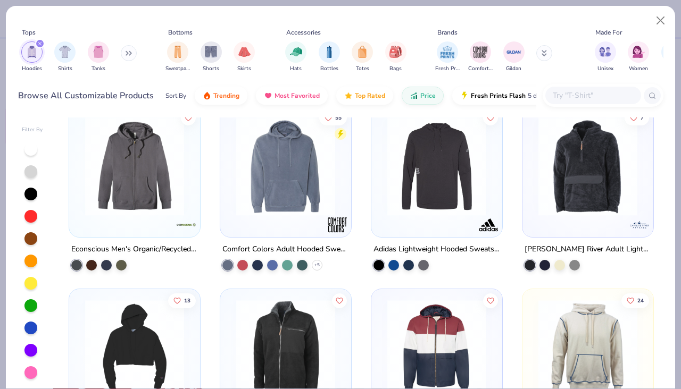
scroll to position [3318, 0]
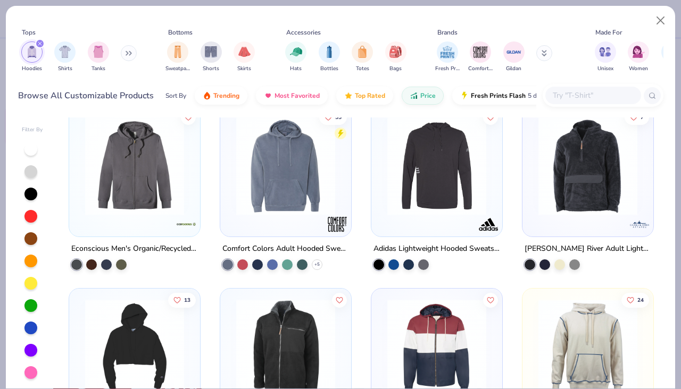
click at [284, 216] on div at bounding box center [285, 168] width 120 height 115
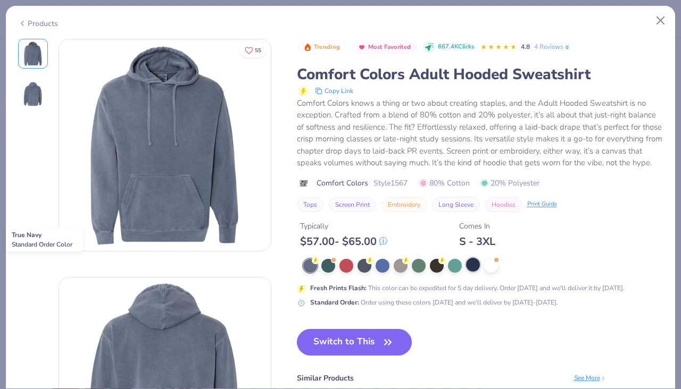
click at [476, 266] on div at bounding box center [473, 265] width 14 height 14
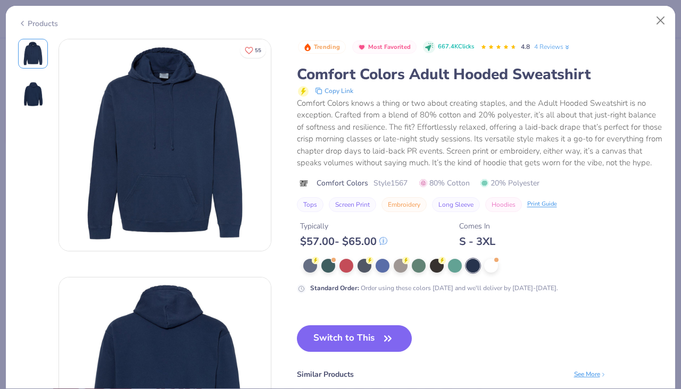
scroll to position [52, 0]
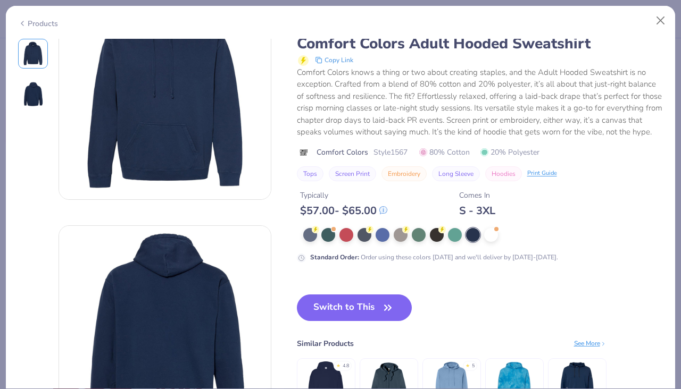
click at [51, 23] on div "Products" at bounding box center [38, 23] width 40 height 11
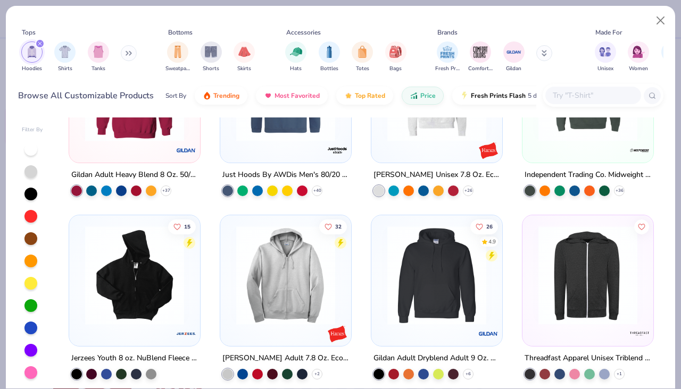
scroll to position [278, 0]
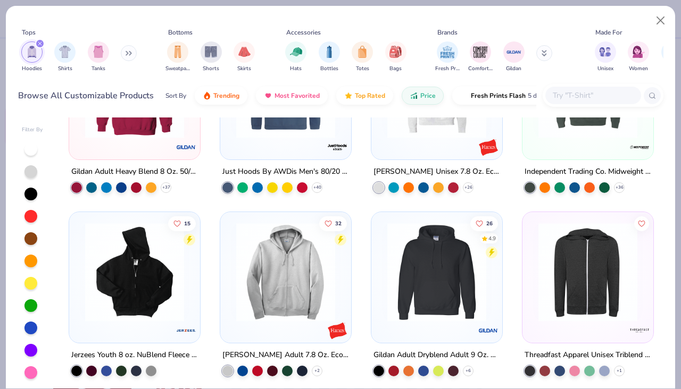
click at [398, 330] on div at bounding box center [437, 274] width 120 height 115
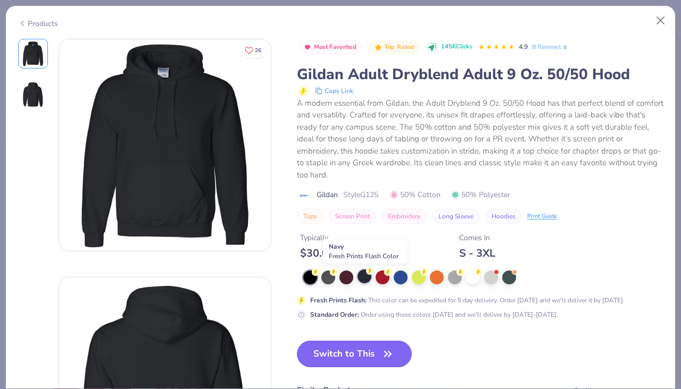
click at [363, 279] on div at bounding box center [364, 277] width 14 height 14
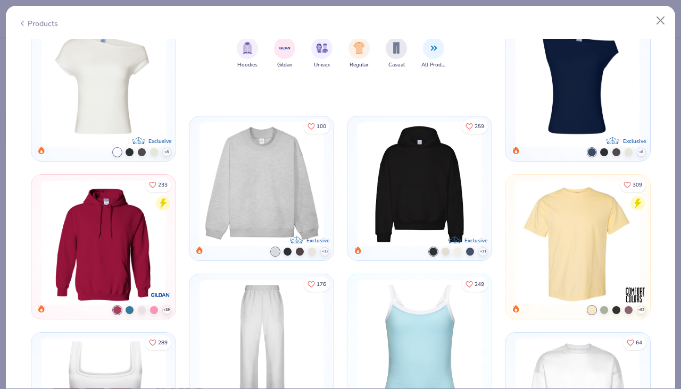
scroll to position [544, 0]
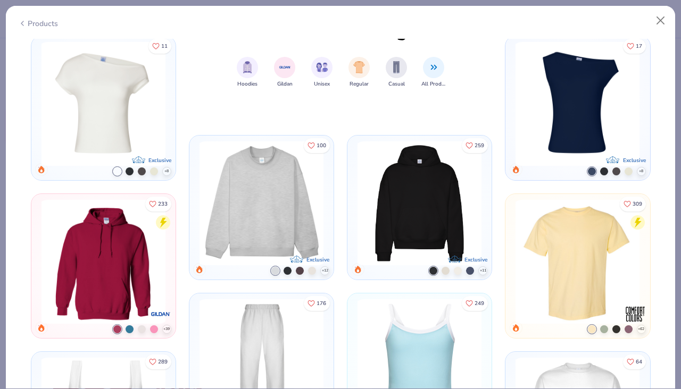
click at [131, 260] on img at bounding box center [103, 262] width 133 height 124
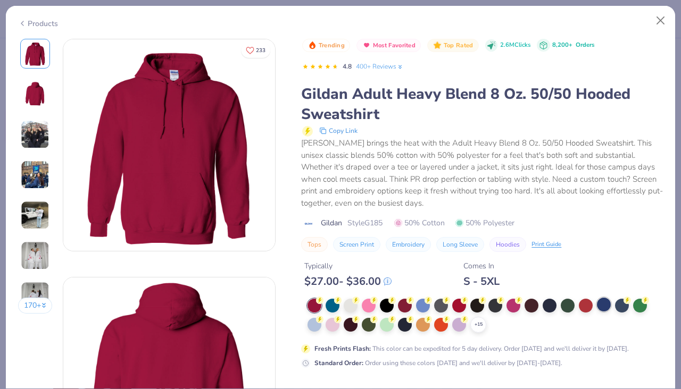
click at [604, 283] on div "Typically $ 27.00 - $ 36.00 Comes In S - 5XL" at bounding box center [482, 270] width 362 height 36
click at [607, 311] on div at bounding box center [604, 305] width 14 height 14
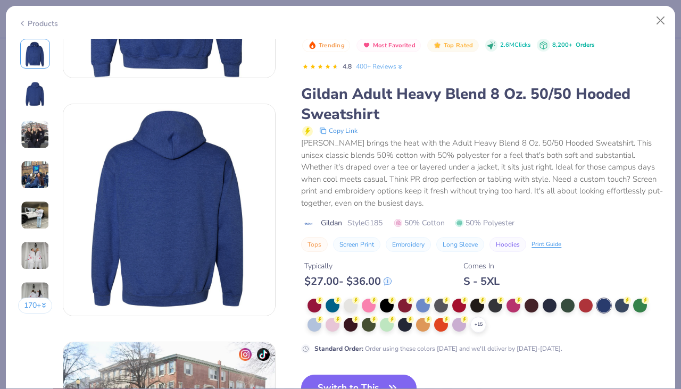
scroll to position [170, 0]
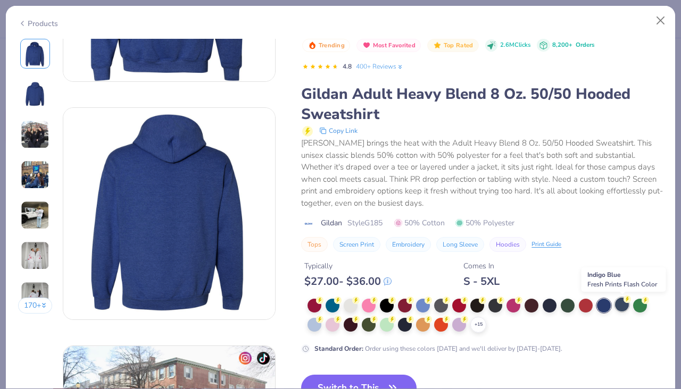
click at [621, 307] on div at bounding box center [622, 305] width 14 height 14
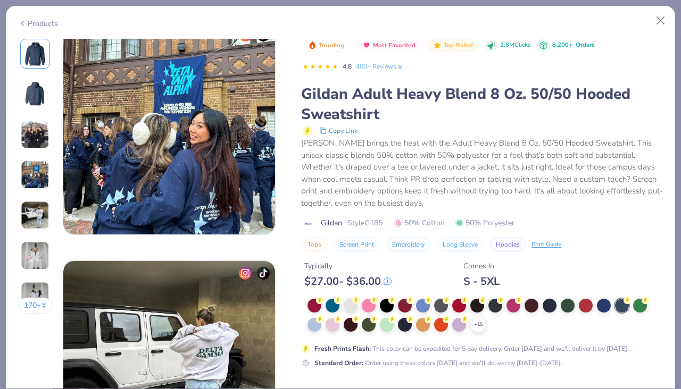
scroll to position [1304, 0]
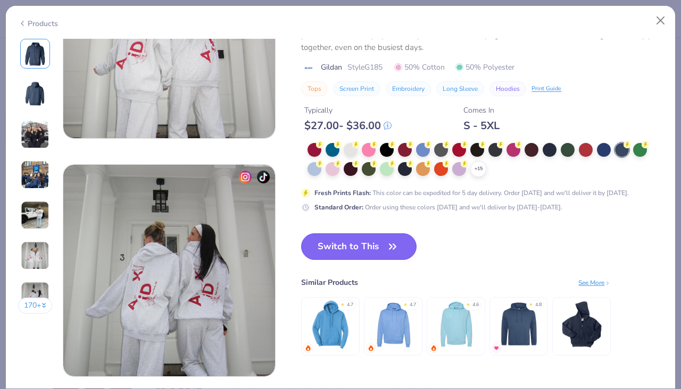
click at [371, 242] on button "Switch to This" at bounding box center [358, 246] width 115 height 27
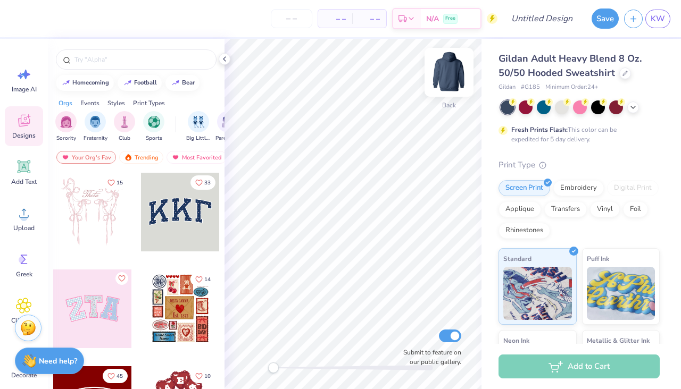
click at [448, 74] on img at bounding box center [449, 72] width 43 height 43
click at [183, 82] on div "bear" at bounding box center [188, 82] width 13 height 6
type input "bear"
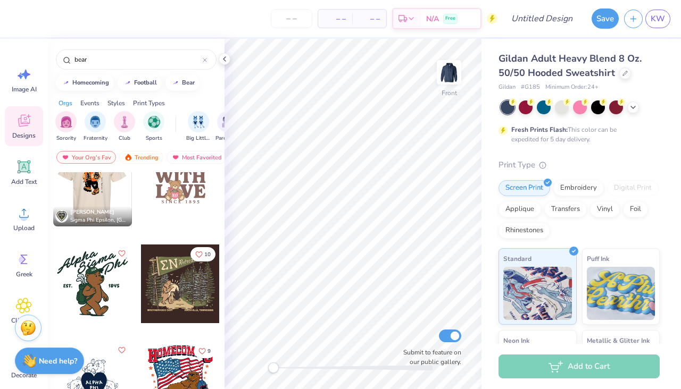
scroll to position [255, 0]
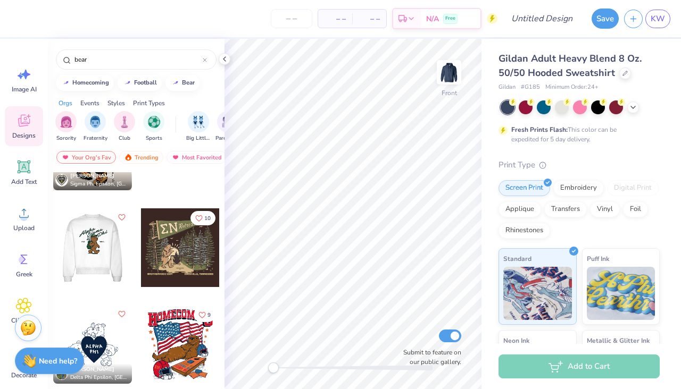
click at [53, 234] on div at bounding box center [13, 247] width 79 height 79
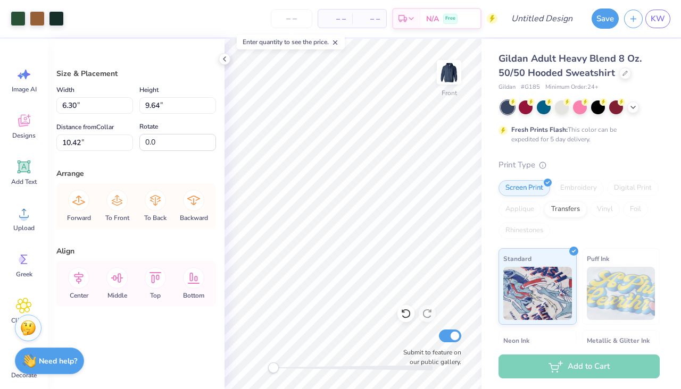
type input "10.31"
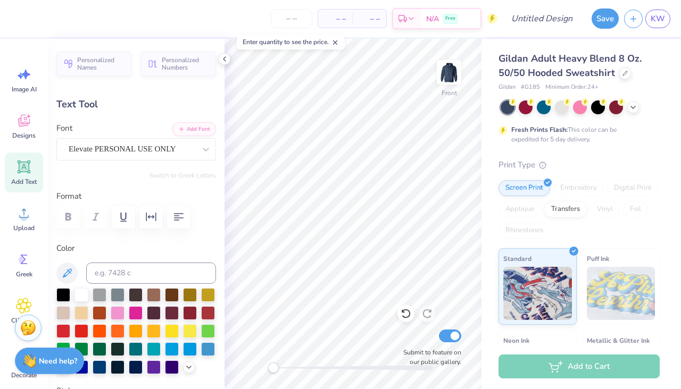
type input "7.96"
type input "4.40"
type input "7.14"
type textarea "Sport"
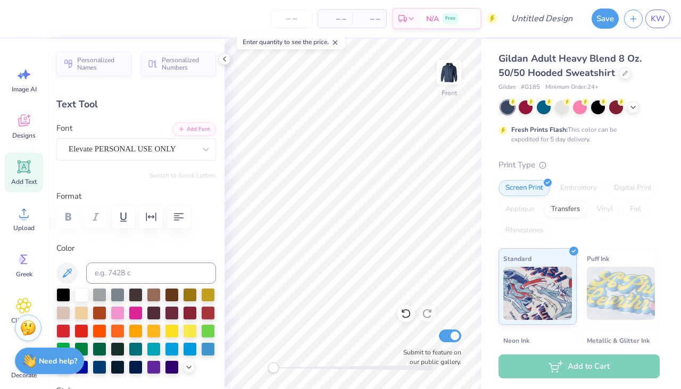
type input "5.33"
type input "3.55"
type input "8.21"
type input "7.64"
type input "3.99"
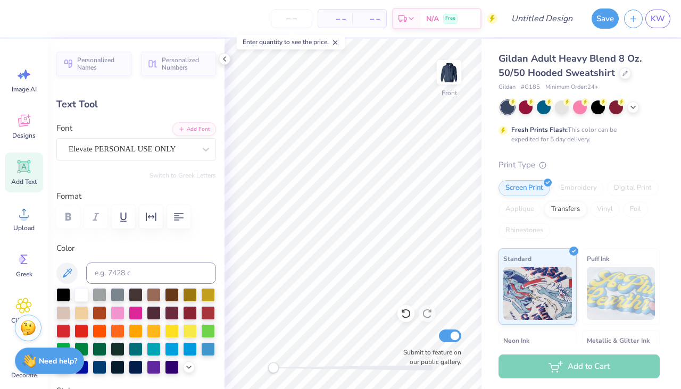
type input "7.53"
type textarea "Management"
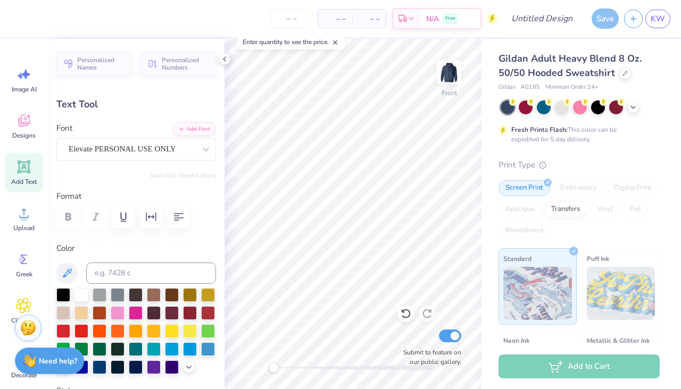
type input "5.33"
type input "3.55"
type input "8.21"
type textarea "Club"
type input "6.44"
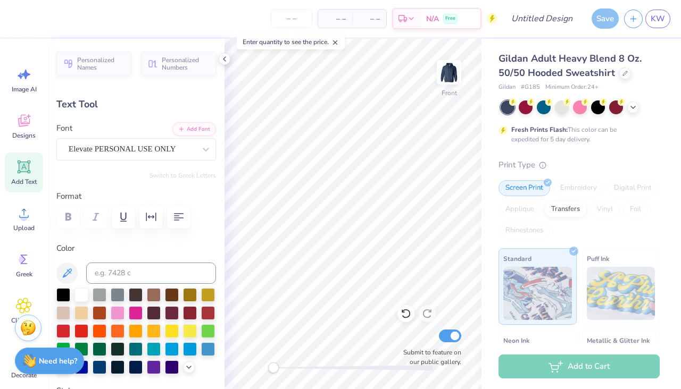
type input "4.15"
type input "6.77"
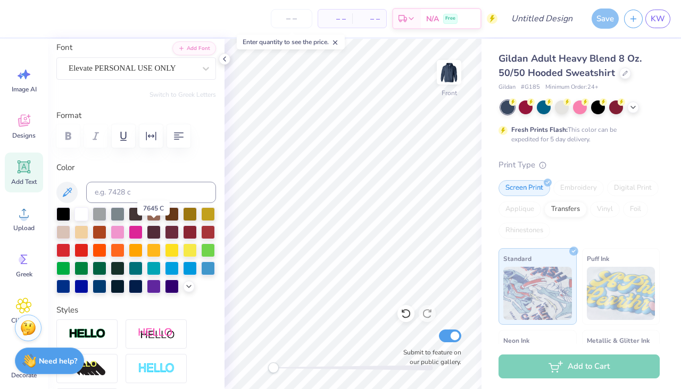
scroll to position [84, 0]
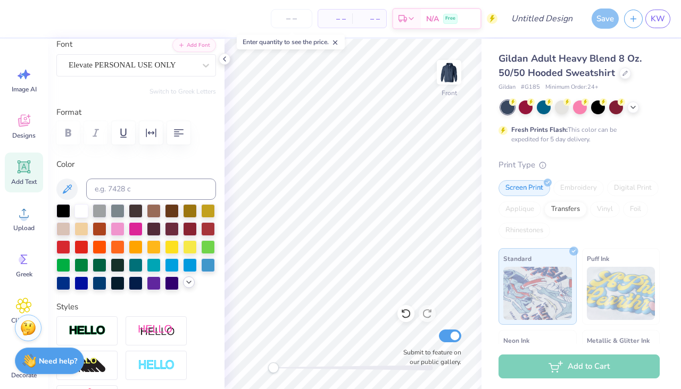
click at [191, 279] on icon at bounding box center [189, 282] width 9 height 9
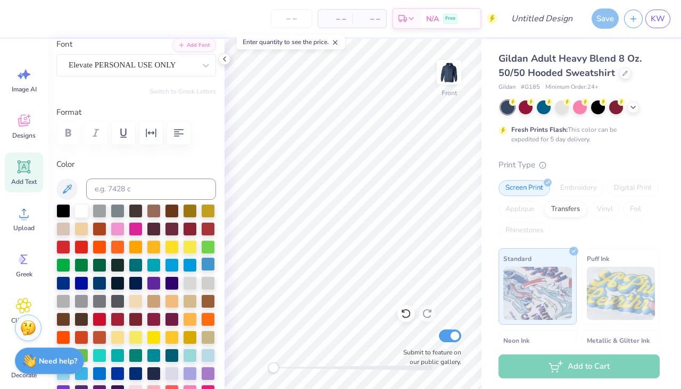
click at [209, 267] on div at bounding box center [208, 264] width 14 height 14
click at [83, 213] on div at bounding box center [81, 210] width 14 height 14
type input "15.03"
type input "7.65"
type input "6.04"
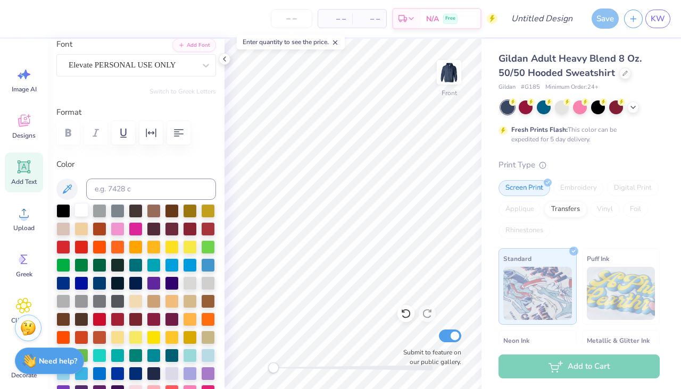
click at [79, 211] on div at bounding box center [81, 210] width 14 height 14
type input "5.69"
type input "3.98"
type input "7.92"
click at [83, 208] on div at bounding box center [81, 210] width 14 height 14
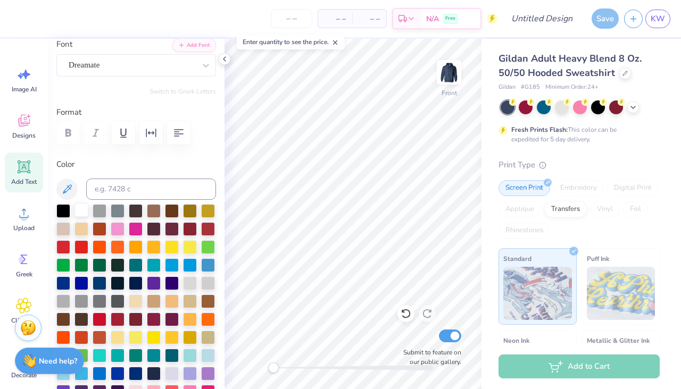
type input "1.76"
type input "0.69"
type input "13.55"
type input "0.0"
type textarea "Univ."
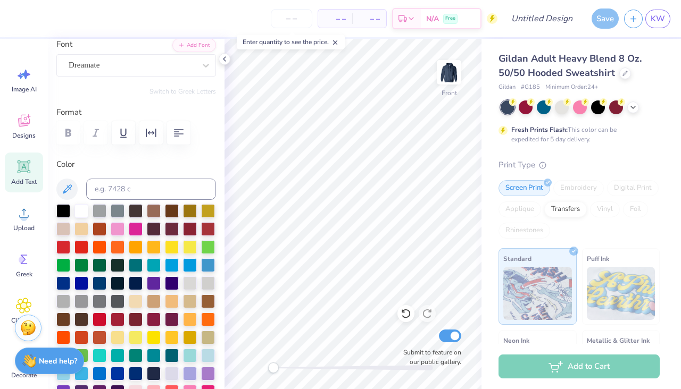
type input "2.11"
type input "0.71"
type input "13.53"
type textarea "Maine"
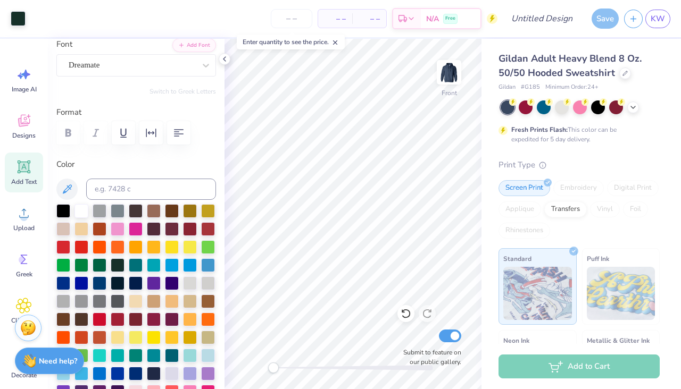
type input "2.19"
type input "0.70"
type input "13.63"
click at [205, 269] on div at bounding box center [208, 264] width 14 height 14
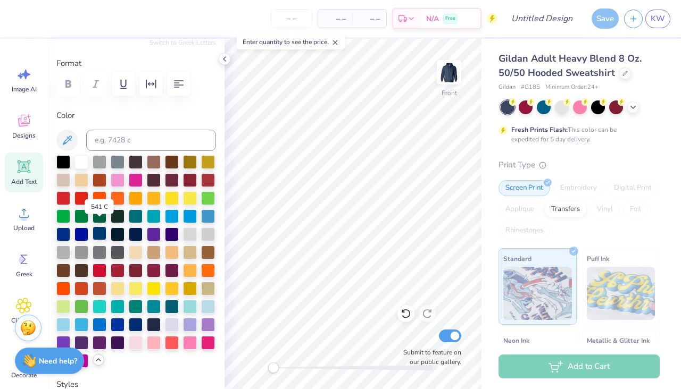
scroll to position [139, 0]
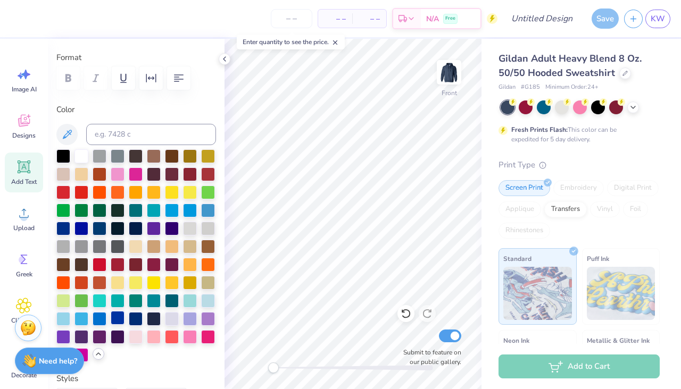
click at [60, 320] on div at bounding box center [63, 319] width 14 height 14
click at [208, 302] on div at bounding box center [208, 300] width 14 height 14
type input "2.77"
type input "13.60"
click at [208, 302] on div at bounding box center [208, 300] width 14 height 14
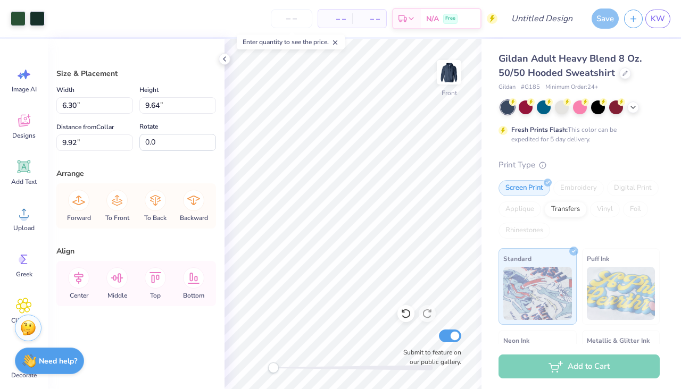
type input "10.42"
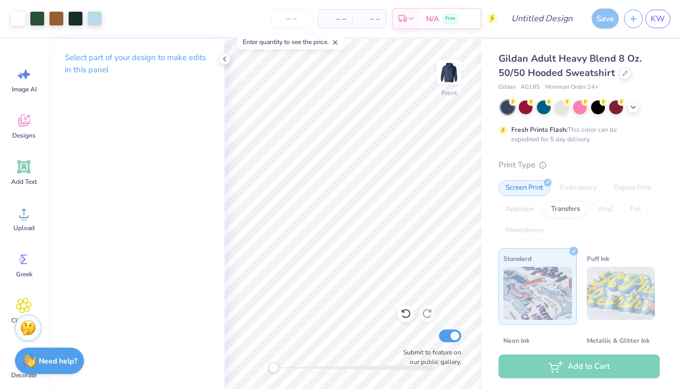
click at [334, 18] on span "– –" at bounding box center [334, 18] width 21 height 11
click at [293, 20] on input "number" at bounding box center [291, 18] width 41 height 19
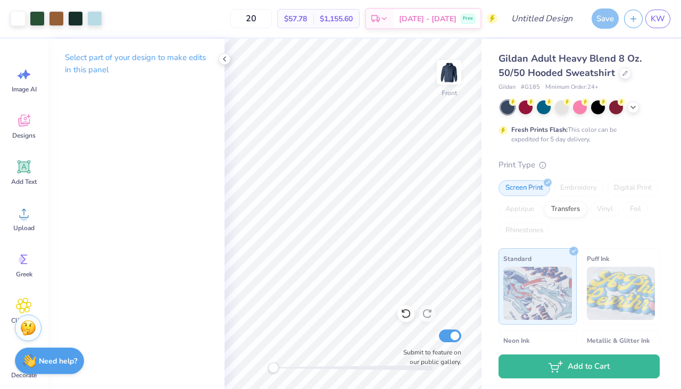
type input "2"
type input "1"
type input "2"
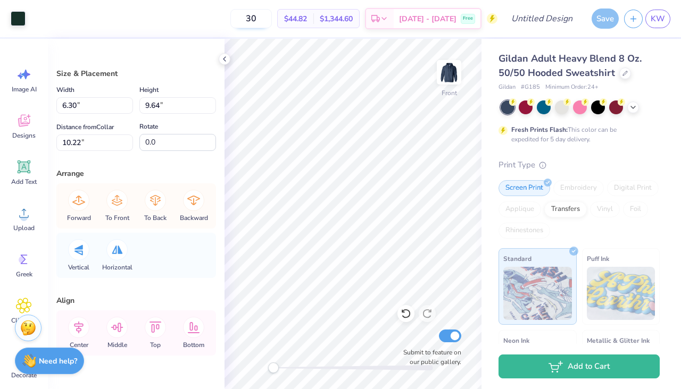
click at [272, 16] on input "30" at bounding box center [250, 18] width 41 height 19
type input "35"
click at [295, 20] on div "35 $43.76 Per Item $1,531.60 Total Est. Delivery Oct 7 - 10 Free" at bounding box center [264, 18] width 466 height 37
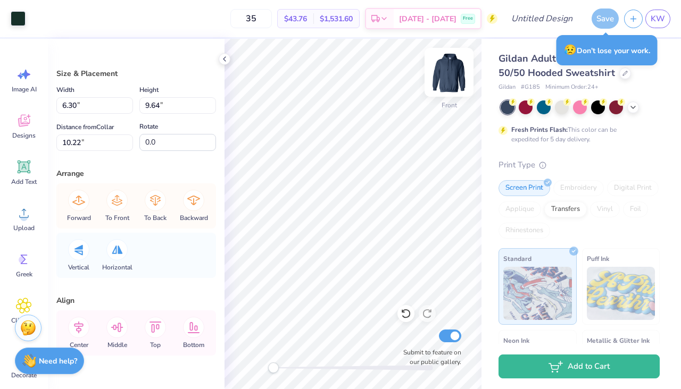
click at [455, 76] on img at bounding box center [449, 72] width 43 height 43
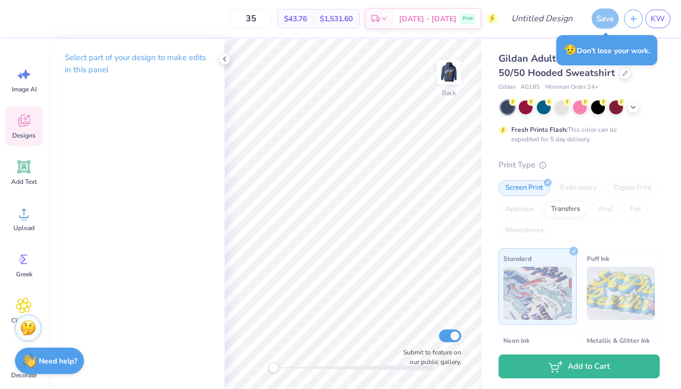
click at [24, 126] on icon at bounding box center [24, 121] width 16 height 16
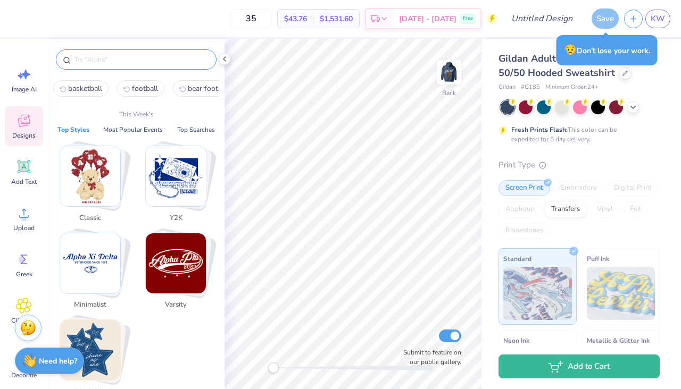
click at [94, 57] on input "text" at bounding box center [141, 59] width 136 height 11
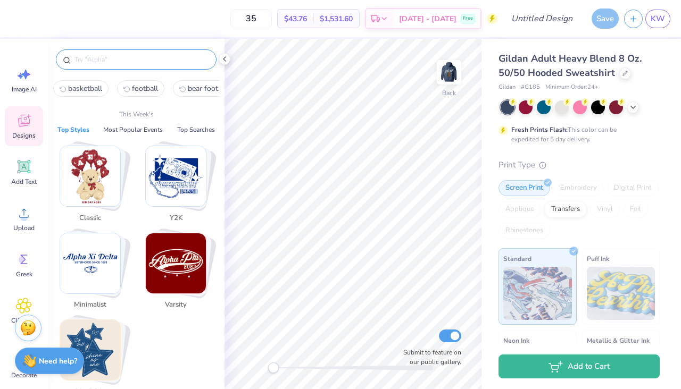
click at [87, 267] on img "Stack Card Button Minimalist" at bounding box center [90, 263] width 60 height 60
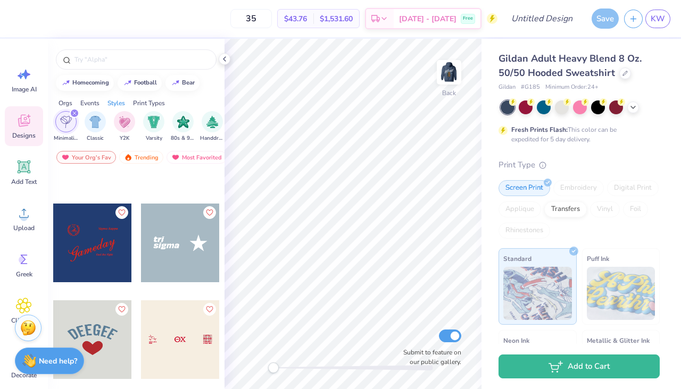
scroll to position [0, 0]
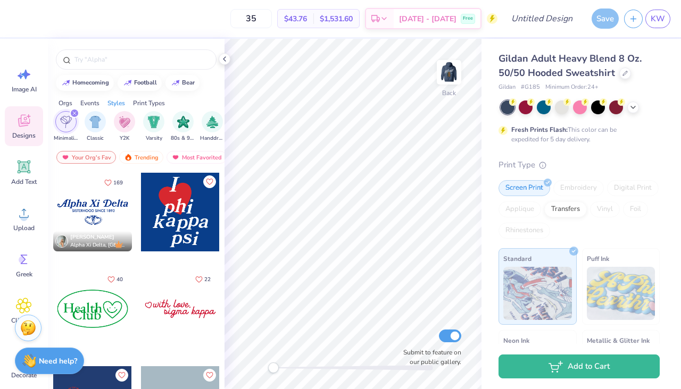
click at [101, 214] on div at bounding box center [92, 212] width 79 height 79
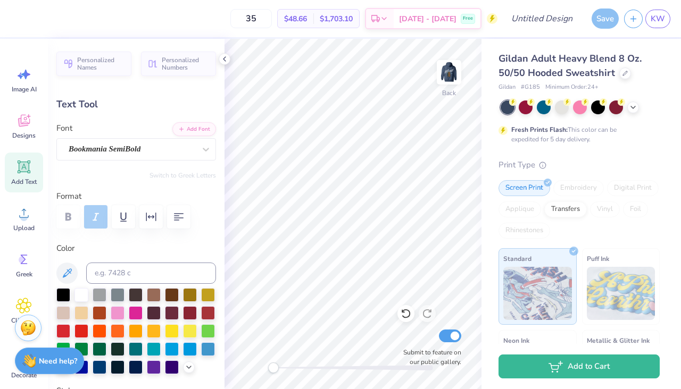
type input "2.87"
type input "1.32"
type input "3.01"
type input "0.0"
type textarea "l"
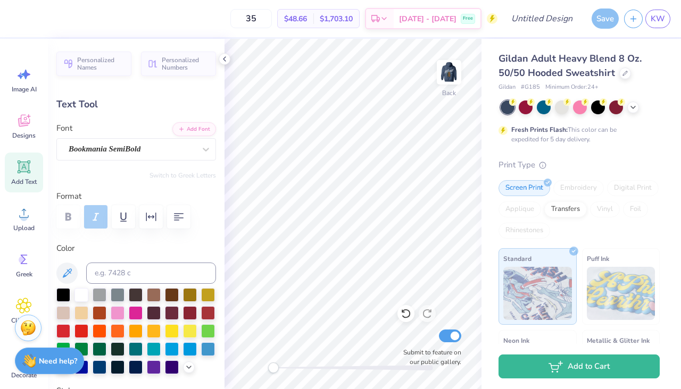
type textarea "Sport"
type input "1.66"
type input "1.15"
type input "3.00"
type input "0.0"
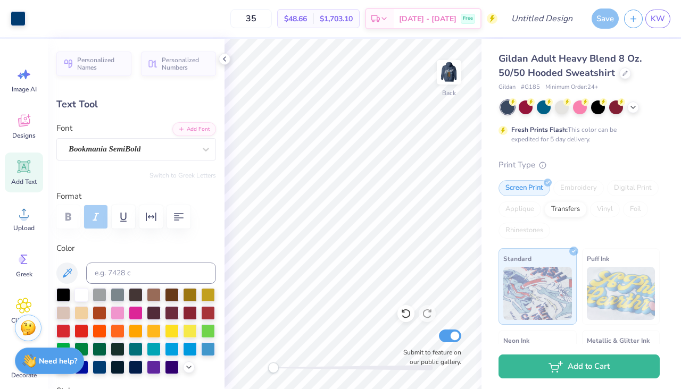
type input "1.57"
type input "1.03"
type input "3.05"
type input "2.34"
type input "1.07"
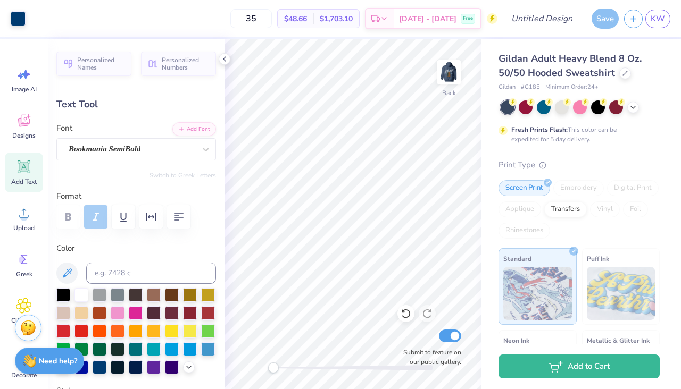
type input "3.01"
type input "1.23"
type input "1.05"
type input "3.04"
type input "-2.2"
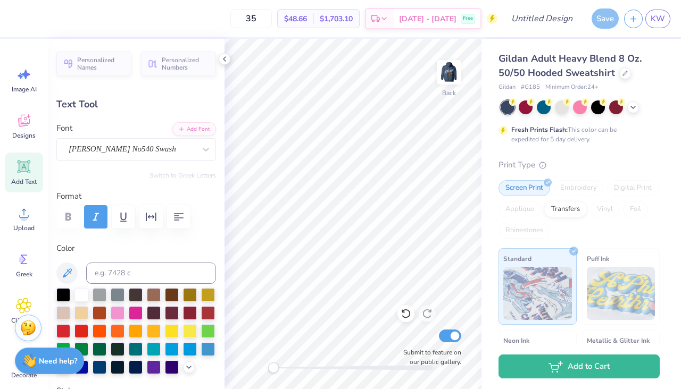
type textarea "Management"
type input "6.84"
type input "1.20"
type input "2.98"
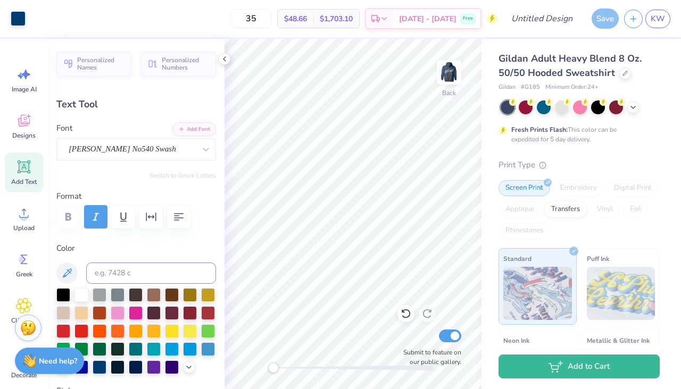
type input "0.0"
type input "6.85"
type input "1.26"
type input "2.95"
type input "-0.3"
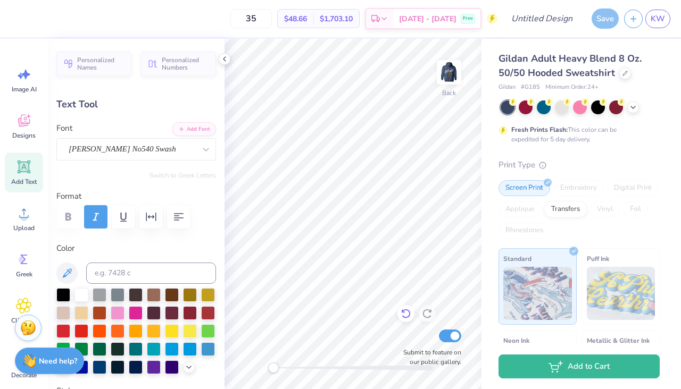
click at [405, 315] on icon at bounding box center [405, 313] width 11 height 11
type input "6.84"
type input "1.20"
type input "2.98"
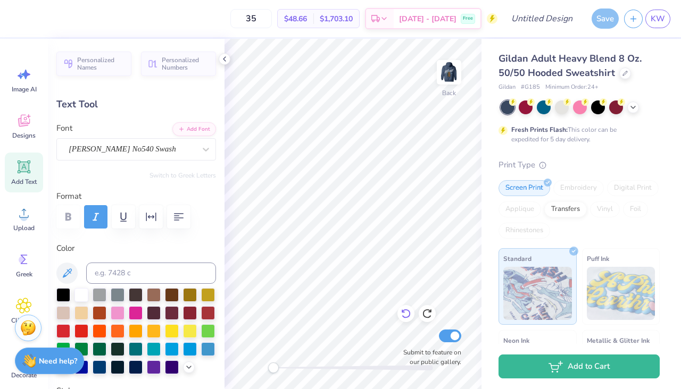
type input "-2.2"
click at [405, 315] on icon at bounding box center [405, 313] width 11 height 11
type input "1.23"
type input "1.05"
type input "3.04"
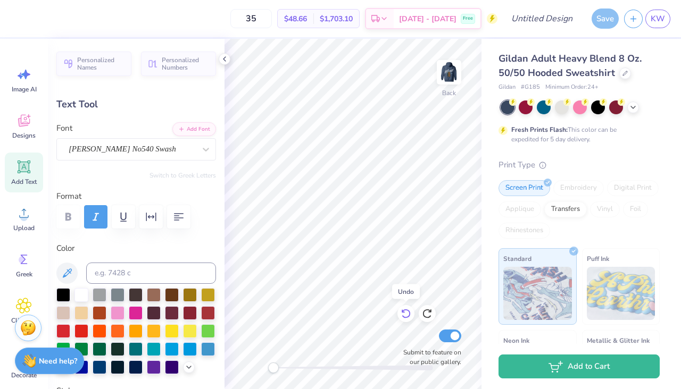
click at [405, 315] on icon at bounding box center [405, 313] width 11 height 11
type input "0.0"
type input "2.34"
type input "1.07"
type input "3.01"
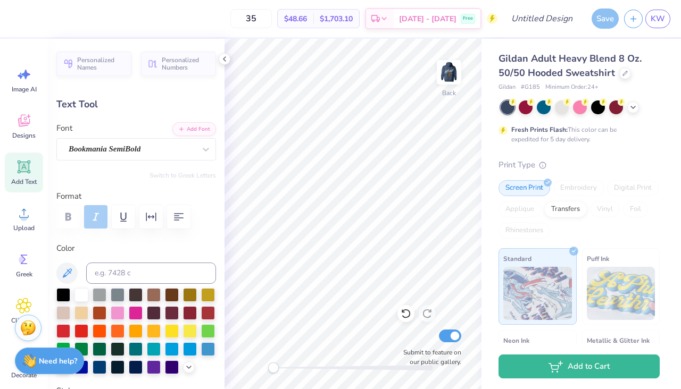
type textarea "Management"
type input "3.76"
type input "1.32"
type input "3.00"
type input "8.80"
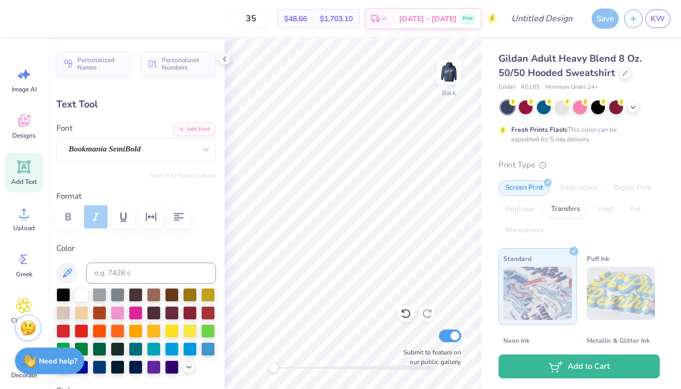
type input "2.89"
type input "3.76"
type input "3.00"
click at [83, 295] on div at bounding box center [81, 294] width 14 height 14
click at [83, 296] on div at bounding box center [81, 294] width 14 height 14
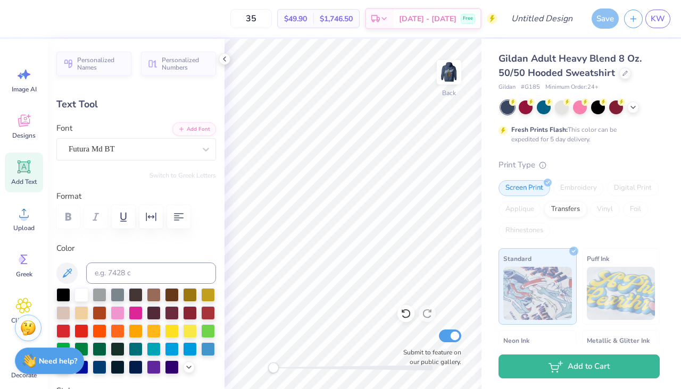
type input "6.22"
type input "0.41"
type input "4.47"
click at [81, 299] on div at bounding box center [81, 294] width 14 height 14
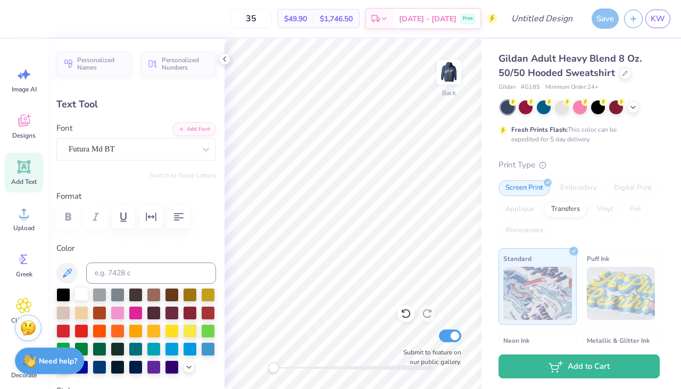
type textarea "3"
type textarea "Sport Management Club"
type input "8.80"
type input "4.58"
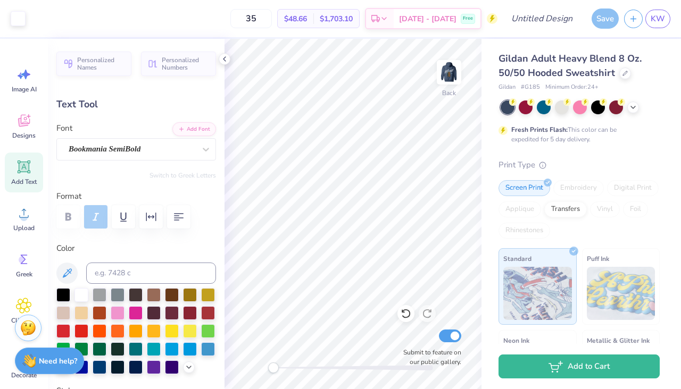
type input "1.37"
click at [176, 218] on icon "button" at bounding box center [178, 217] width 13 height 13
click at [450, 76] on img at bounding box center [449, 72] width 43 height 43
type input "8.93"
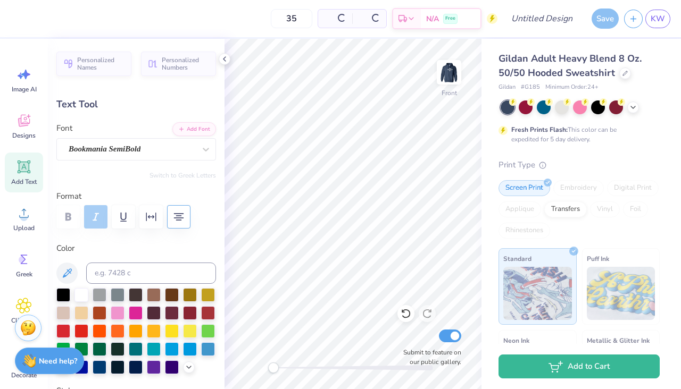
type input "4.65"
type input "6.04"
type input "15.03"
type input "7.65"
type input "6.00"
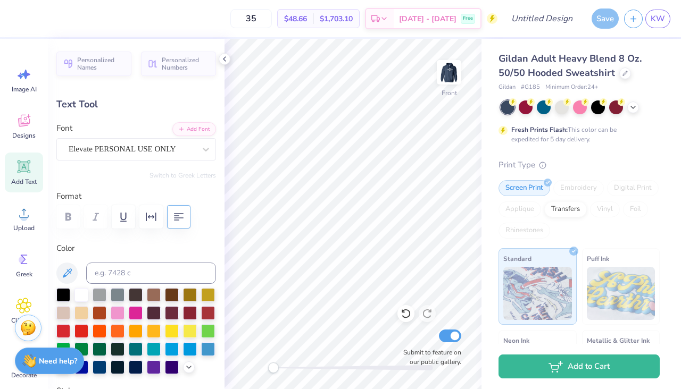
type input "-21.3"
click at [454, 69] on img at bounding box center [449, 72] width 43 height 43
type input "14.81"
type input "7.53"
type input "3.81"
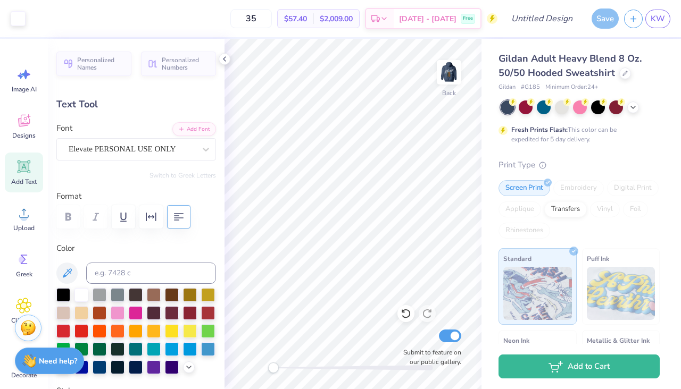
type input "0.0"
type input "8.80"
type input "4.58"
type input "2.67"
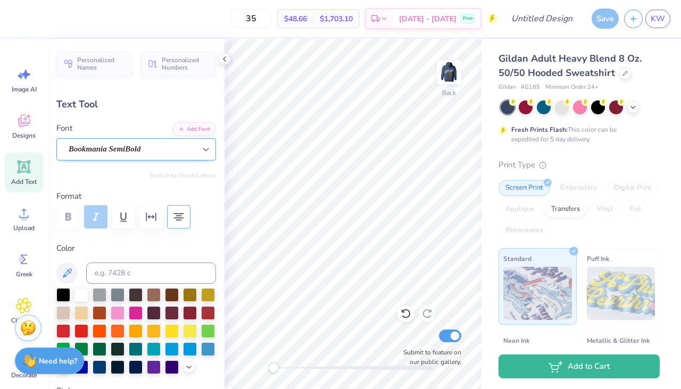
click at [207, 147] on icon at bounding box center [205, 149] width 11 height 11
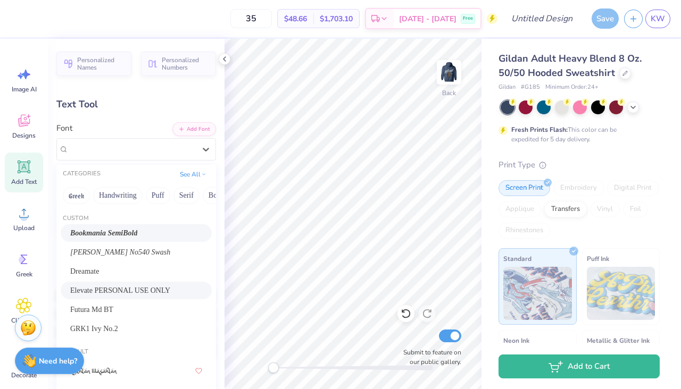
click at [129, 289] on span "Elevate PERSONAL USE ONLY" at bounding box center [120, 290] width 100 height 11
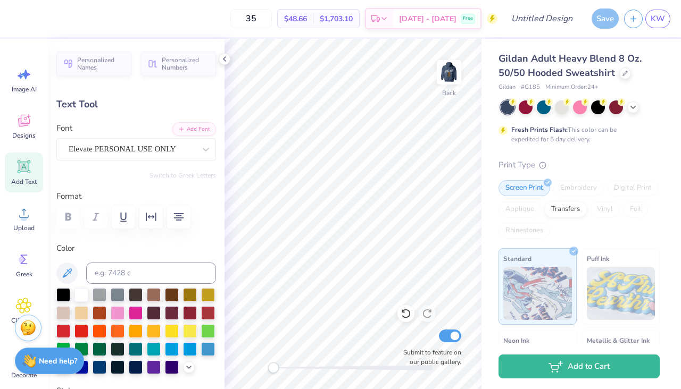
type input "4.55"
type input "2.06"
type input "2.58"
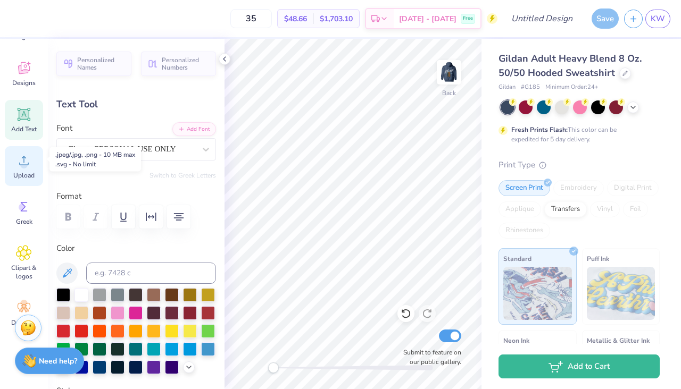
scroll to position [62, 0]
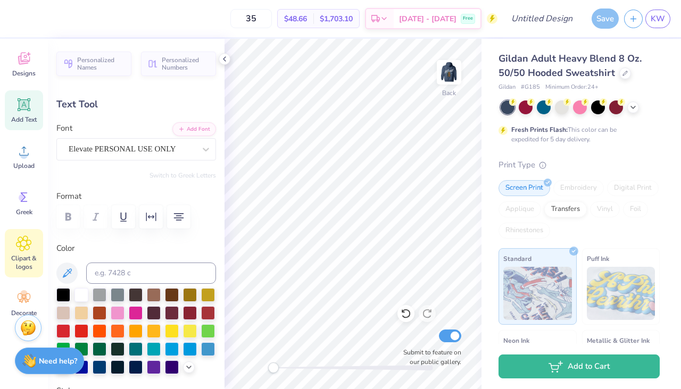
click at [19, 255] on span "Clipart & logos" at bounding box center [23, 262] width 35 height 17
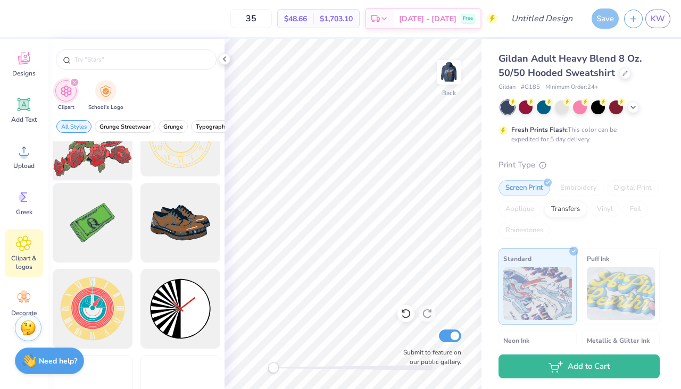
scroll to position [289, 0]
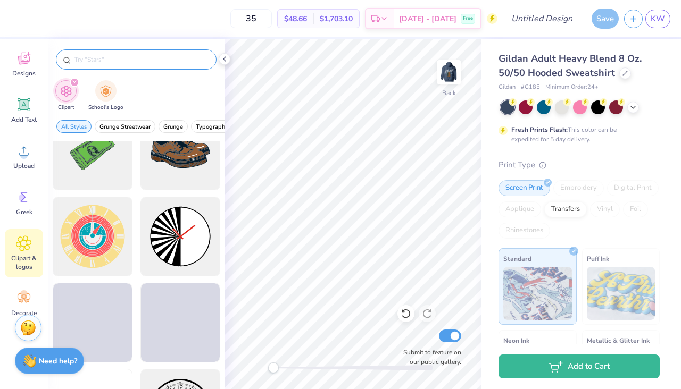
click at [111, 67] on div at bounding box center [136, 59] width 161 height 20
click at [111, 56] on input "text" at bounding box center [141, 59] width 136 height 11
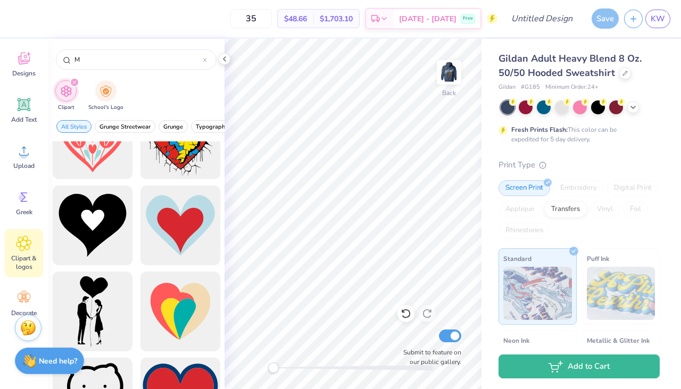
scroll to position [733, 0]
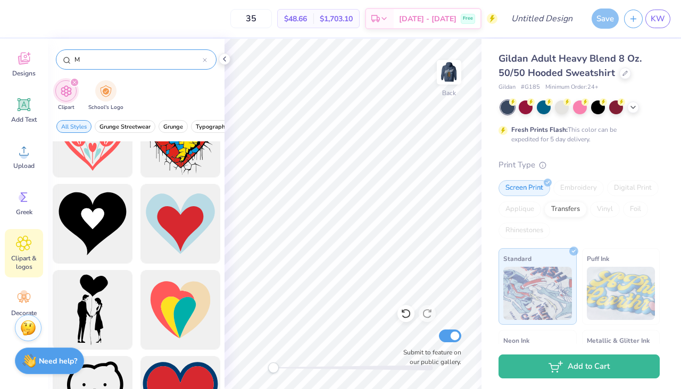
click at [90, 63] on input "M" at bounding box center [137, 59] width 129 height 11
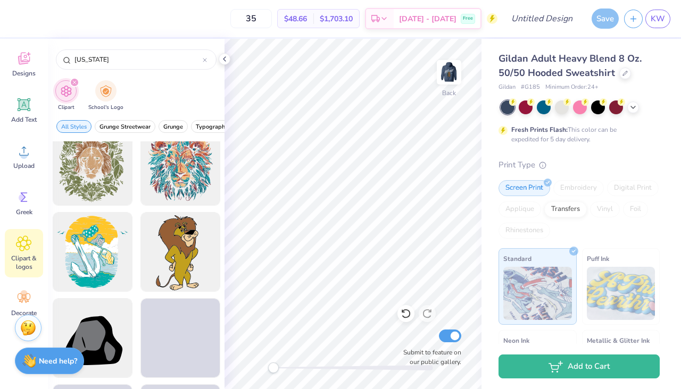
scroll to position [1044, 0]
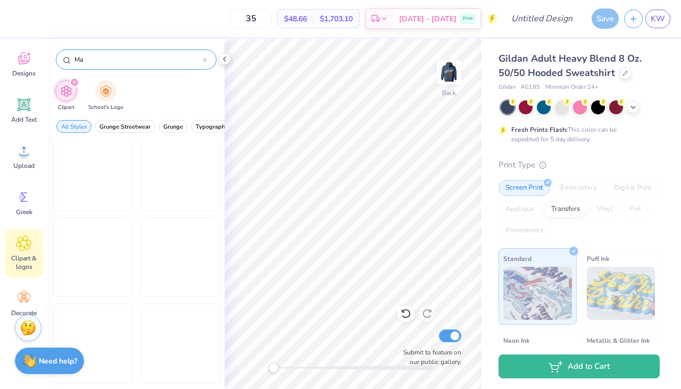
type input "M"
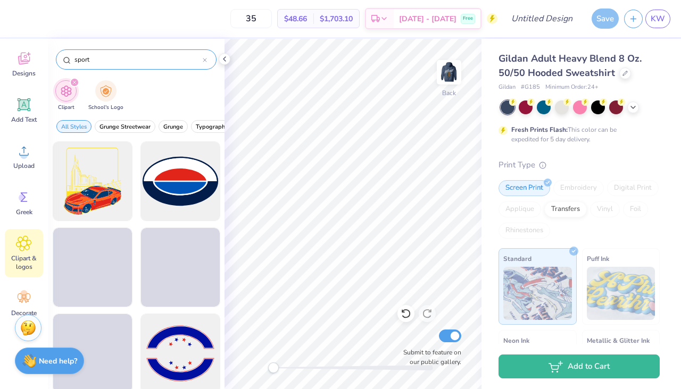
type input "sport"
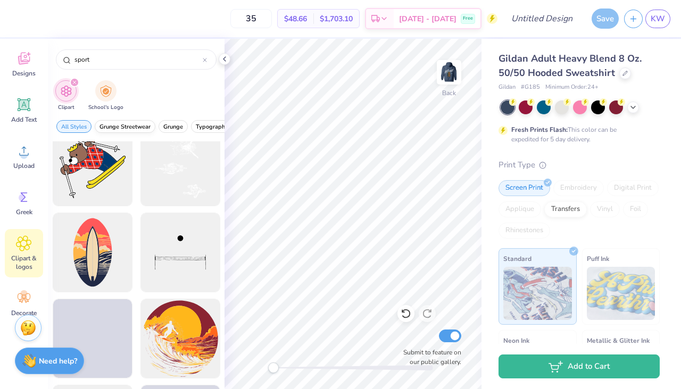
scroll to position [626, 0]
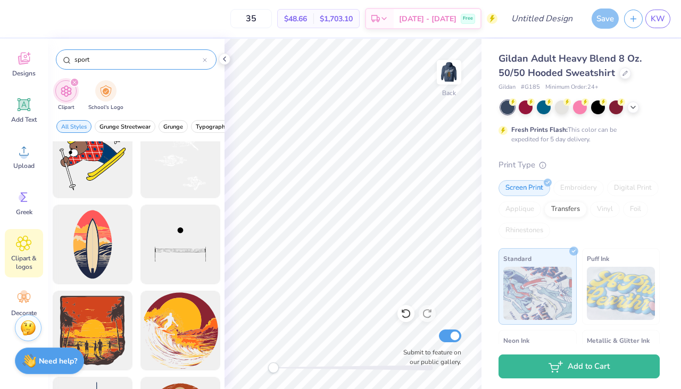
click at [203, 57] on div at bounding box center [205, 60] width 4 height 10
type input "bear"
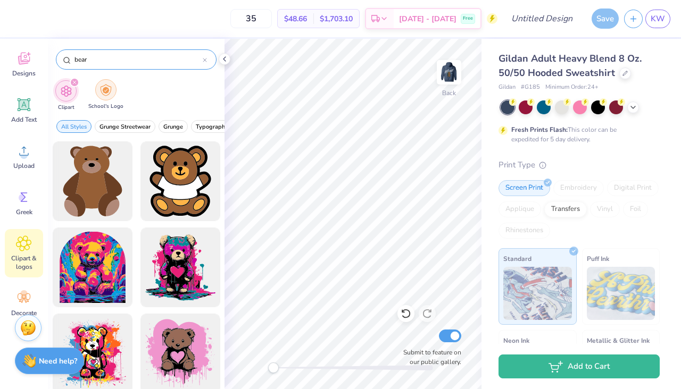
click at [105, 96] on div "filter for School's Logo" at bounding box center [105, 89] width 21 height 21
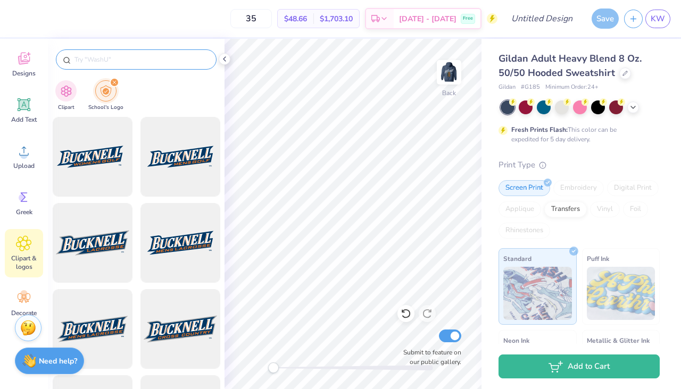
click at [110, 55] on input "text" at bounding box center [141, 59] width 136 height 11
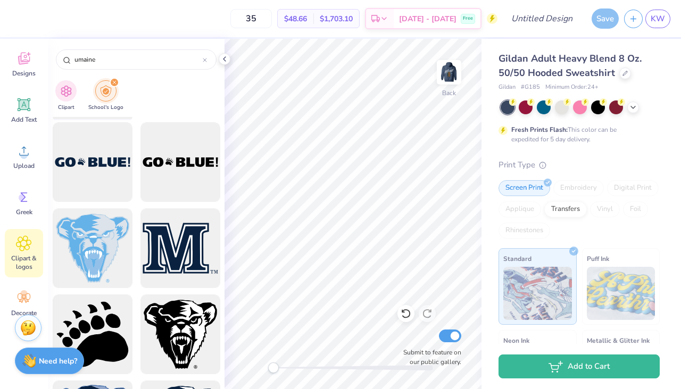
scroll to position [255, 0]
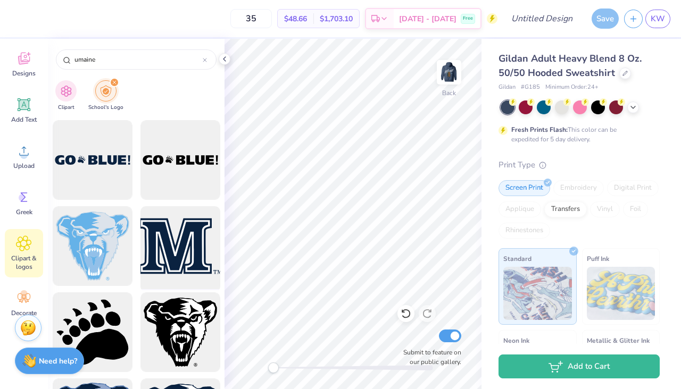
type input "umaine"
click at [182, 243] on div at bounding box center [180, 247] width 88 height 88
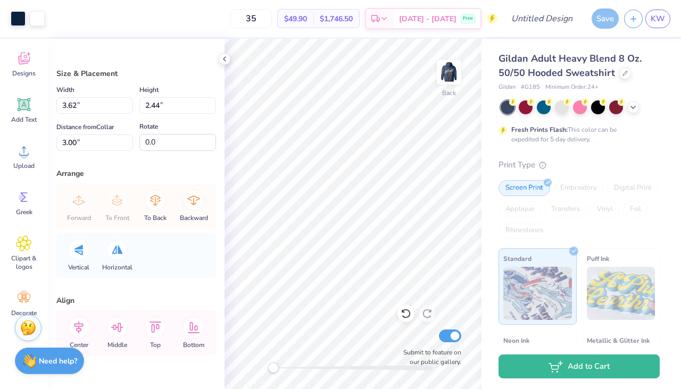
type input "3.62"
type input "2.44"
type input "2.88"
type input "1.94"
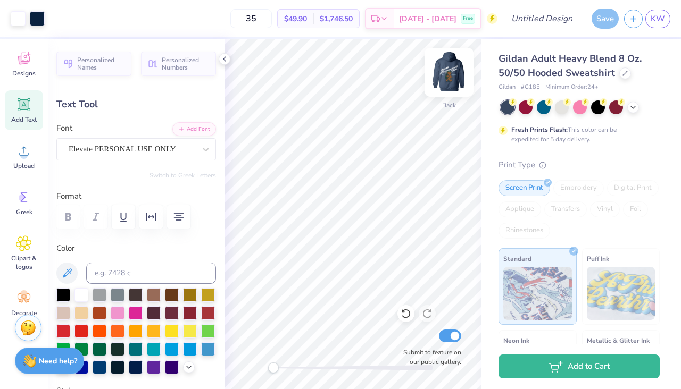
click at [453, 73] on img at bounding box center [449, 72] width 43 height 43
type input "5.69"
type input "3.98"
type input "7.92"
type input "-21.3"
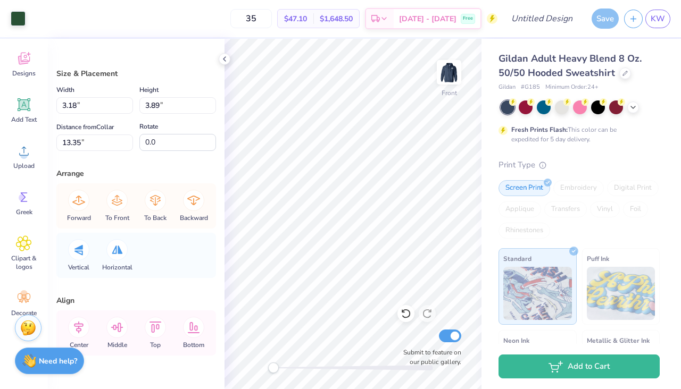
type input "3.18"
type input "3.89"
type input "13.35"
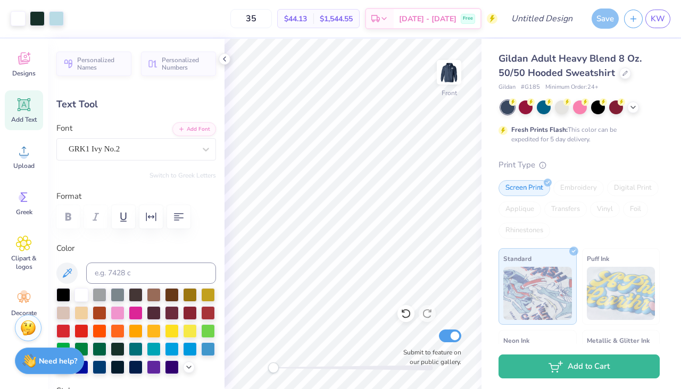
type input "0.0"
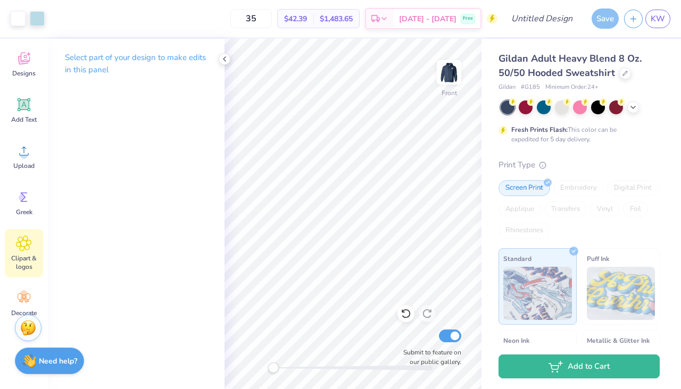
click at [29, 253] on div "Clipart & logos" at bounding box center [24, 253] width 38 height 48
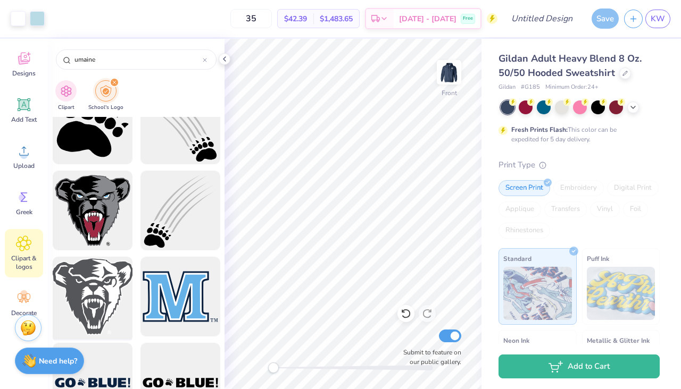
scroll to position [33, 0]
click at [96, 297] on div at bounding box center [92, 297] width 88 height 88
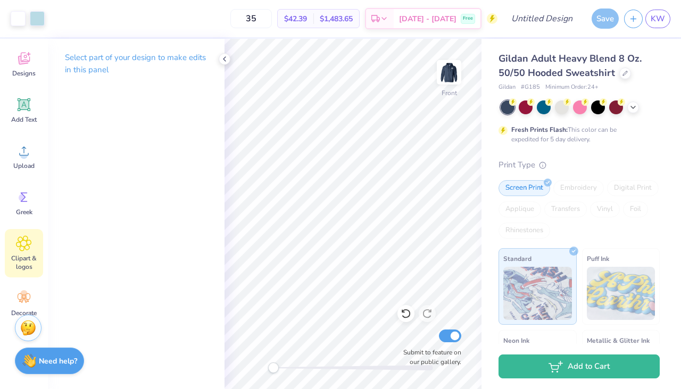
click at [21, 248] on icon at bounding box center [23, 244] width 15 height 16
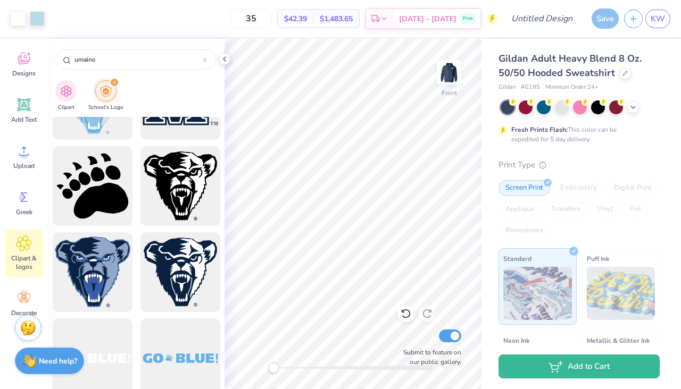
scroll to position [404, 0]
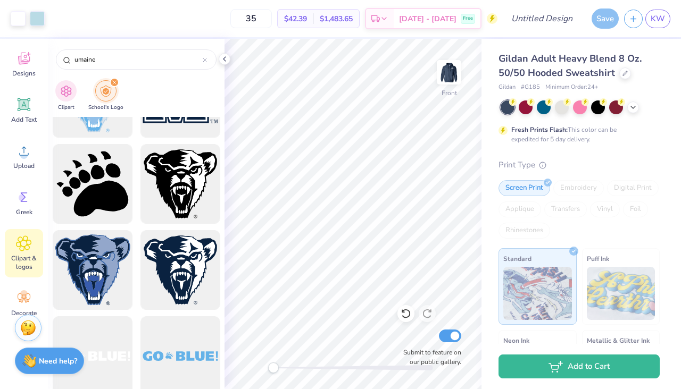
click at [183, 249] on div at bounding box center [180, 270] width 80 height 80
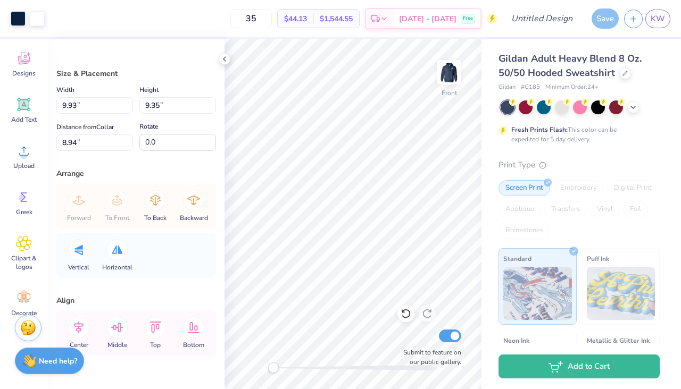
type input "9.93"
type input "9.35"
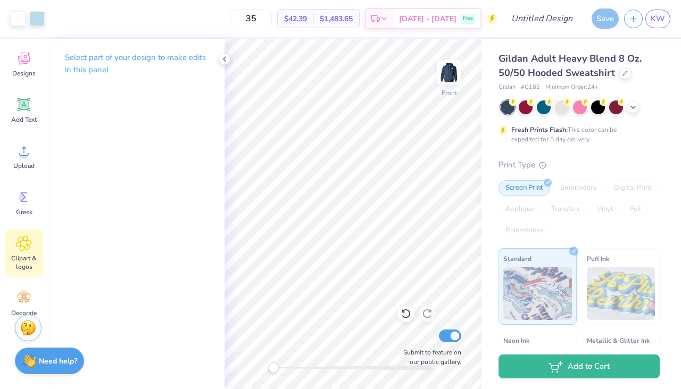
click at [24, 269] on span "Clipart & logos" at bounding box center [23, 262] width 35 height 17
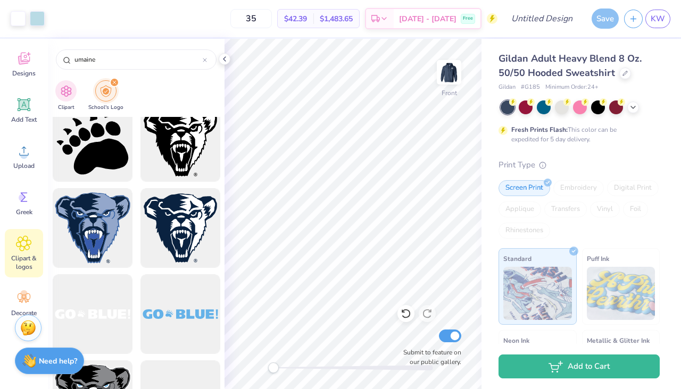
scroll to position [449, 0]
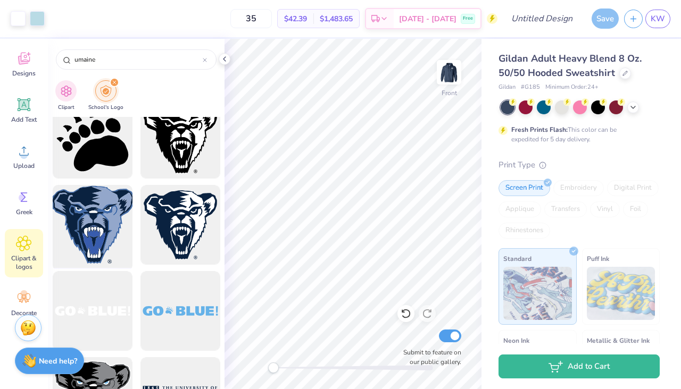
click at [104, 246] on div at bounding box center [92, 225] width 88 height 88
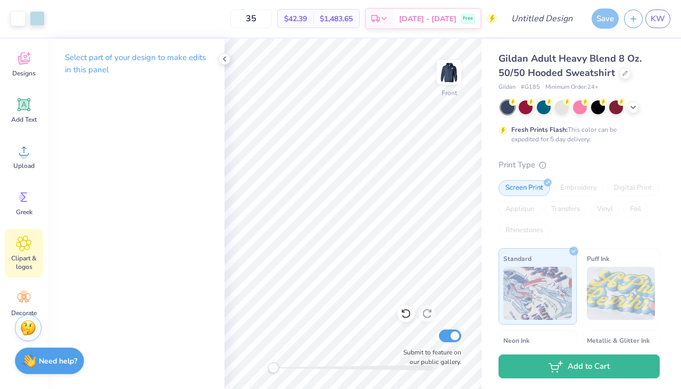
click at [25, 253] on div "Clipart & logos" at bounding box center [24, 253] width 38 height 48
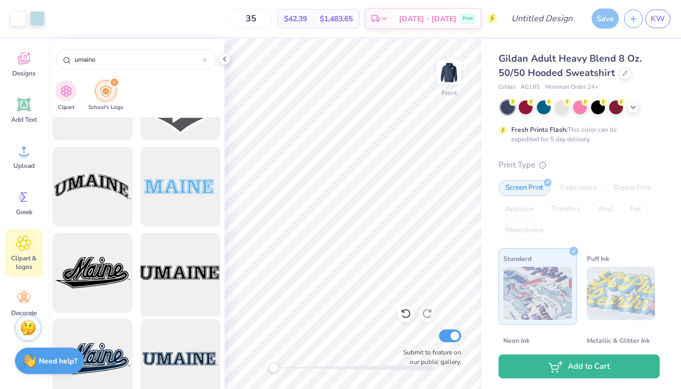
scroll to position [2312, 0]
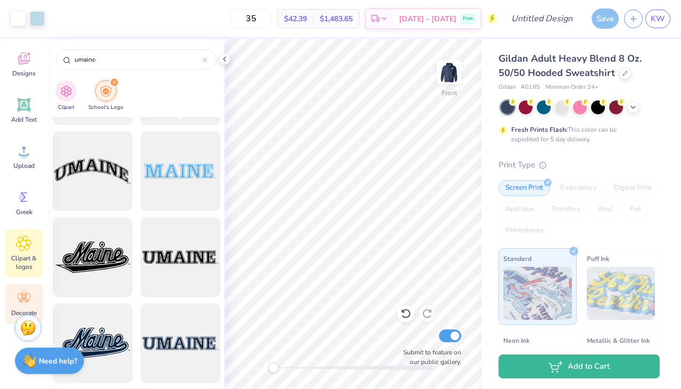
click at [22, 304] on icon at bounding box center [24, 298] width 16 height 16
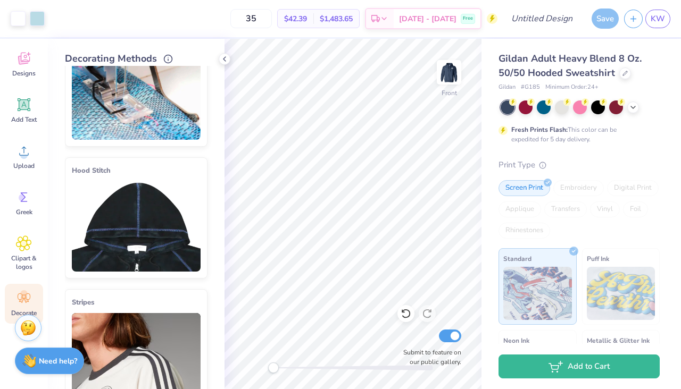
scroll to position [0, 0]
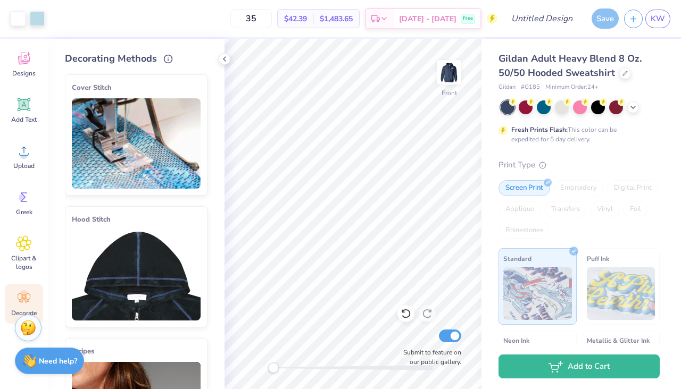
click at [94, 277] on img at bounding box center [136, 275] width 129 height 90
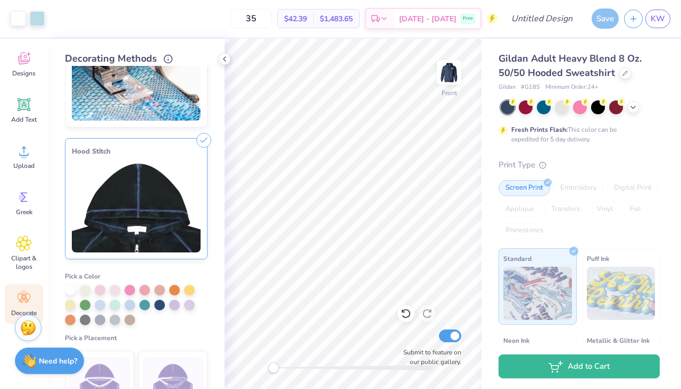
scroll to position [88, 0]
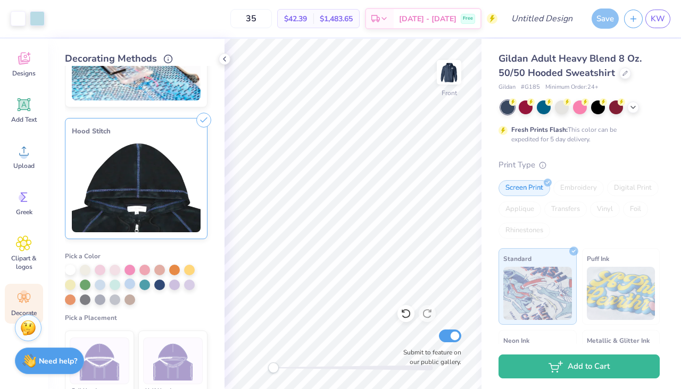
click at [130, 286] on div at bounding box center [129, 284] width 11 height 11
click at [202, 121] on line at bounding box center [204, 120] width 5 height 5
click at [132, 283] on div at bounding box center [129, 284] width 11 height 11
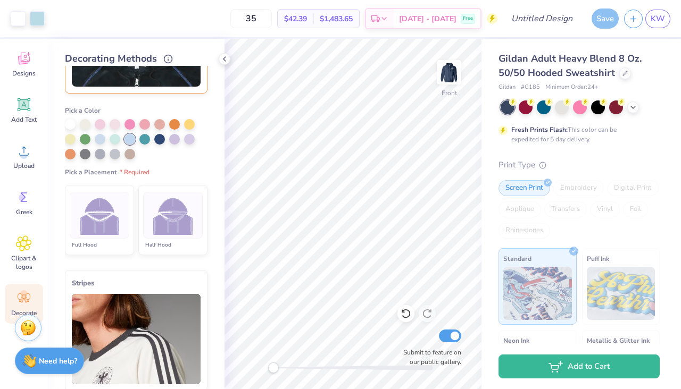
scroll to position [242, 0]
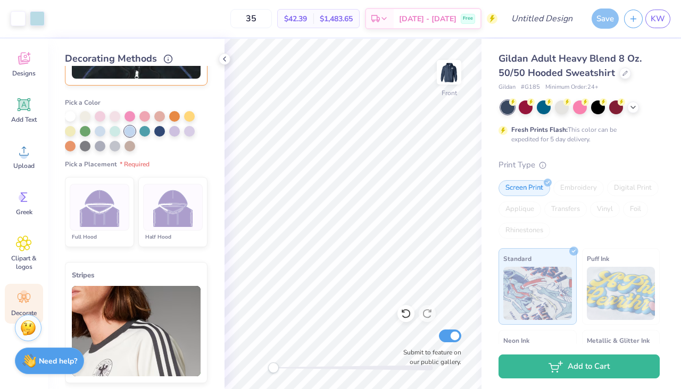
click at [167, 221] on img at bounding box center [173, 208] width 40 height 40
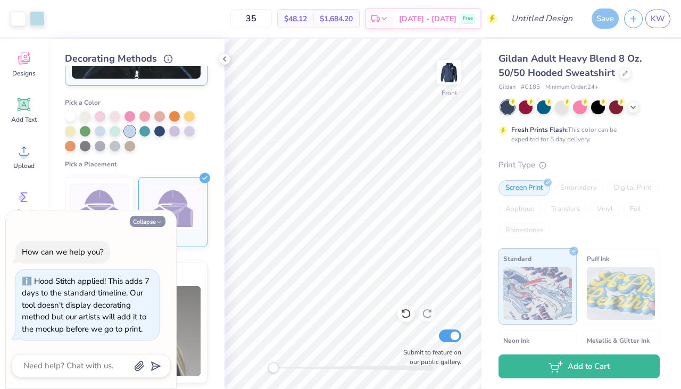
click at [155, 225] on button "Collapse" at bounding box center [148, 221] width 36 height 11
type textarea "x"
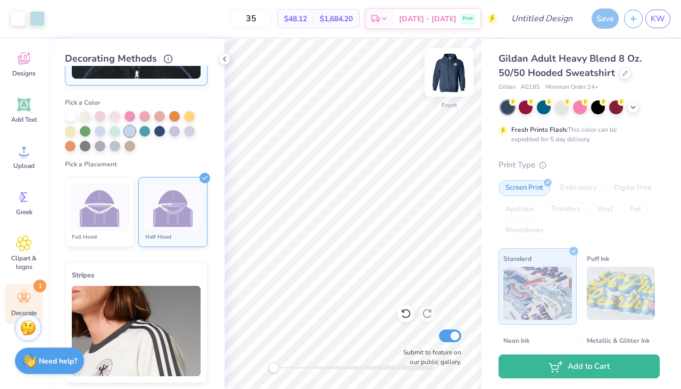
click at [453, 70] on img at bounding box center [449, 72] width 43 height 43
click at [449, 70] on img at bounding box center [449, 72] width 43 height 43
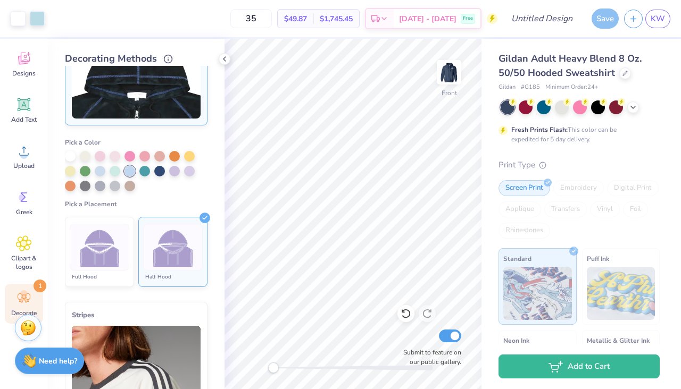
scroll to position [143, 0]
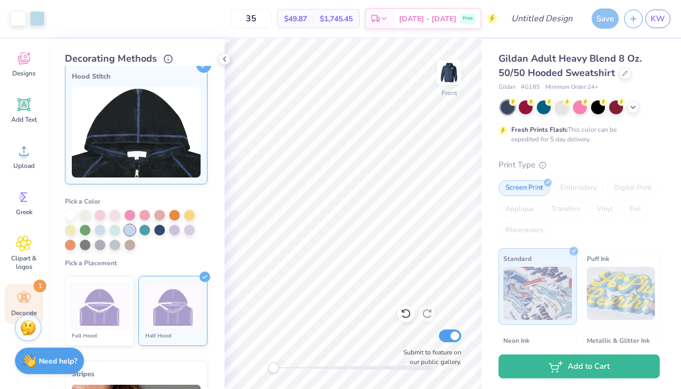
click at [188, 127] on img at bounding box center [136, 132] width 129 height 90
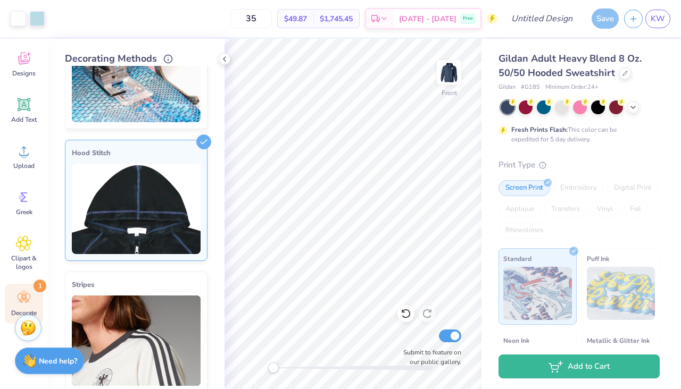
scroll to position [66, 0]
click at [205, 143] on line at bounding box center [204, 142] width 5 height 5
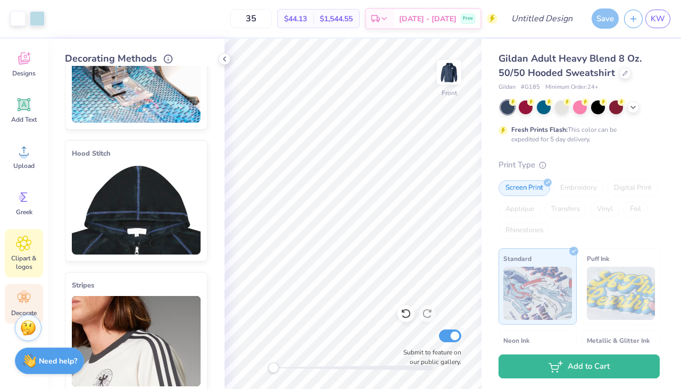
click at [34, 258] on span "Clipart & logos" at bounding box center [23, 262] width 35 height 17
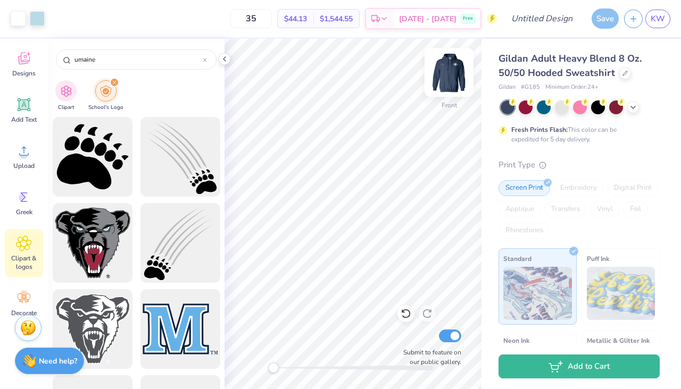
click at [454, 74] on img at bounding box center [449, 72] width 43 height 43
click at [449, 74] on img at bounding box center [449, 72] width 43 height 43
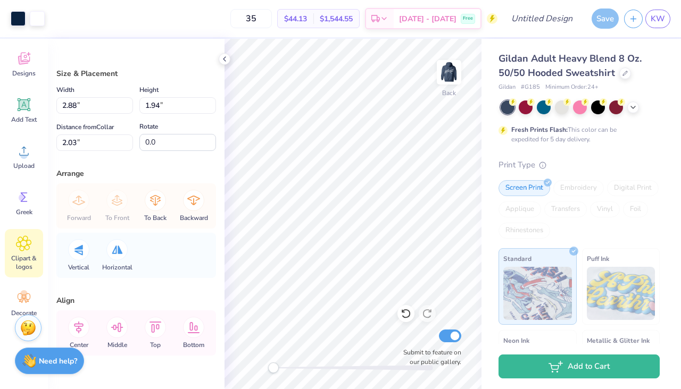
click at [22, 252] on div "Clipart & logos" at bounding box center [24, 253] width 38 height 48
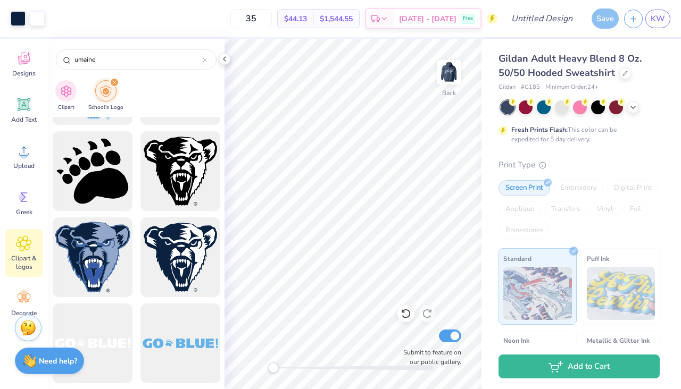
scroll to position [415, 0]
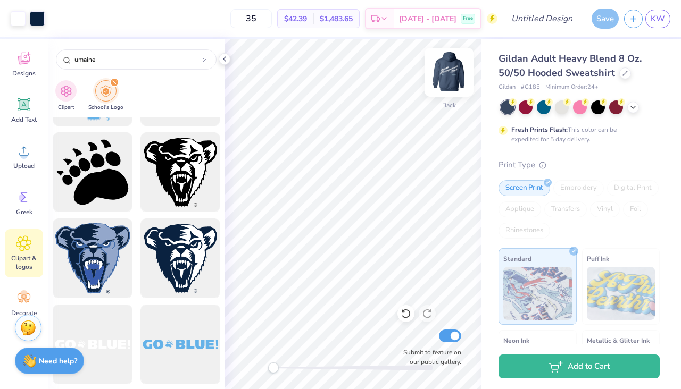
click at [449, 69] on img at bounding box center [449, 72] width 43 height 43
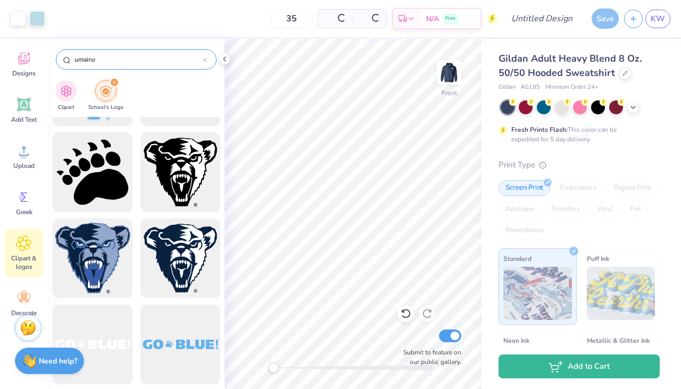
scroll to position [456, 0]
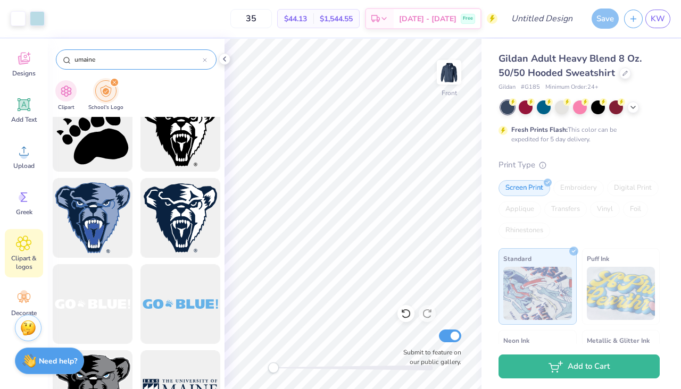
click at [206, 59] on icon at bounding box center [205, 60] width 4 height 4
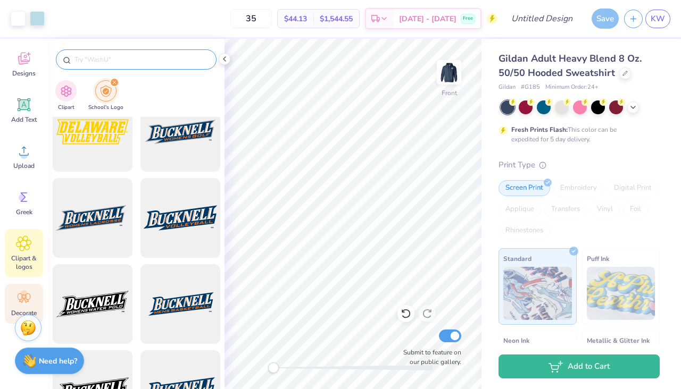
scroll to position [77, 0]
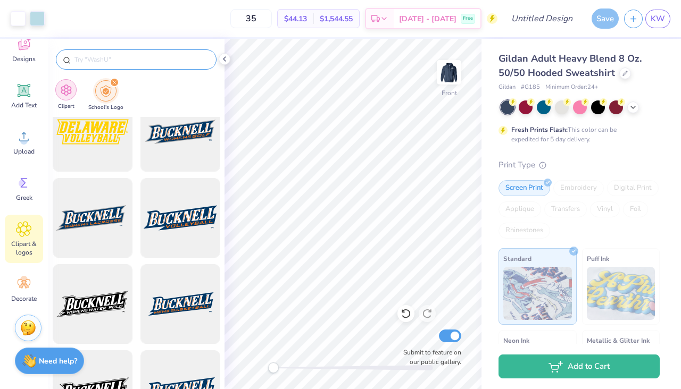
click at [65, 89] on img "filter for Clipart" at bounding box center [66, 90] width 12 height 12
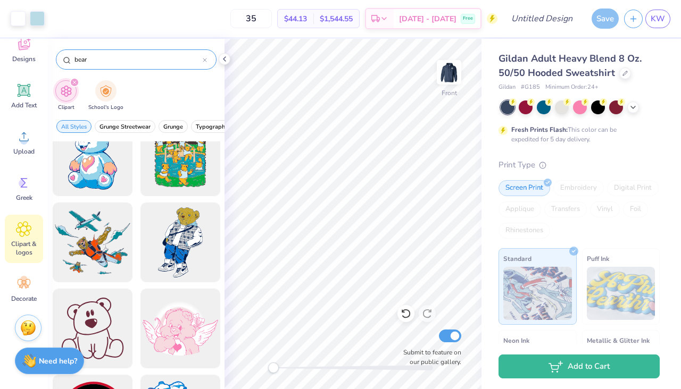
click at [139, 60] on input "bear" at bounding box center [137, 59] width 129 height 11
drag, startPoint x: 150, startPoint y: 60, endPoint x: 70, endPoint y: 61, distance: 79.8
click at [70, 61] on div "bear" at bounding box center [136, 59] width 161 height 20
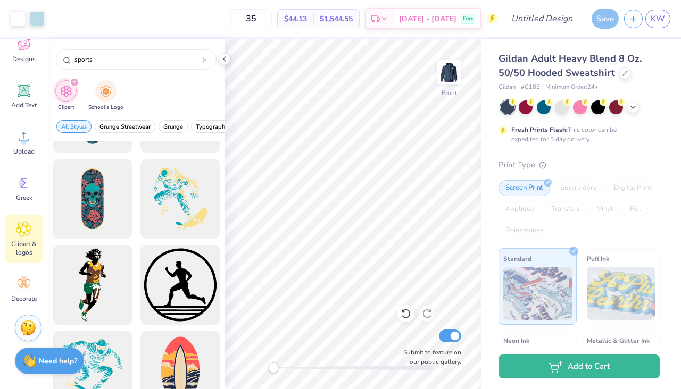
scroll to position [1038, 0]
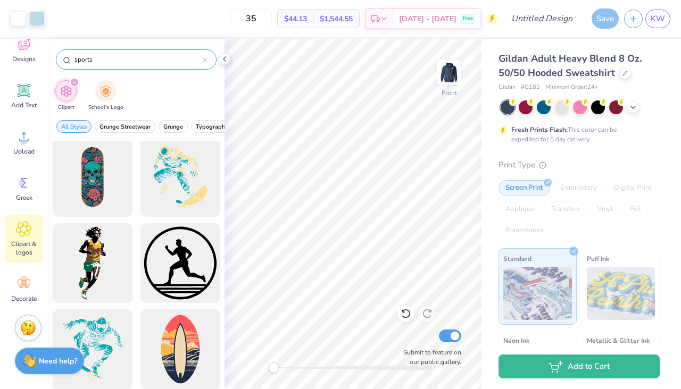
drag, startPoint x: 113, startPoint y: 56, endPoint x: 64, endPoint y: 55, distance: 48.9
click at [64, 55] on div "sports" at bounding box center [136, 59] width 161 height 20
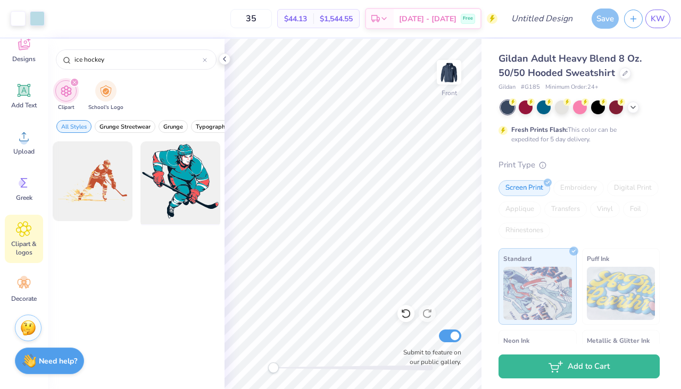
type input "ice hockey"
click at [180, 187] on div at bounding box center [180, 182] width 88 height 88
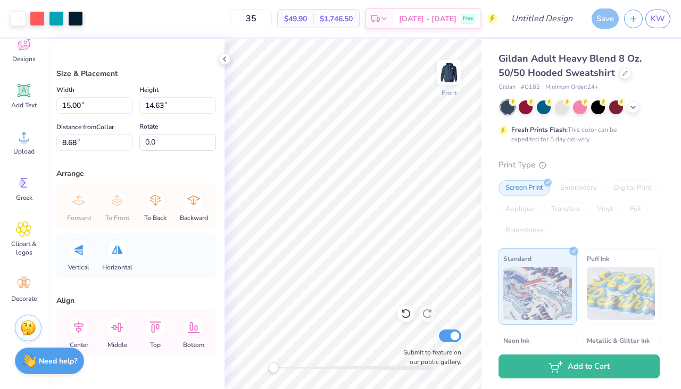
scroll to position [25, 0]
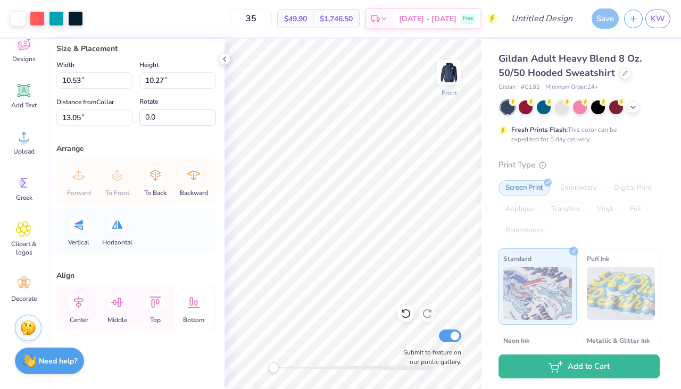
type input "10.53"
type input "10.27"
type input "13.05"
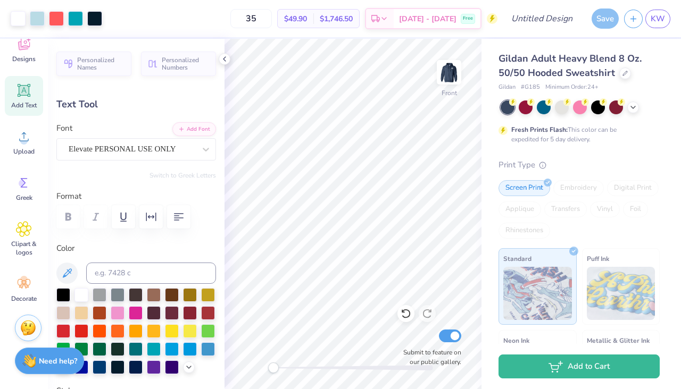
type input "0.0"
click at [451, 77] on img at bounding box center [449, 72] width 43 height 43
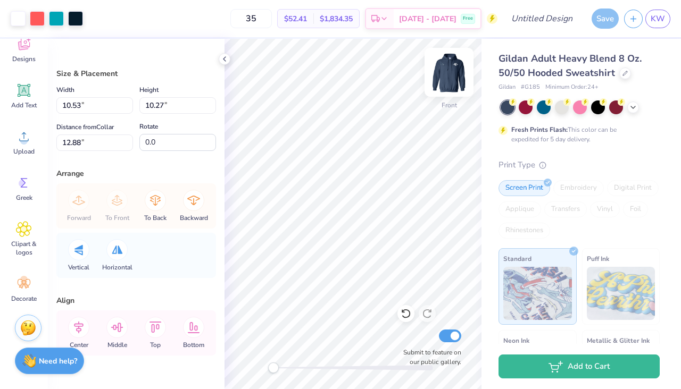
click at [452, 75] on img at bounding box center [449, 72] width 43 height 43
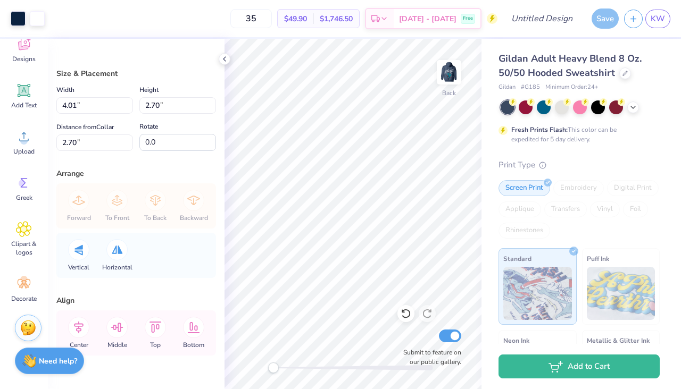
type input "4.01"
type input "2.70"
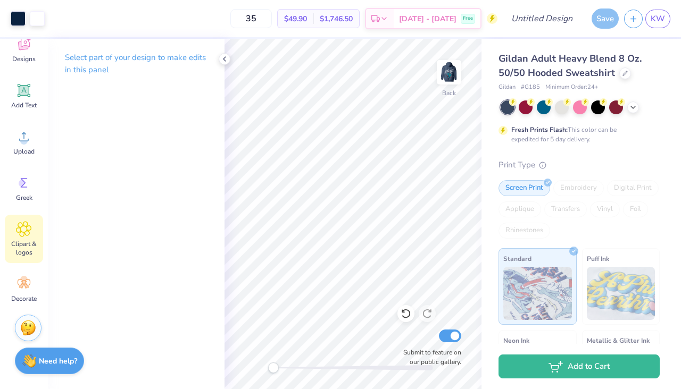
click at [20, 248] on span "Clipart & logos" at bounding box center [23, 248] width 35 height 17
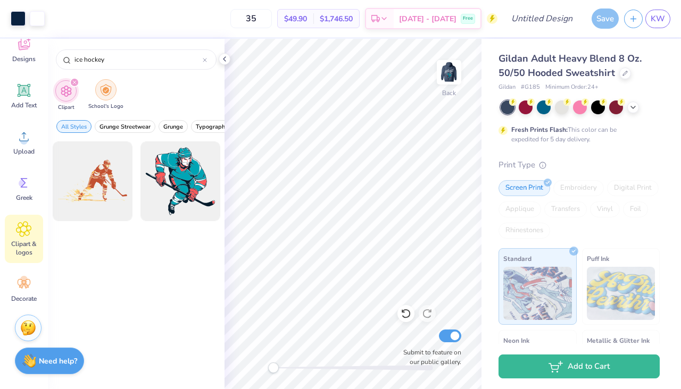
click at [105, 85] on img "filter for School's Logo" at bounding box center [106, 90] width 12 height 12
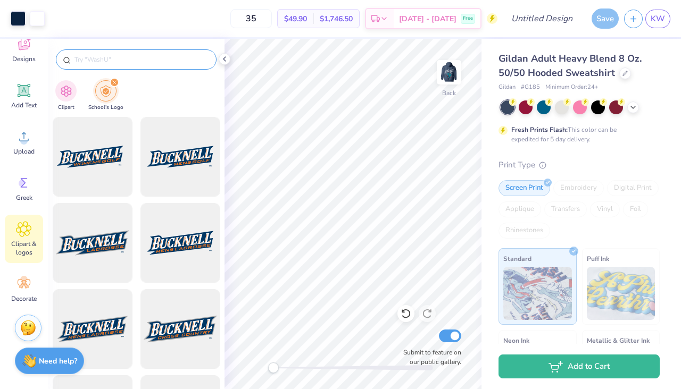
click at [87, 64] on input "text" at bounding box center [141, 59] width 136 height 11
type input "umaine"
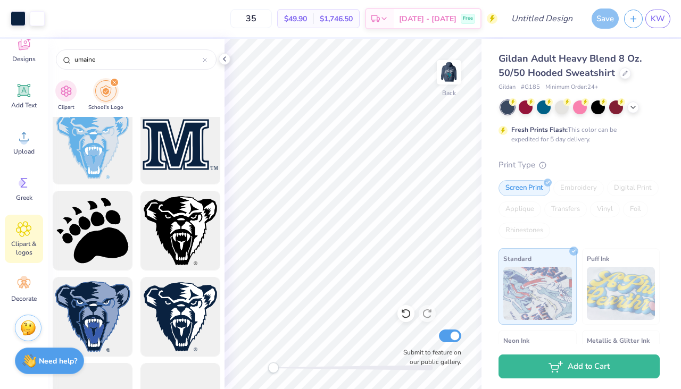
scroll to position [357, 0]
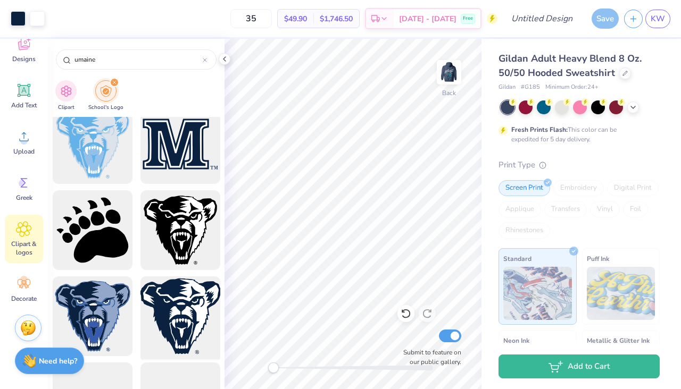
click at [151, 298] on div at bounding box center [180, 317] width 88 height 88
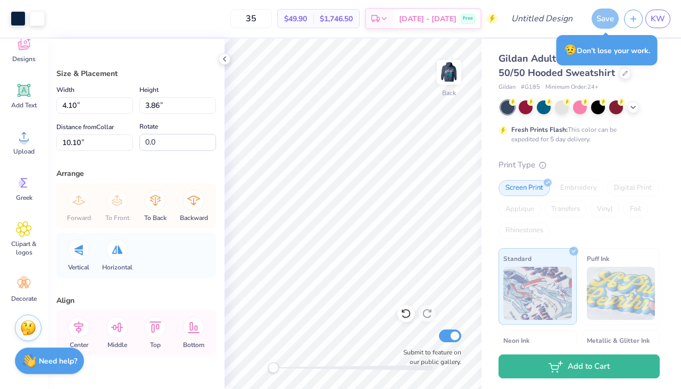
type input "4.10"
type input "3.86"
type input "10.10"
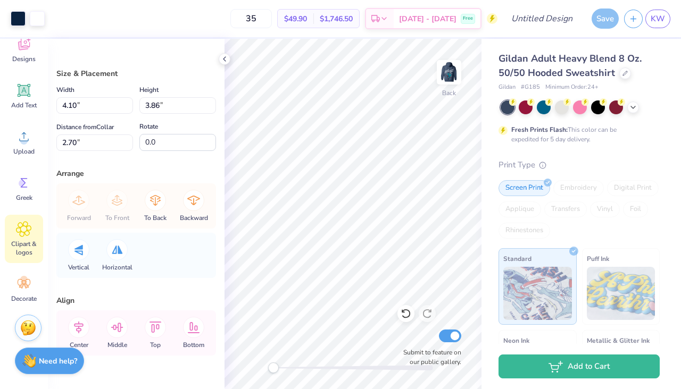
click at [28, 234] on icon at bounding box center [23, 229] width 15 height 16
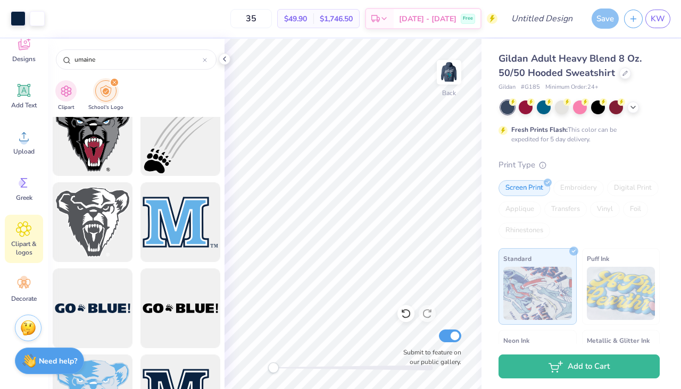
scroll to position [0, 0]
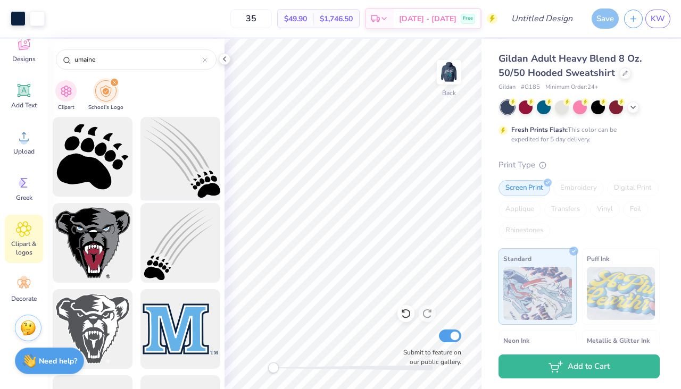
click at [174, 151] on div at bounding box center [180, 157] width 88 height 88
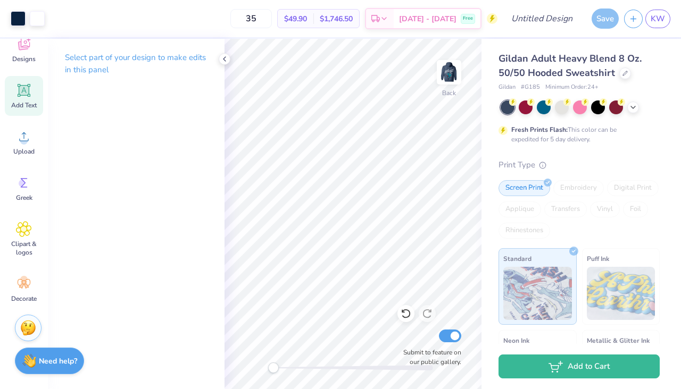
click at [23, 93] on icon at bounding box center [24, 91] width 10 height 10
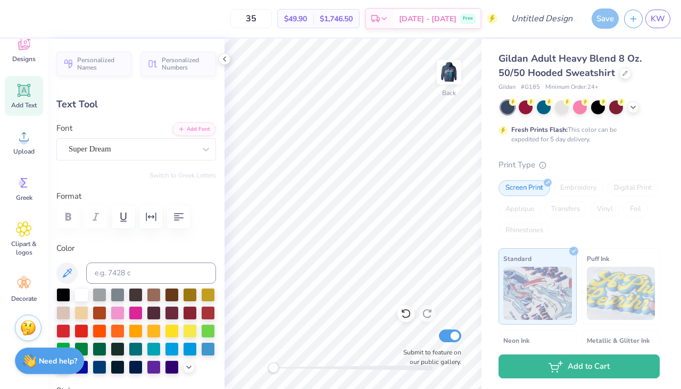
type textarea "T"
type textarea "SMC"
click at [195, 148] on div "Super Dream" at bounding box center [132, 149] width 129 height 16
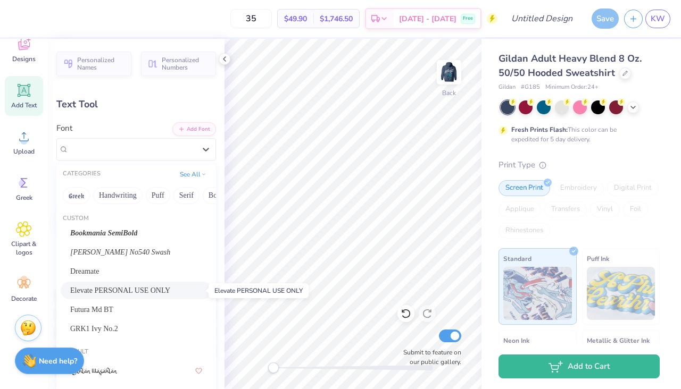
click at [129, 291] on span "Elevate PERSONAL USE ONLY" at bounding box center [120, 290] width 100 height 11
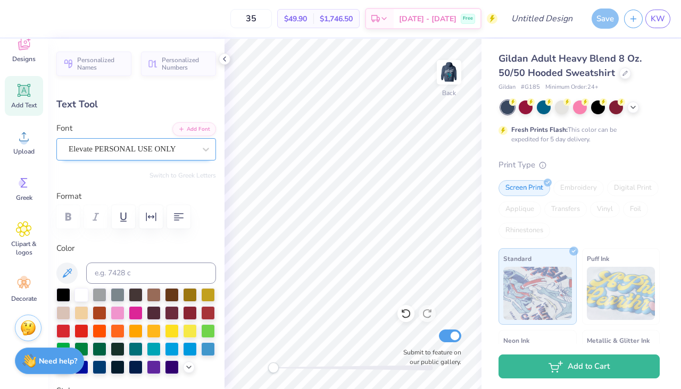
click at [174, 148] on div "Elevate PERSONAL USE ONLY" at bounding box center [132, 149] width 129 height 16
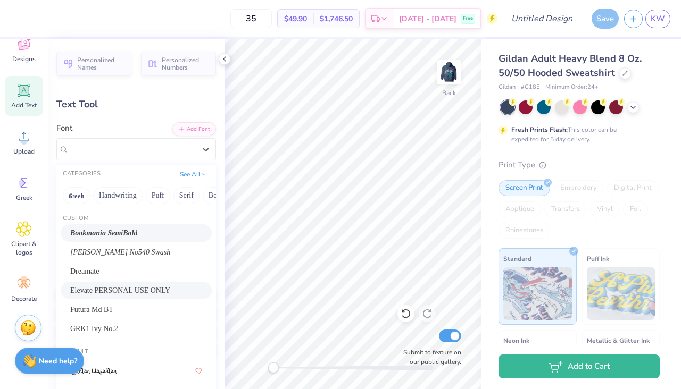
scroll to position [12, 0]
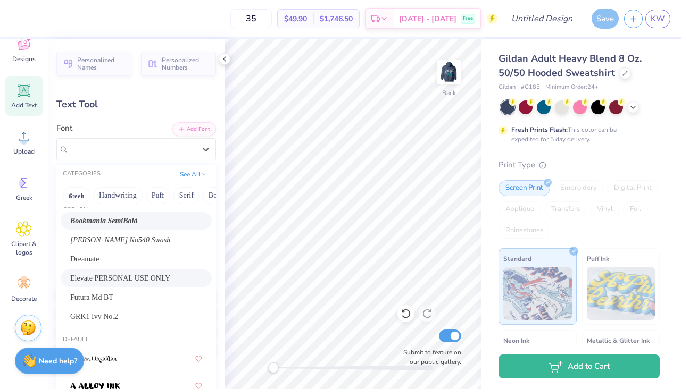
click at [149, 226] on div "Bookmania SemiBold" at bounding box center [136, 220] width 132 height 11
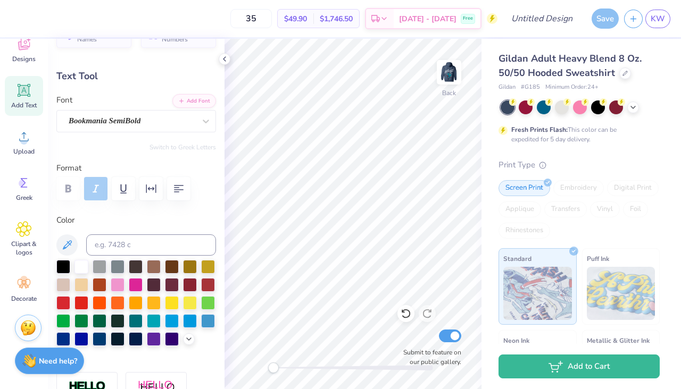
scroll to position [30, 0]
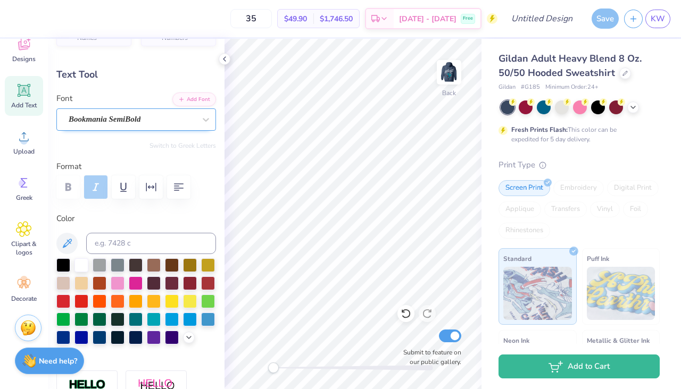
click at [165, 118] on div "Bookmania SemiBold" at bounding box center [132, 119] width 129 height 16
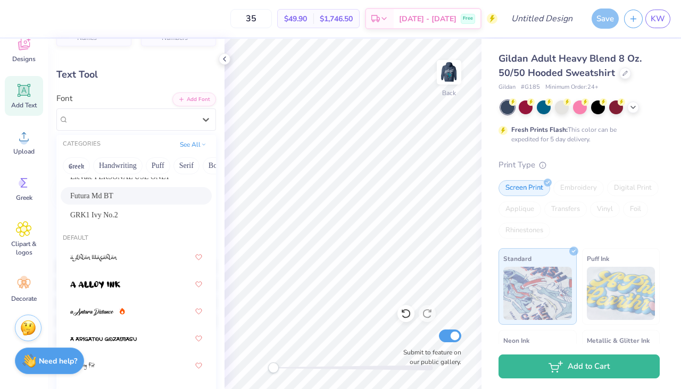
scroll to position [86, 0]
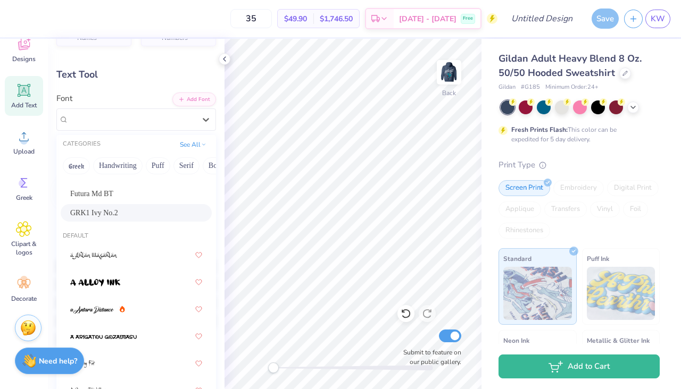
click at [143, 211] on div "GRK1 Ivy No.2" at bounding box center [136, 212] width 132 height 11
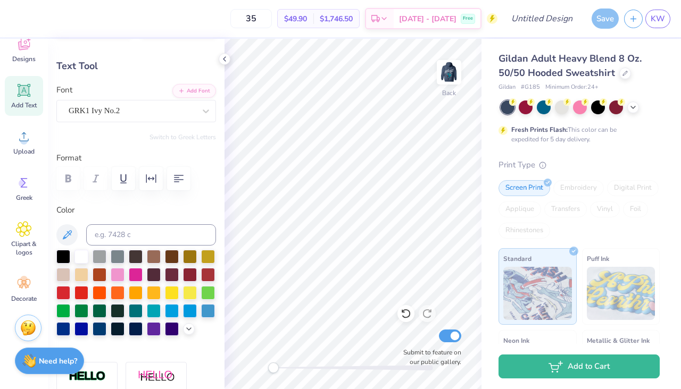
scroll to position [41, 0]
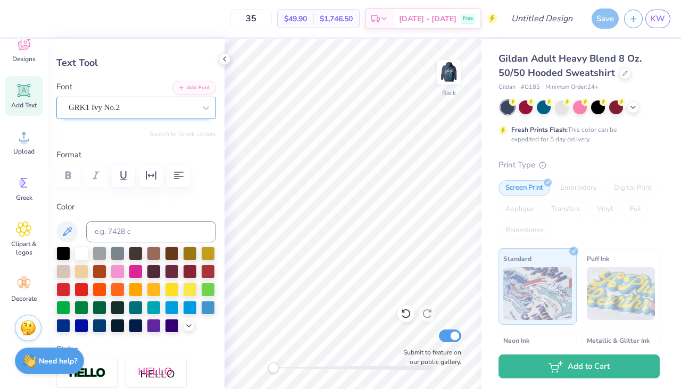
click at [161, 115] on div "GRK1 Ivy No.2" at bounding box center [132, 107] width 129 height 16
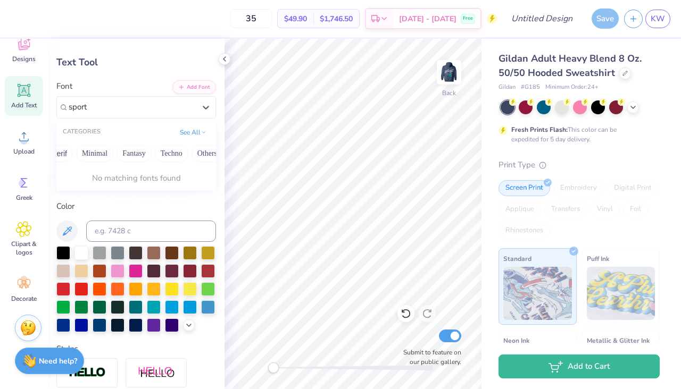
scroll to position [0, 296]
type input "sport"
click at [131, 103] on div at bounding box center [132, 107] width 129 height 16
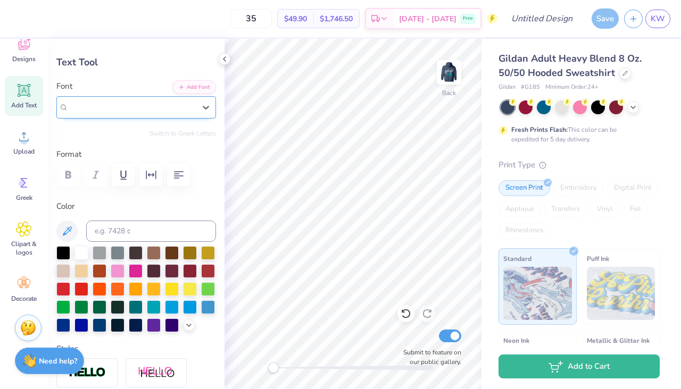
click at [172, 100] on div at bounding box center [132, 107] width 127 height 14
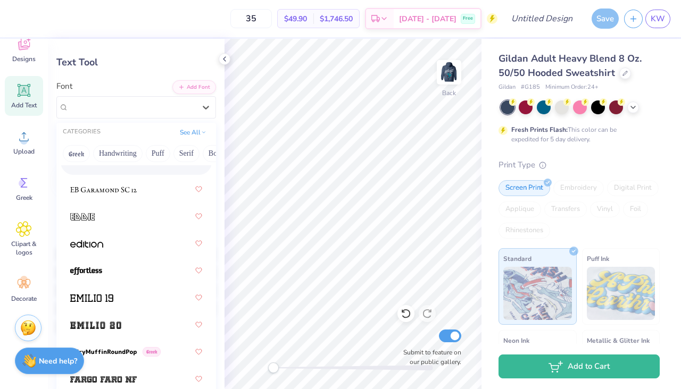
scroll to position [3101, 0]
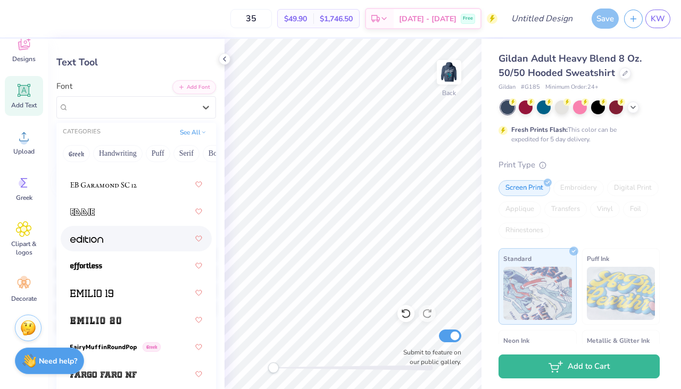
click at [99, 239] on img at bounding box center [86, 239] width 33 height 7
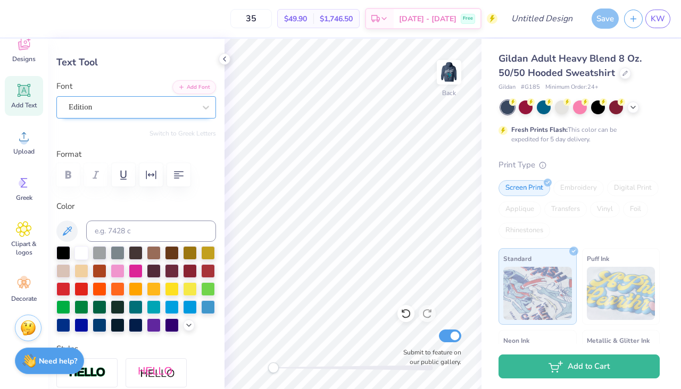
click at [132, 103] on div "Edition" at bounding box center [132, 107] width 129 height 16
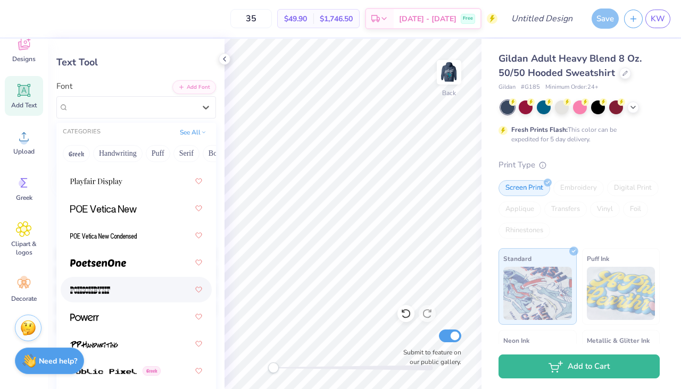
scroll to position [6561, 0]
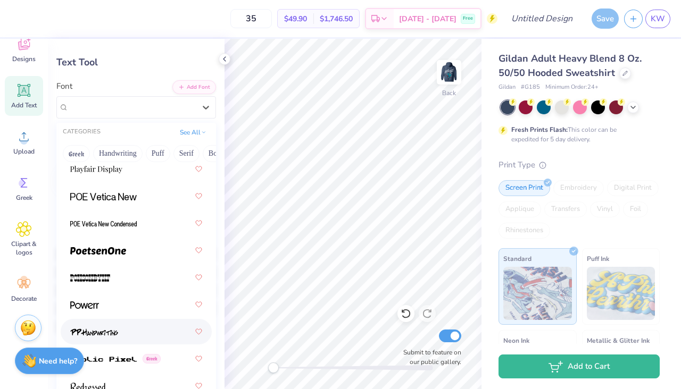
click at [106, 329] on img at bounding box center [94, 332] width 48 height 7
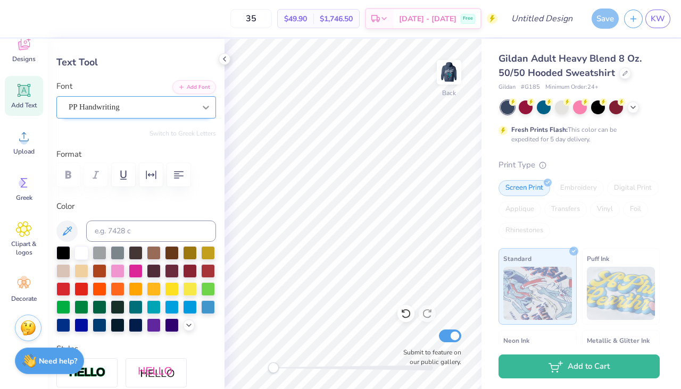
click at [206, 108] on icon at bounding box center [206, 108] width 6 height 4
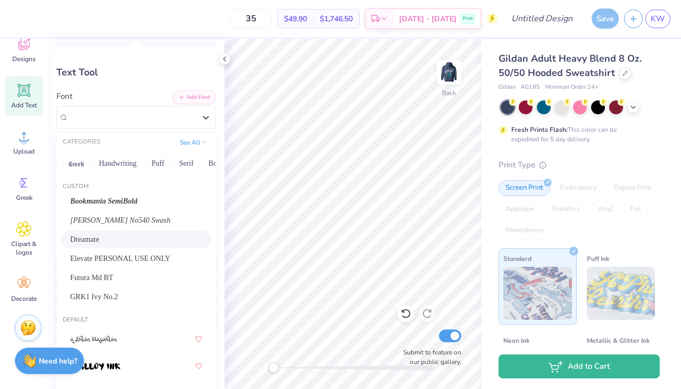
scroll to position [29, 0]
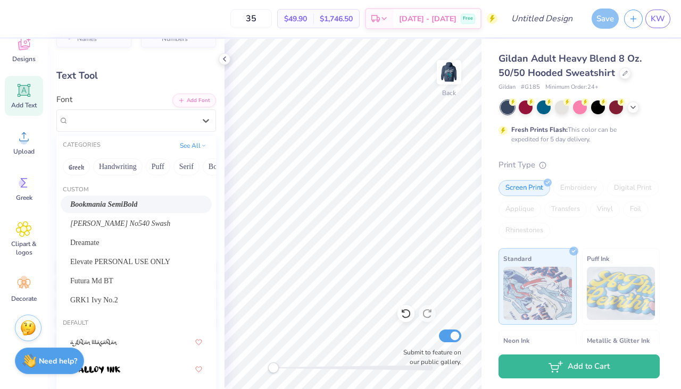
click at [147, 206] on div "Bookmania SemiBold" at bounding box center [136, 204] width 132 height 11
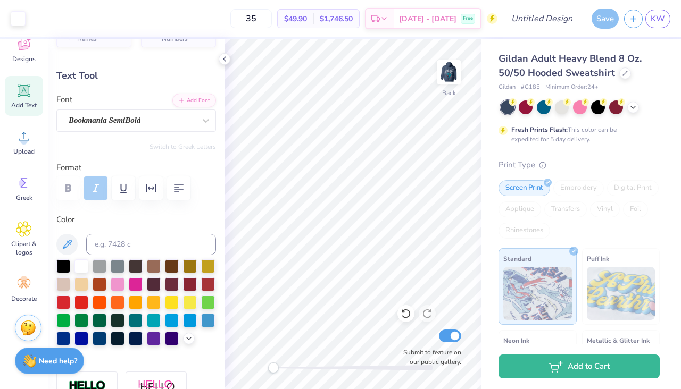
type input "6.07"
type input "1.96"
type input "6.27"
type input "2.70"
type input "0.87"
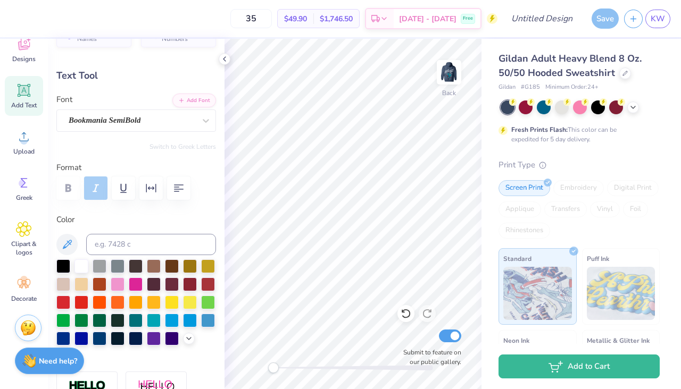
type input "4.35"
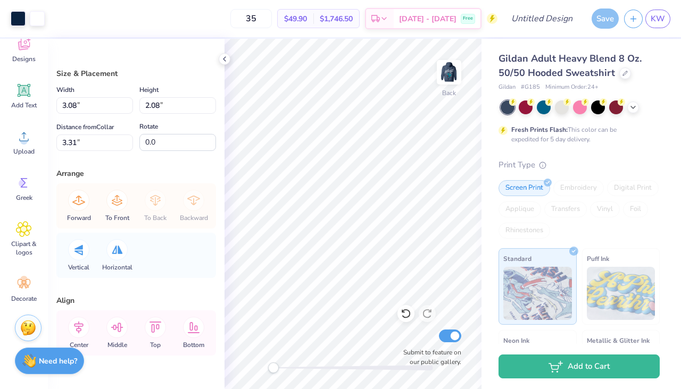
type input "3.08"
type input "2.08"
type input "3.31"
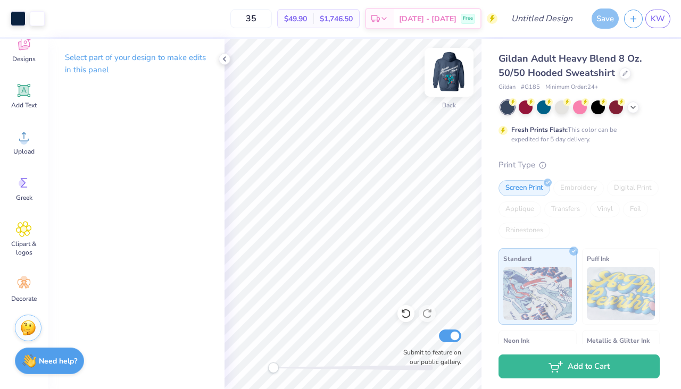
click at [451, 75] on img at bounding box center [449, 72] width 43 height 43
click at [450, 79] on img at bounding box center [449, 72] width 43 height 43
click at [448, 84] on img at bounding box center [449, 72] width 43 height 43
click at [448, 80] on img at bounding box center [449, 72] width 43 height 43
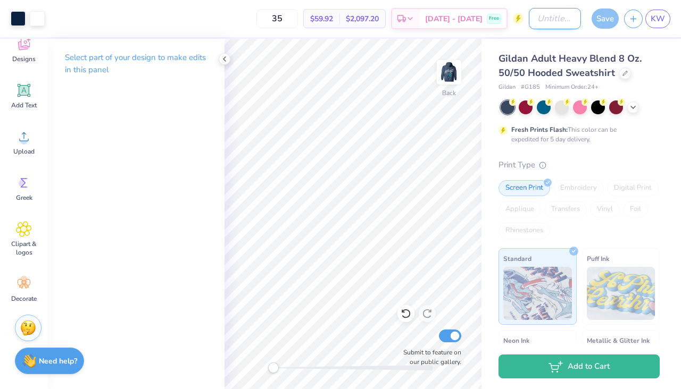
click at [544, 23] on input "Design Title" at bounding box center [555, 18] width 52 height 21
click at [559, 23] on input "SMC Mock up #1" at bounding box center [555, 18] width 52 height 21
type input "SMC Mock up #2"
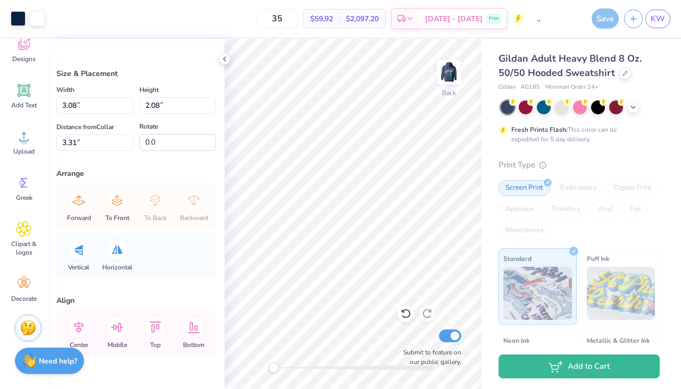
scroll to position [0, 0]
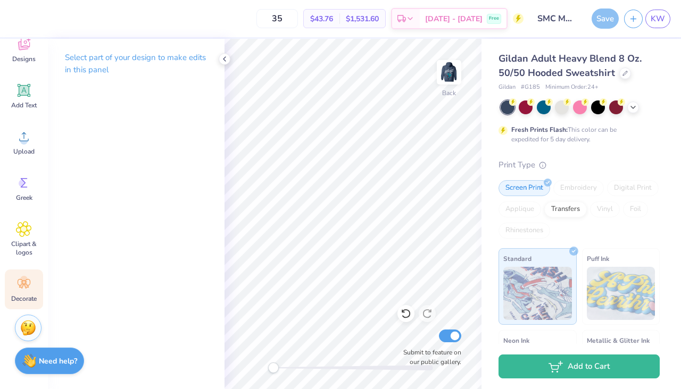
click at [20, 291] on icon at bounding box center [24, 284] width 16 height 16
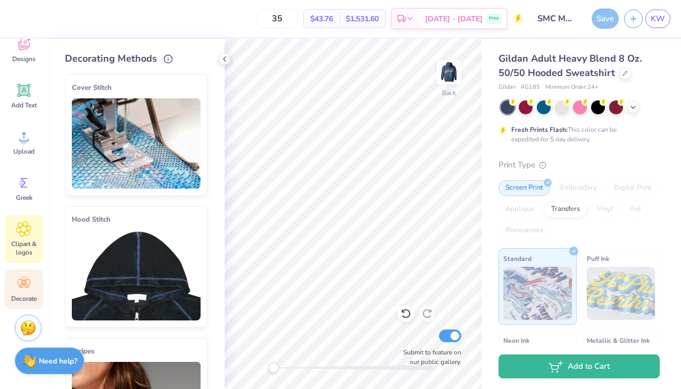
click at [25, 249] on span "Clipart & logos" at bounding box center [23, 248] width 35 height 17
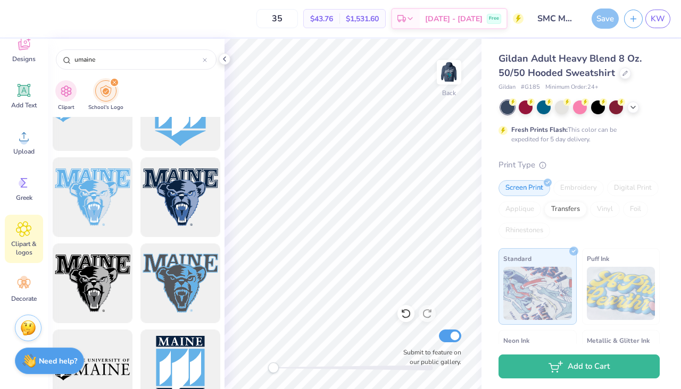
scroll to position [957, 0]
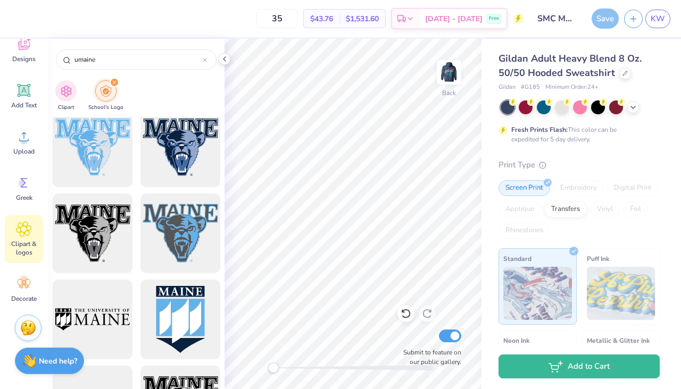
click at [113, 85] on icon "filter for School's Logo" at bounding box center [114, 82] width 4 height 4
click at [124, 65] on div "umaine" at bounding box center [136, 59] width 161 height 20
click at [205, 60] on icon at bounding box center [204, 60] width 3 height 3
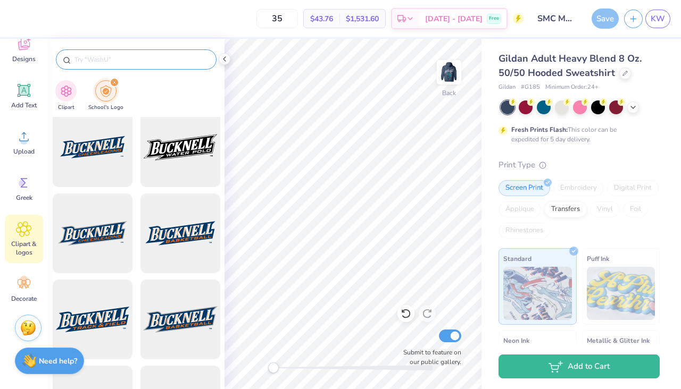
click at [113, 82] on icon "filter for School's Logo" at bounding box center [114, 82] width 3 height 3
click at [70, 90] on img "filter for Clipart" at bounding box center [66, 90] width 12 height 12
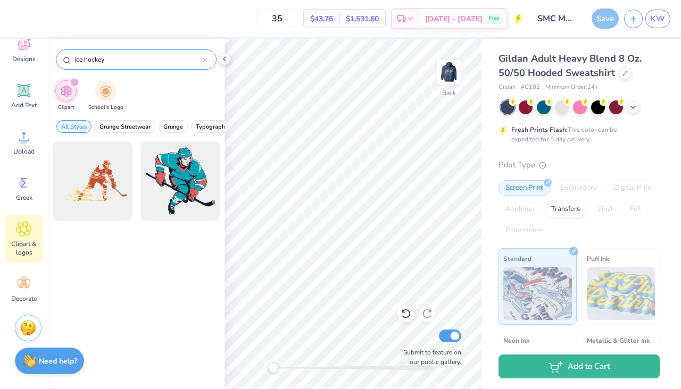
click at [112, 55] on input "ice hockey" at bounding box center [137, 59] width 129 height 11
drag, startPoint x: 85, startPoint y: 63, endPoint x: 64, endPoint y: 66, distance: 21.0
click at [64, 66] on div "ice hockey" at bounding box center [136, 59] width 161 height 20
type input "i"
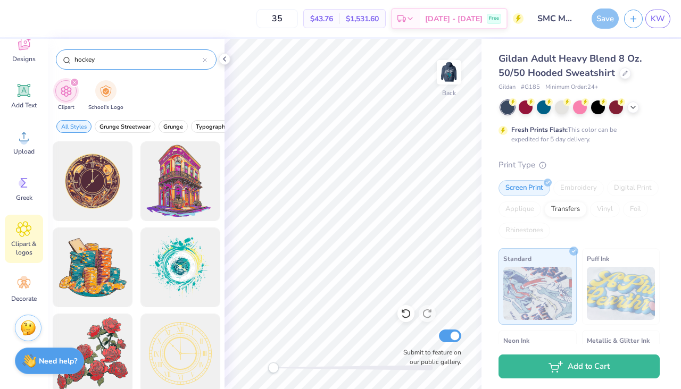
type input "hockey"
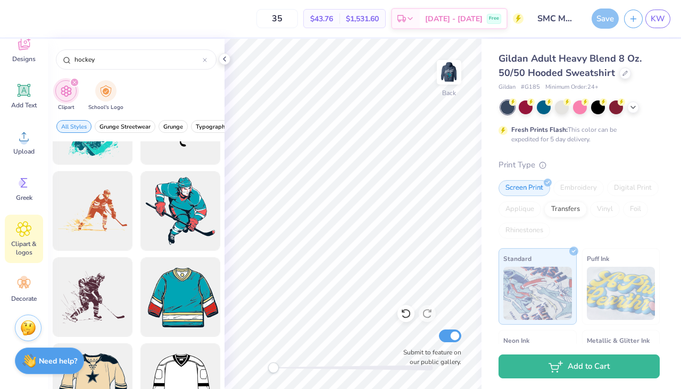
scroll to position [63, 0]
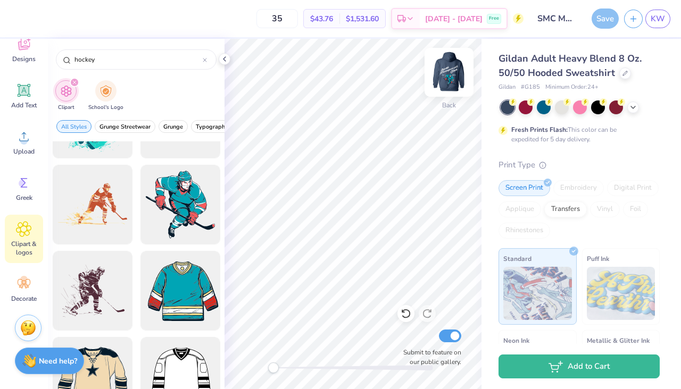
click at [445, 71] on img at bounding box center [449, 72] width 43 height 43
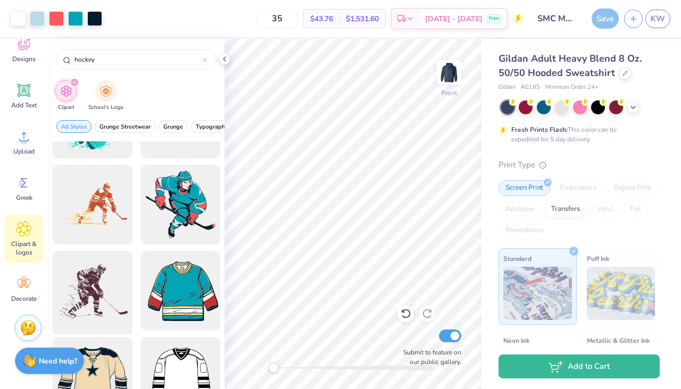
click at [118, 301] on div at bounding box center [92, 291] width 88 height 88
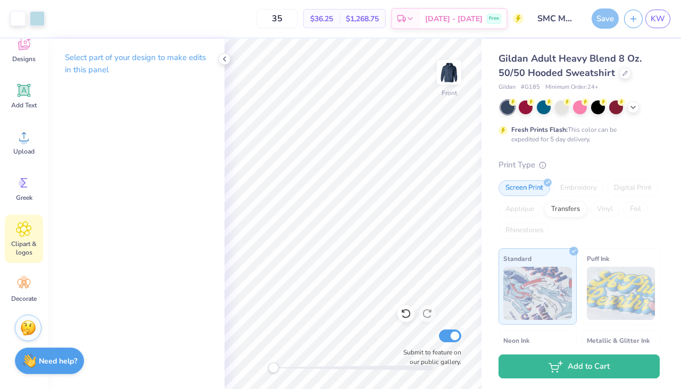
click at [27, 246] on span "Clipart & logos" at bounding box center [23, 248] width 35 height 17
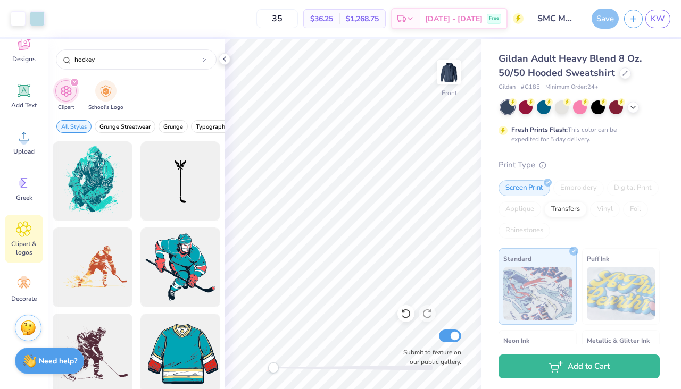
click at [97, 337] on div at bounding box center [92, 354] width 88 height 88
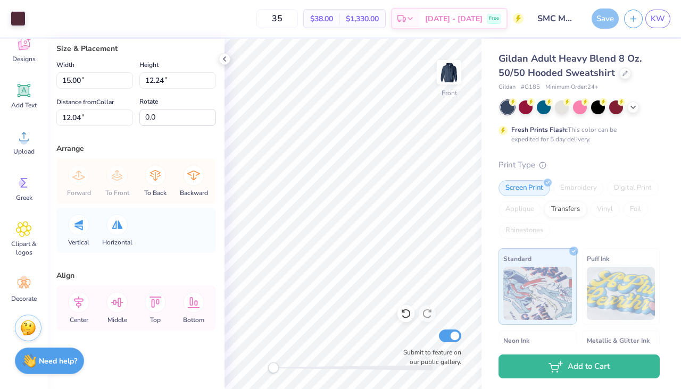
scroll to position [0, 0]
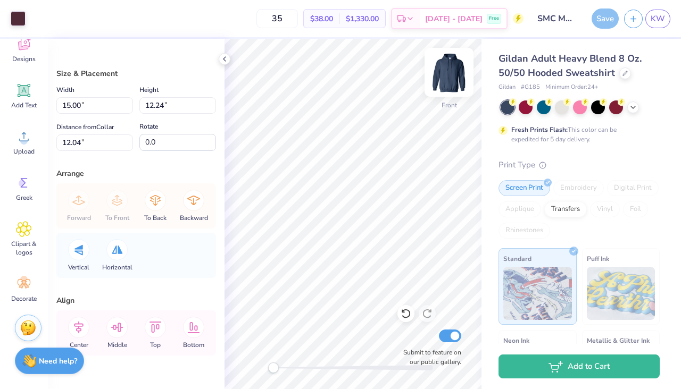
click at [449, 77] on img at bounding box center [449, 72] width 43 height 43
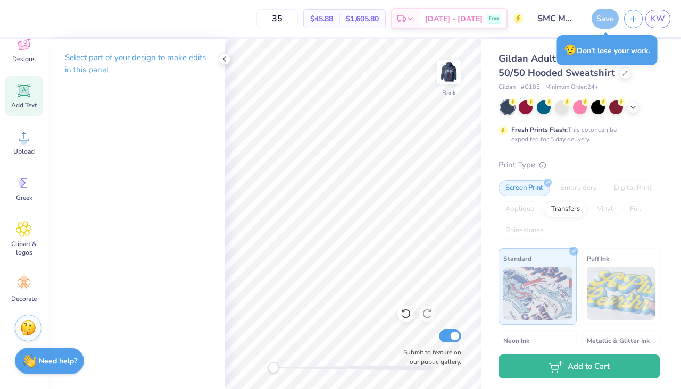
click at [28, 104] on span "Add Text" at bounding box center [24, 105] width 26 height 9
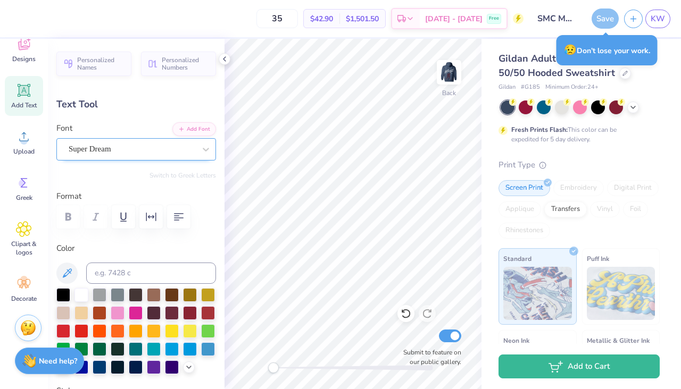
click at [157, 151] on div "Super Dream" at bounding box center [132, 149] width 129 height 16
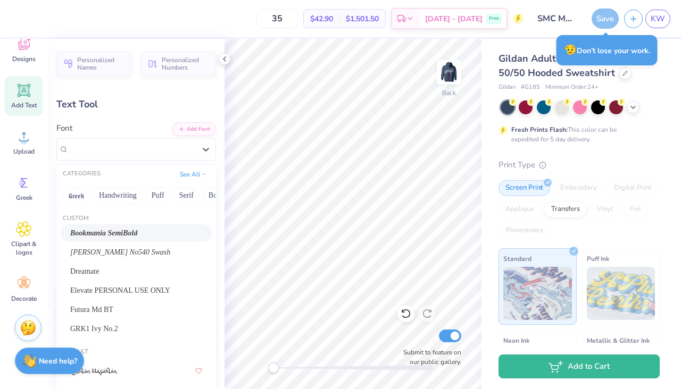
click at [115, 206] on div "Greek Handwriting Puff Serif Bold Calligraphy Retro Sans Serif Minimal Fantasy …" at bounding box center [136, 195] width 160 height 23
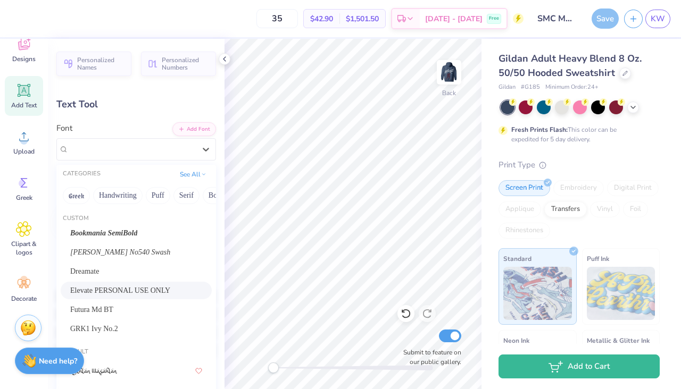
click at [120, 295] on span "Elevate PERSONAL USE ONLY" at bounding box center [120, 290] width 100 height 11
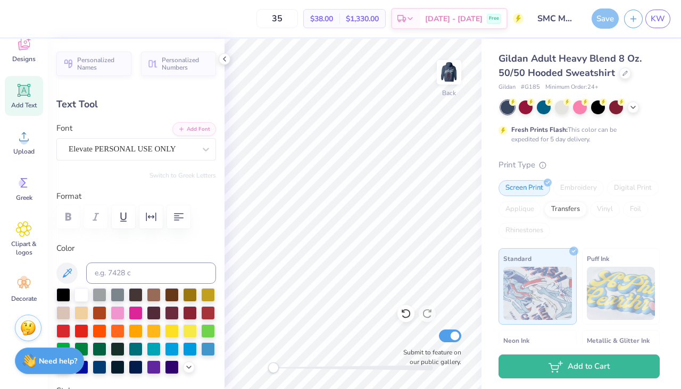
click at [26, 91] on icon at bounding box center [24, 91] width 10 height 10
type textarea "smc 2025-2026"
click at [177, 218] on icon "button" at bounding box center [178, 217] width 13 height 13
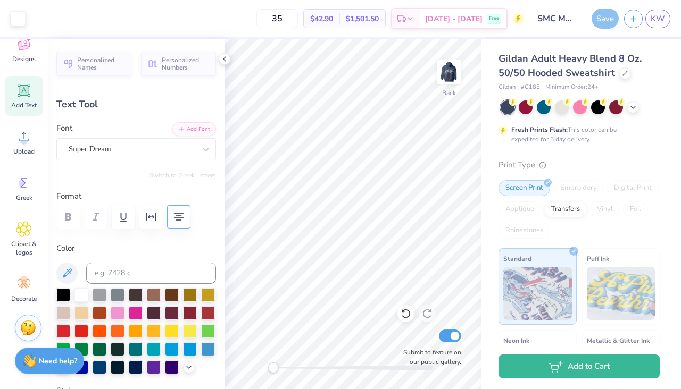
type input "13.93"
type input "4.71"
type input "4.89"
type textarea "SMC [DATE]-[DATE]"
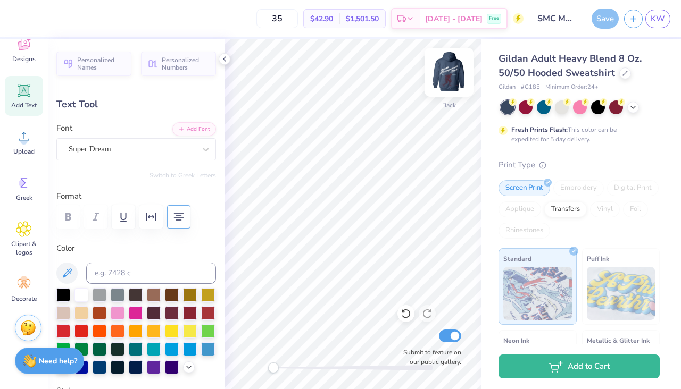
click at [446, 77] on img at bounding box center [449, 72] width 43 height 43
type input "14.13"
type input "5.21"
type input "6.88"
click at [448, 72] on img at bounding box center [449, 72] width 43 height 43
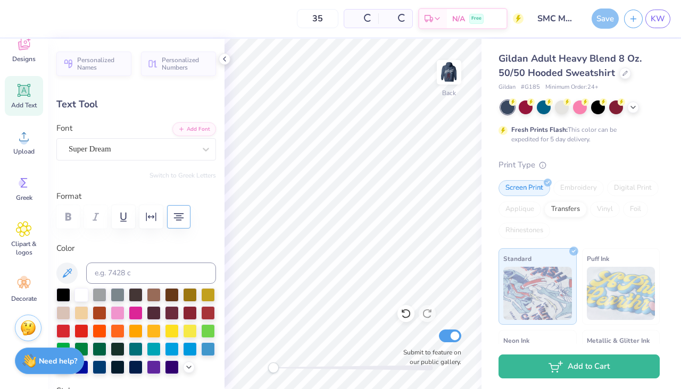
type input "13.93"
type input "5.14"
type input "4.68"
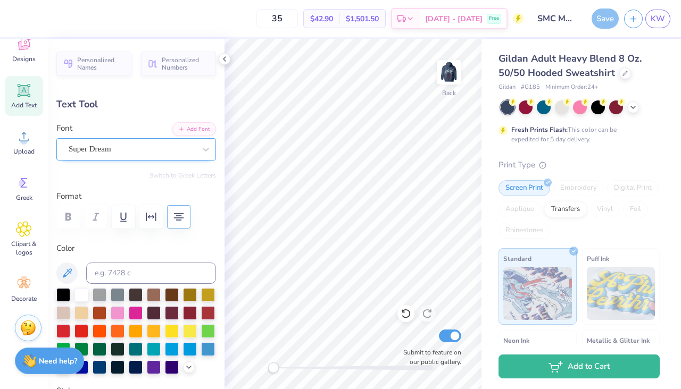
click at [180, 153] on div "Super Dream" at bounding box center [132, 149] width 129 height 16
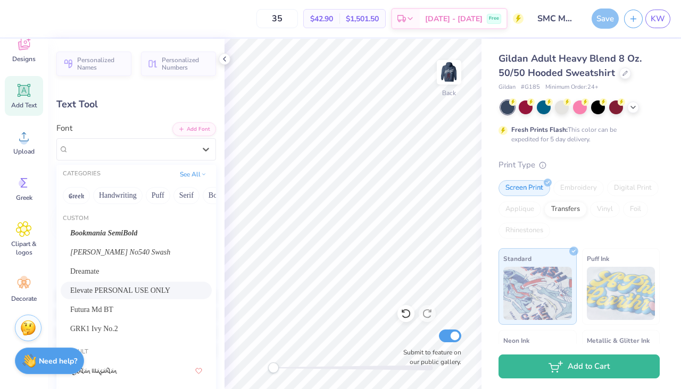
click at [128, 287] on span "Elevate PERSONAL USE ONLY" at bounding box center [120, 290] width 100 height 11
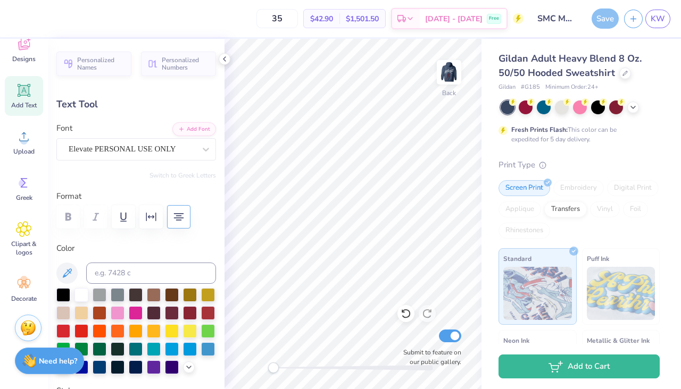
scroll to position [1, 1]
type textarea "SMC -2026"
click at [178, 149] on div "Elevate PERSONAL USE ONLY" at bounding box center [132, 149] width 129 height 16
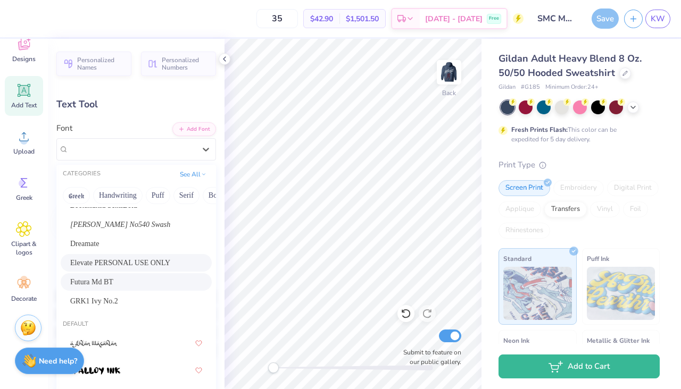
scroll to position [32, 0]
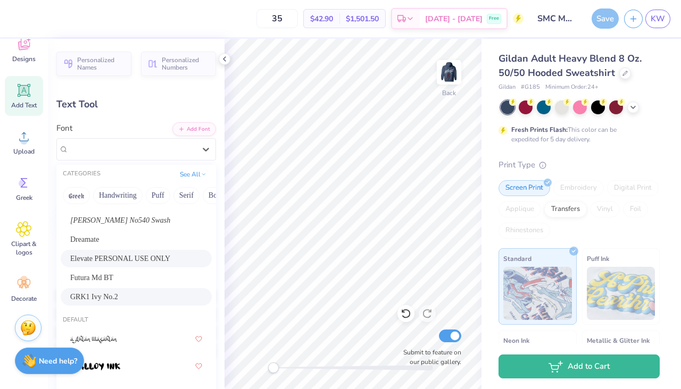
click at [135, 293] on div "GRK1 Ivy No.2" at bounding box center [136, 296] width 132 height 11
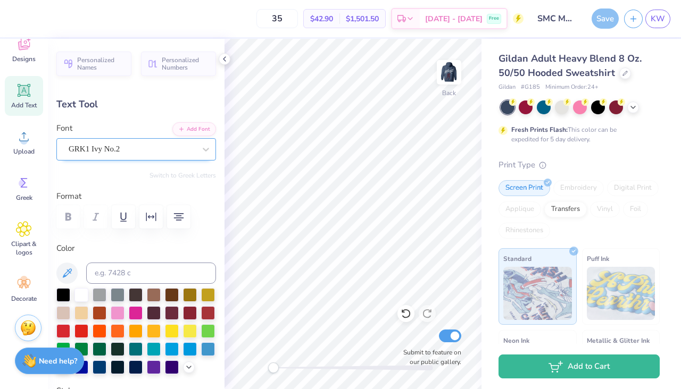
click at [176, 144] on div "GRK1 Ivy No.2" at bounding box center [132, 149] width 129 height 16
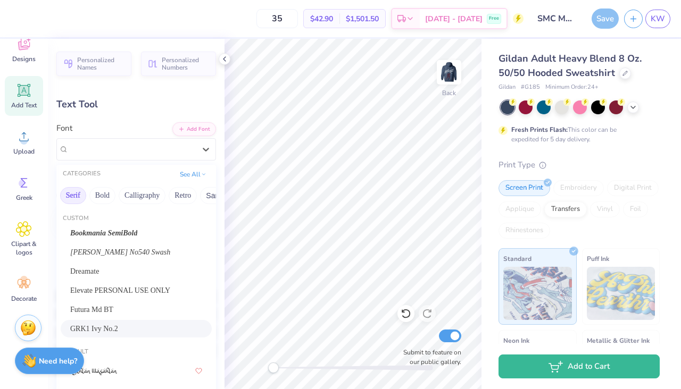
scroll to position [0, 115]
click at [128, 195] on button "Calligraphy" at bounding box center [140, 195] width 47 height 17
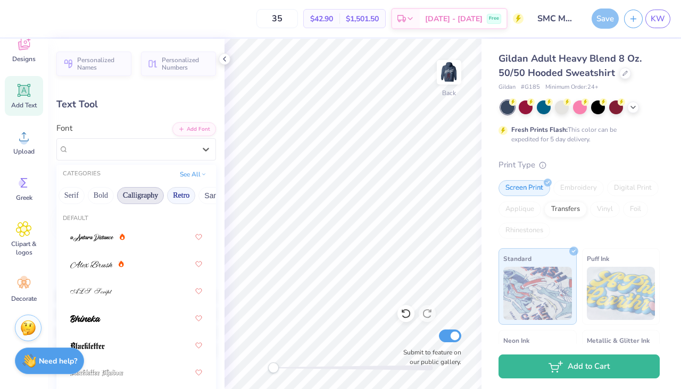
click at [178, 196] on button "Retro" at bounding box center [181, 195] width 28 height 17
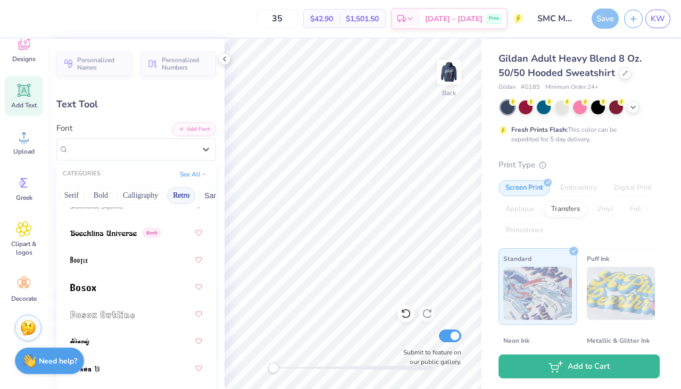
scroll to position [115, 0]
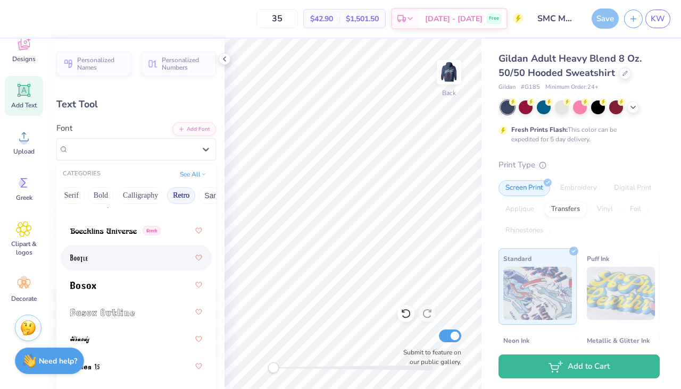
click at [145, 266] on div at bounding box center [136, 257] width 132 height 19
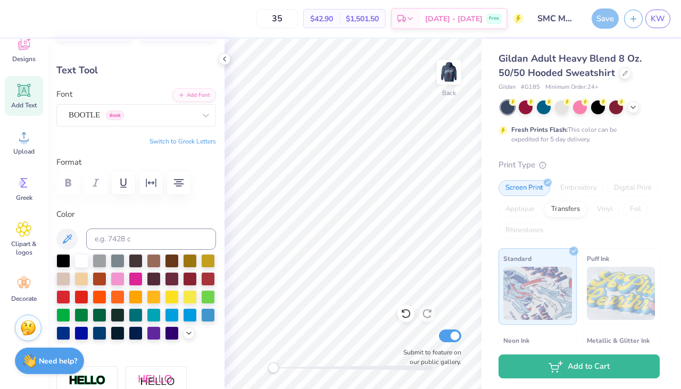
scroll to position [36, 0]
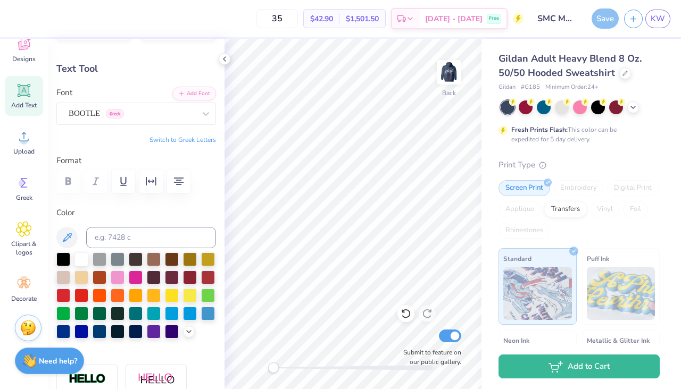
type textarea "SMC [DATE]-[DATE]"
type input "8.90"
type input "5.17"
type input "4.67"
type input "3.58"
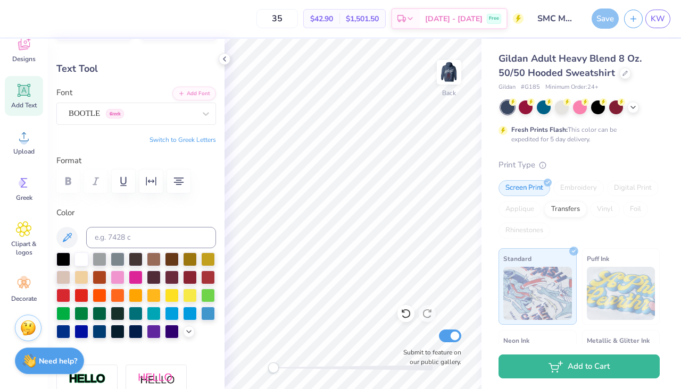
type input "2.08"
